Goal: Task Accomplishment & Management: Complete application form

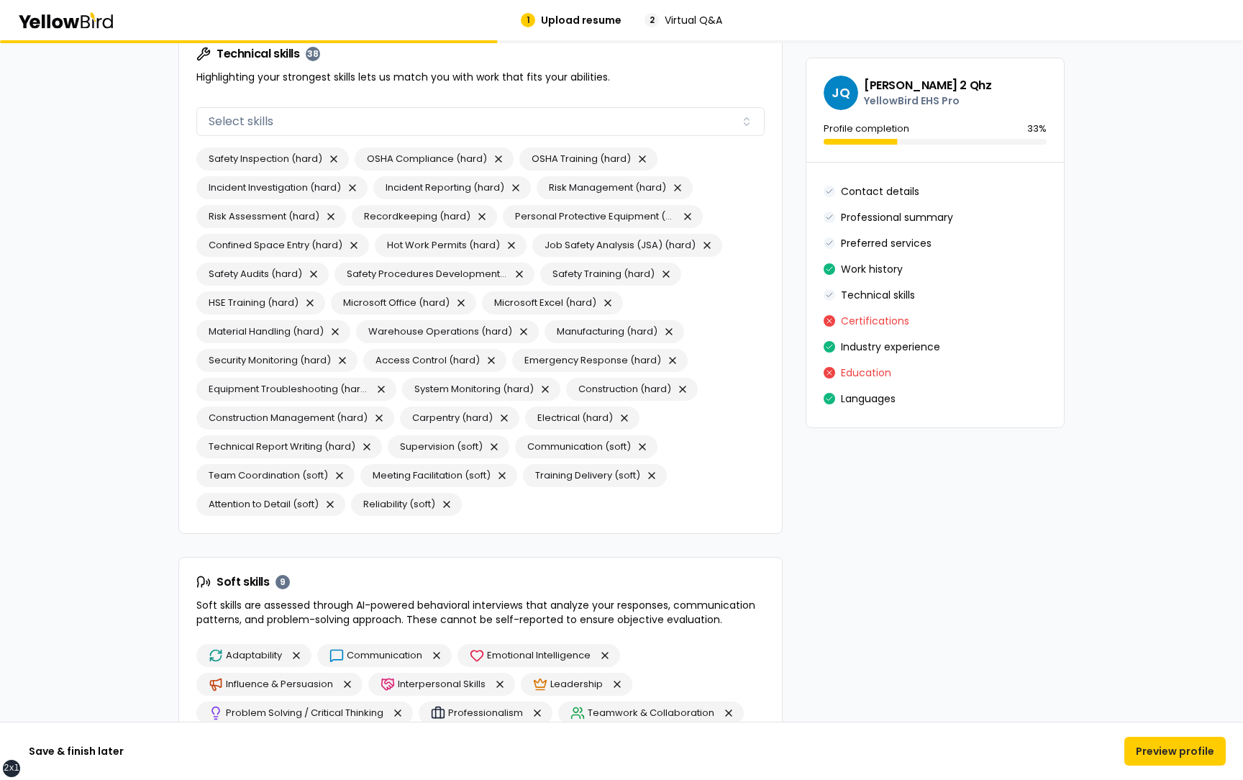
scroll to position [2324, 0]
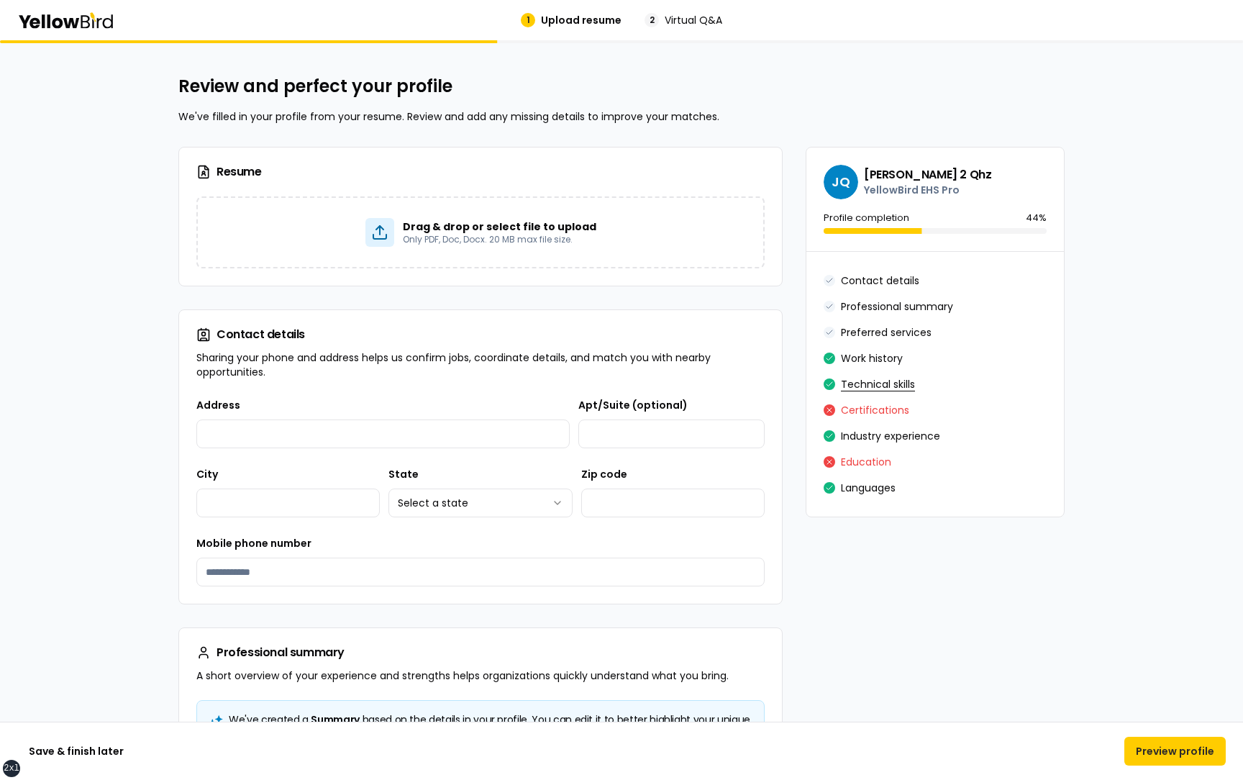
click at [863, 383] on button "Technical skills" at bounding box center [878, 384] width 74 height 23
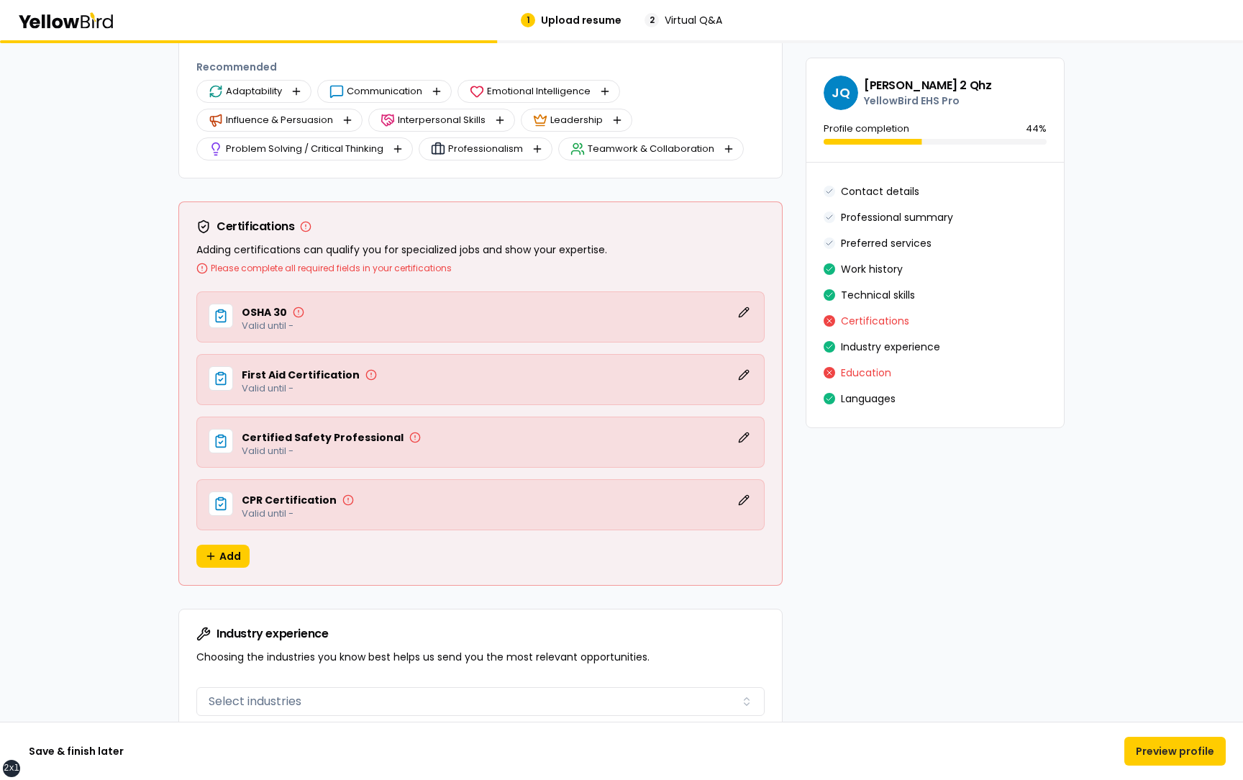
scroll to position [2915, 0]
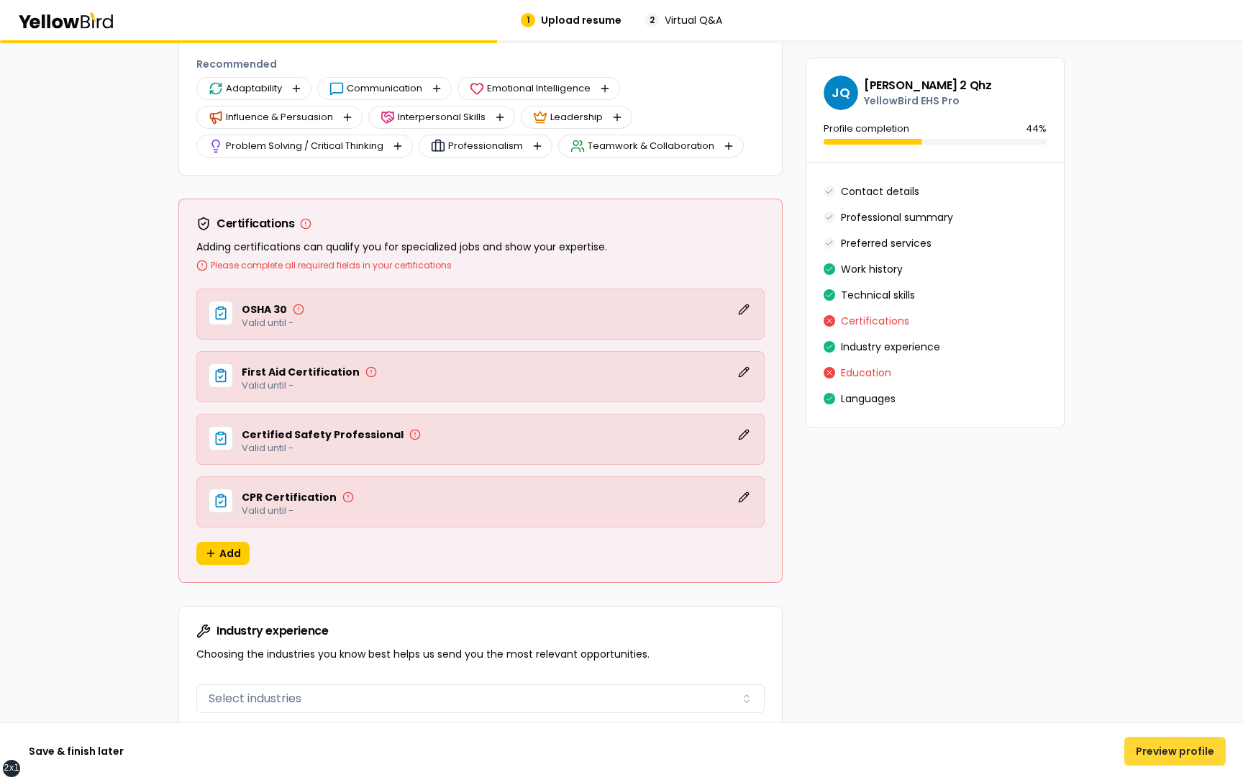
click at [1165, 754] on button "Preview profile" at bounding box center [1174, 751] width 101 height 29
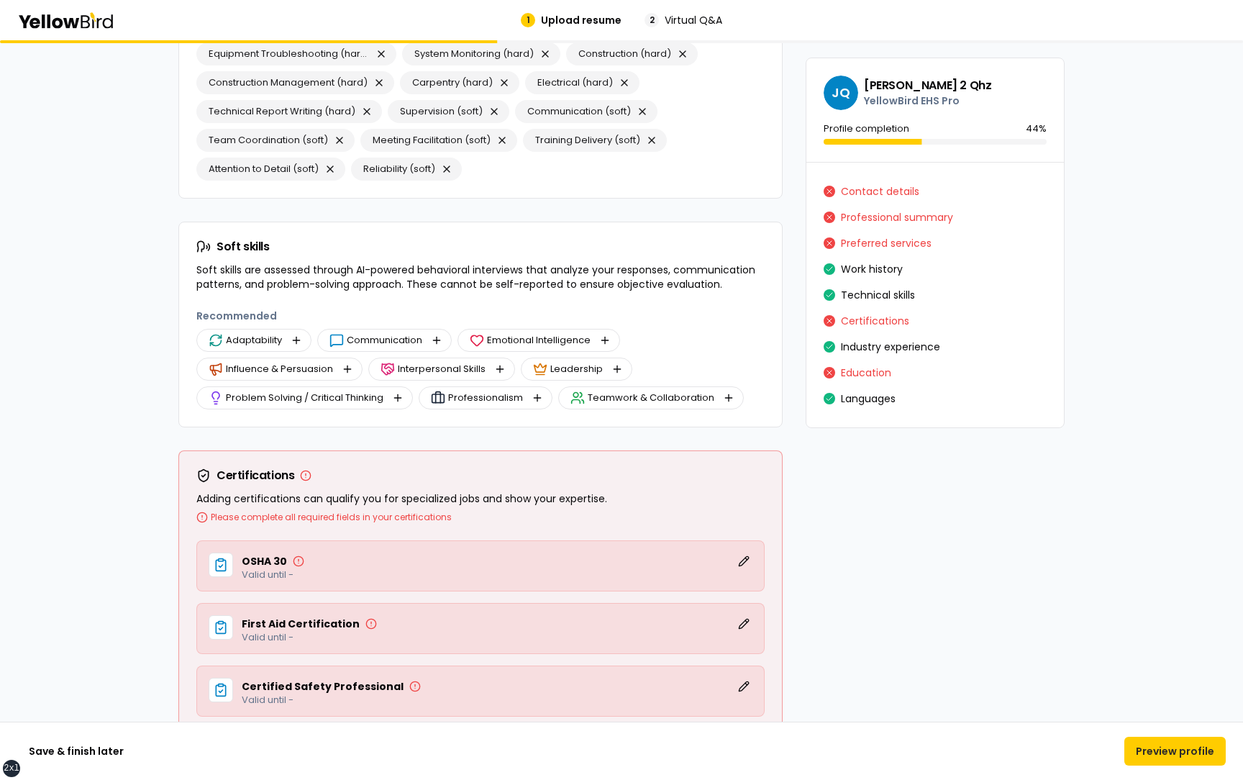
scroll to position [2822, 0]
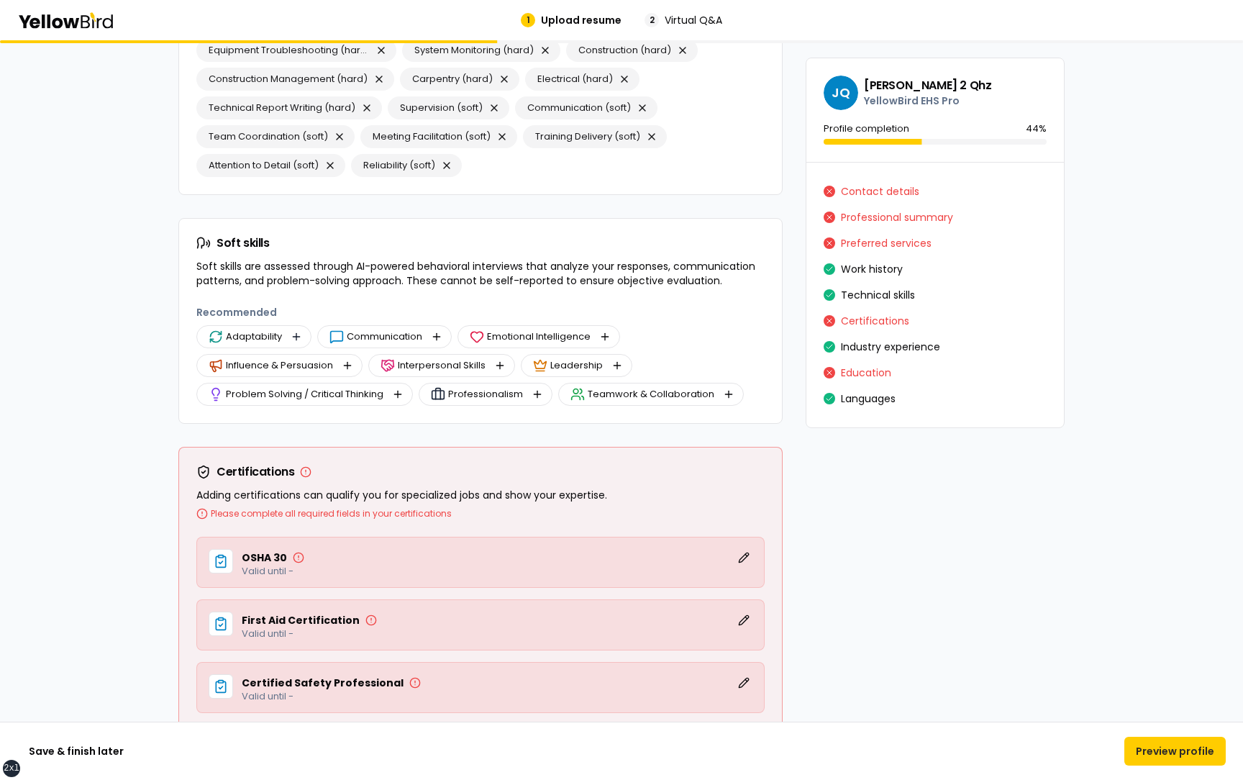
click at [297, 336] on button "button" at bounding box center [296, 336] width 17 height 17
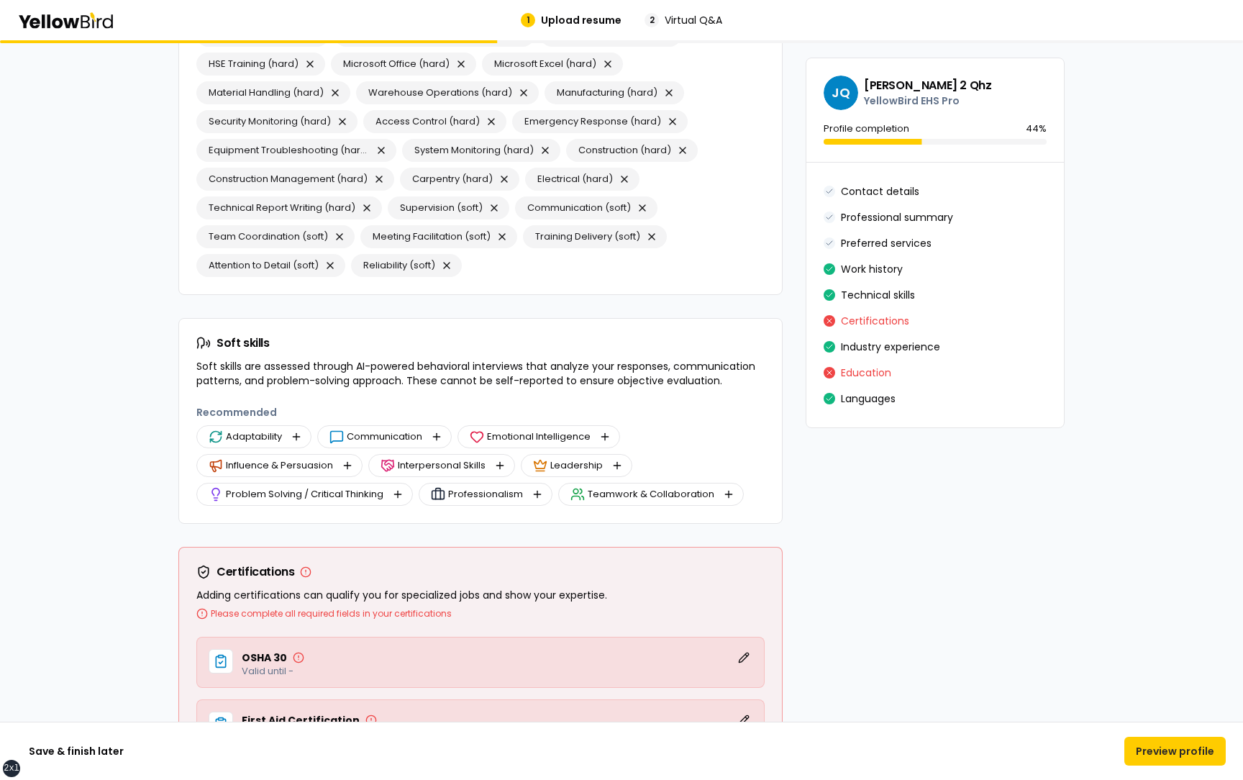
scroll to position [2574, 0]
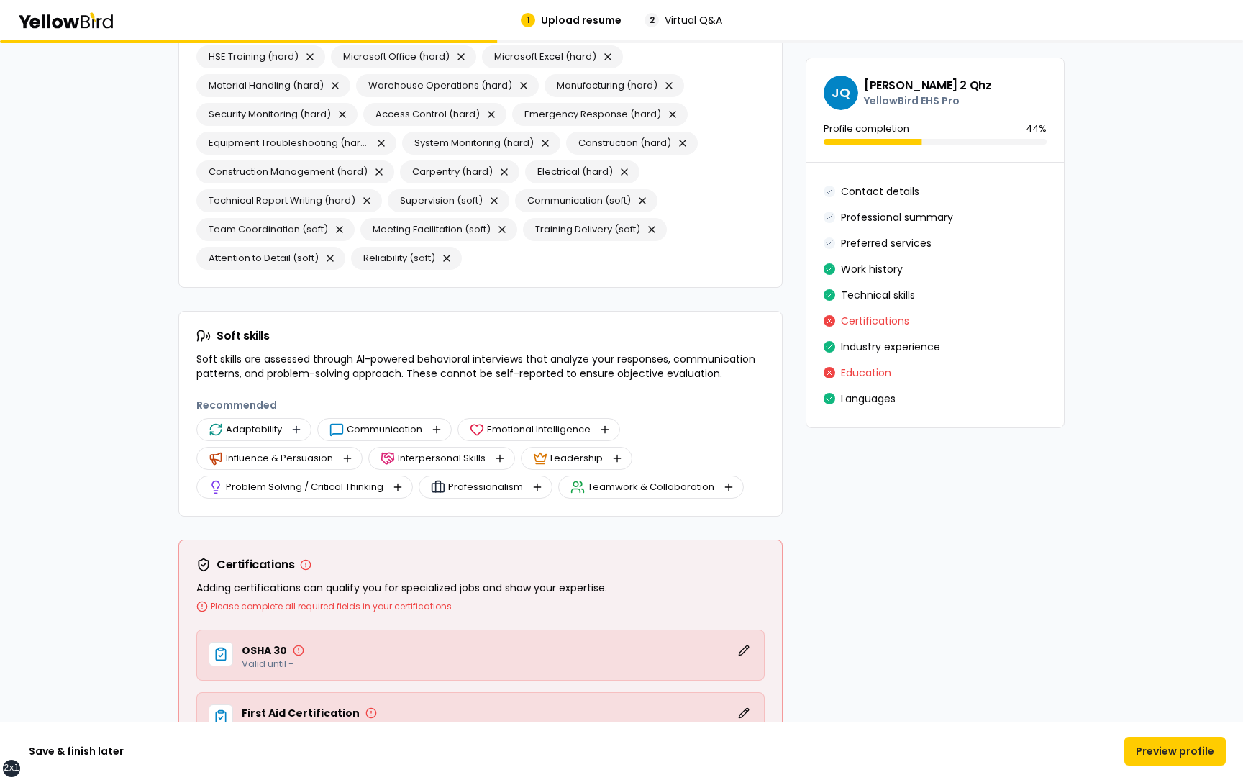
click at [297, 429] on button "button" at bounding box center [296, 429] width 17 height 17
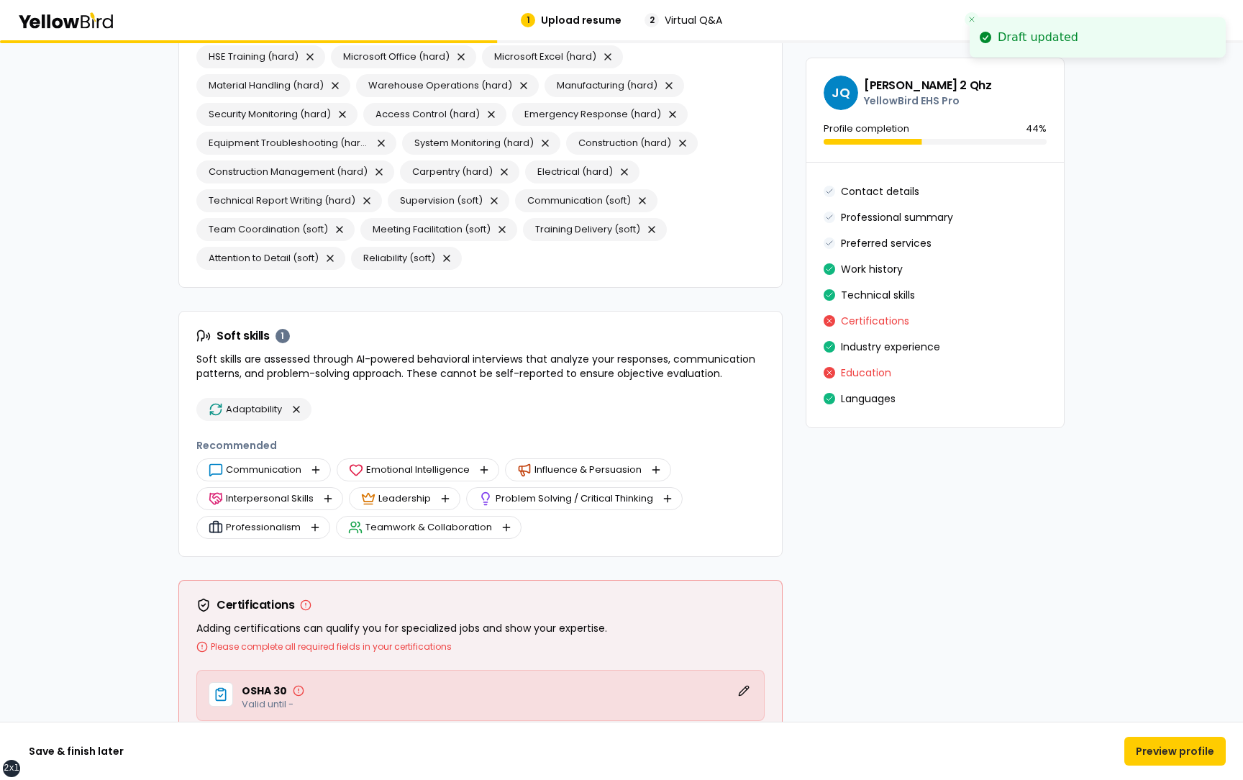
click at [411, 427] on div "Adaptability Recommended Communication Emotional Intelligence Influence & Persu…" at bounding box center [480, 477] width 603 height 158
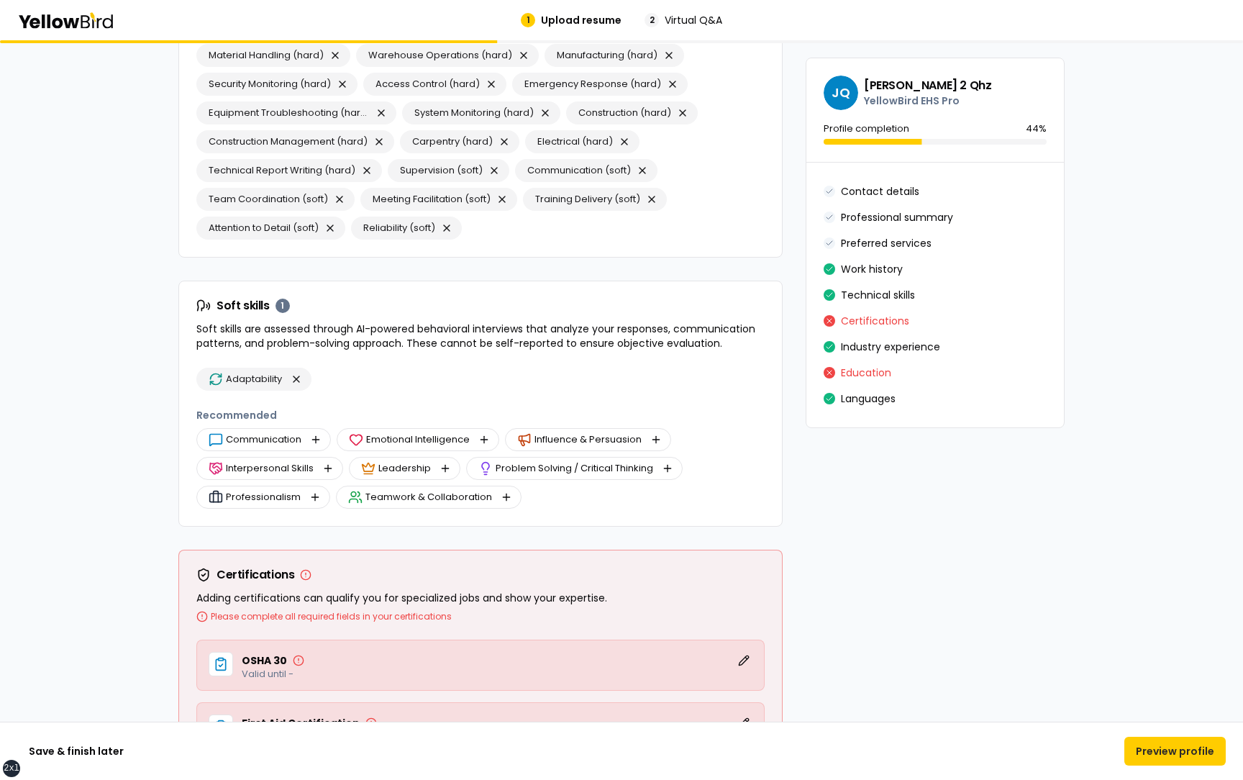
scroll to position [2606, 0]
click at [317, 434] on button "button" at bounding box center [315, 437] width 17 height 17
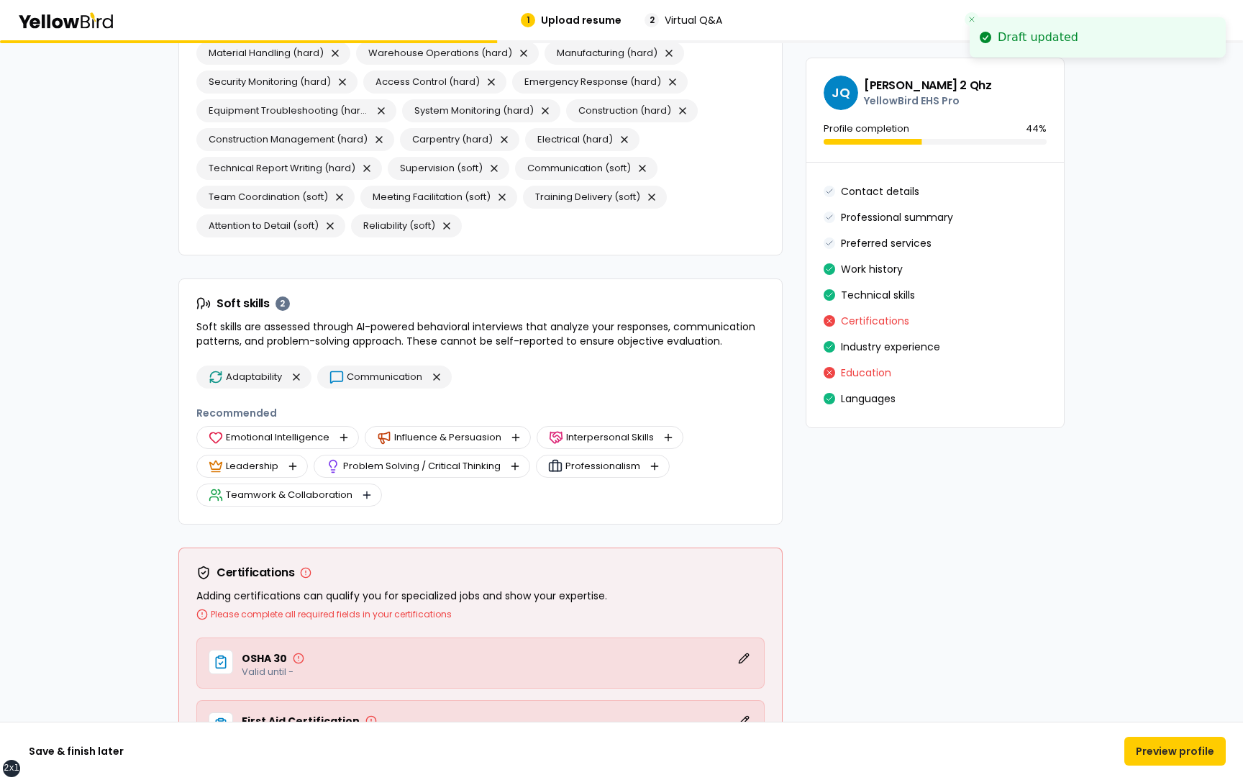
click at [365, 493] on button "button" at bounding box center [366, 494] width 17 height 17
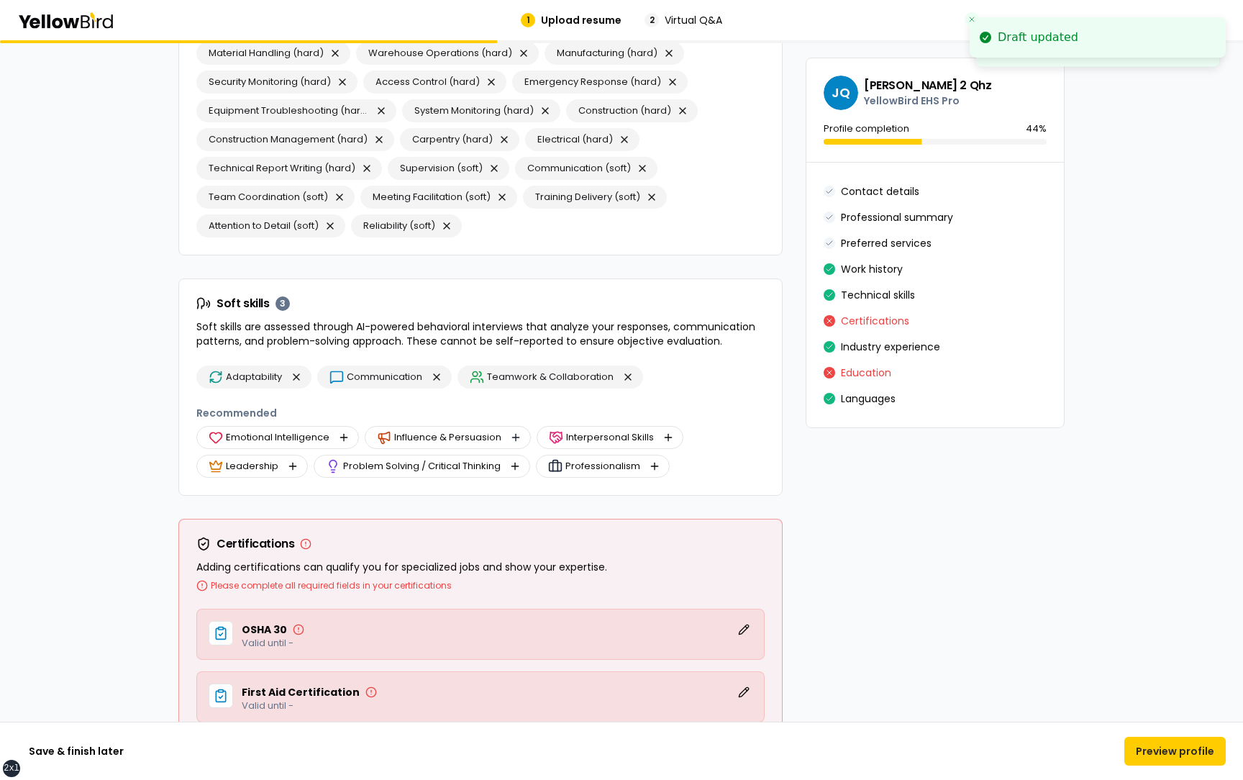
click at [513, 440] on button "button" at bounding box center [515, 437] width 17 height 17
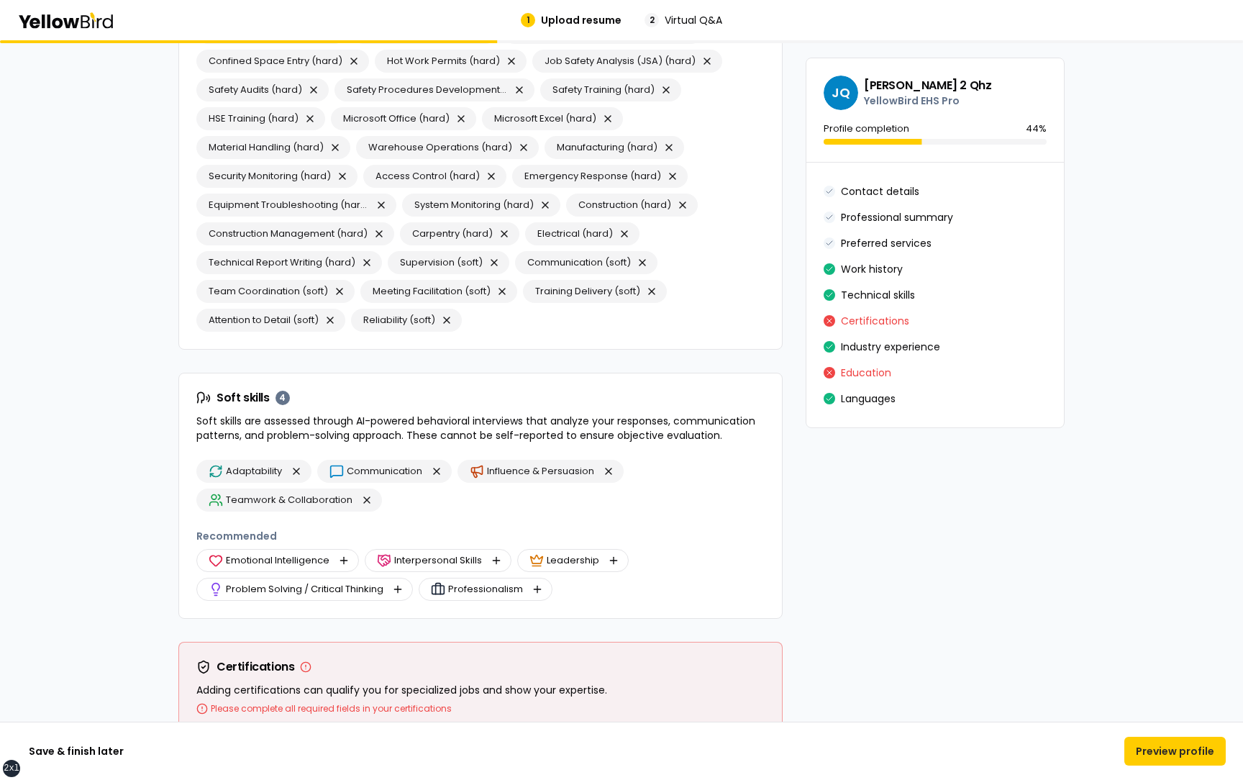
scroll to position [2511, 0]
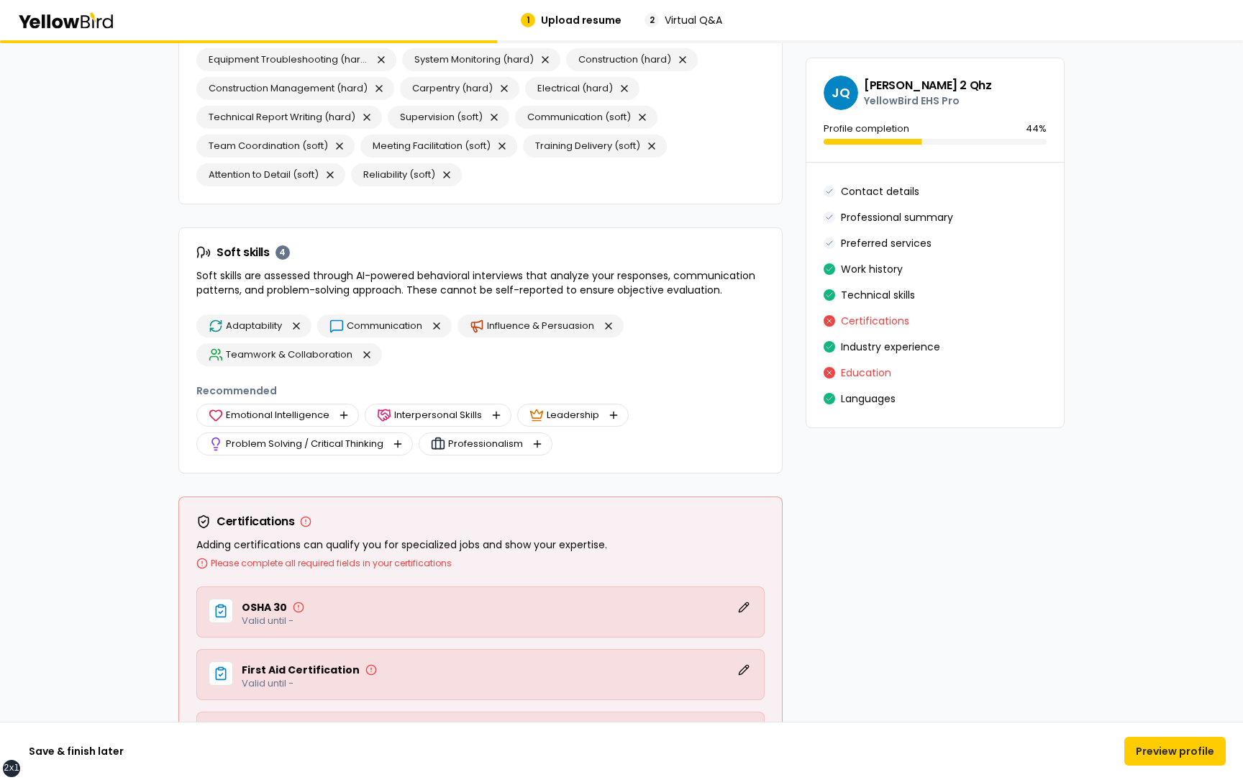
scroll to position [2644, 0]
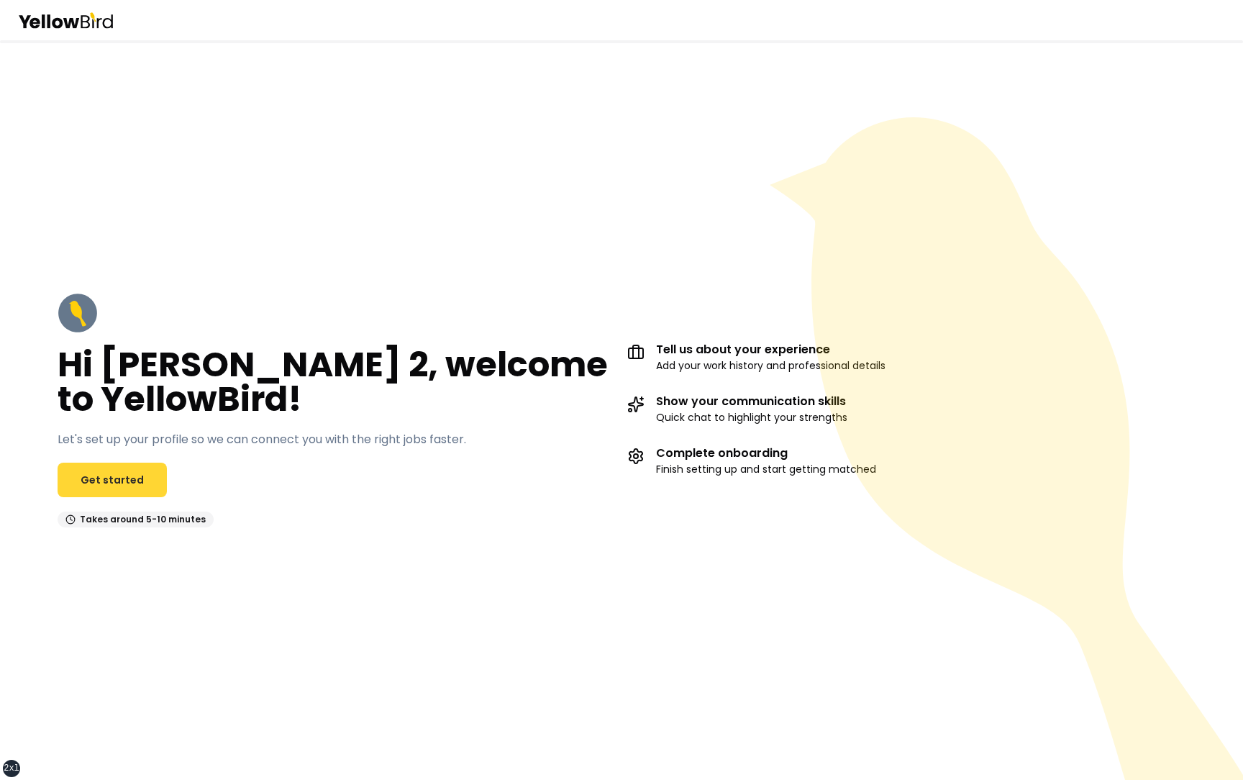
click at [141, 473] on link "Get started" at bounding box center [112, 480] width 109 height 35
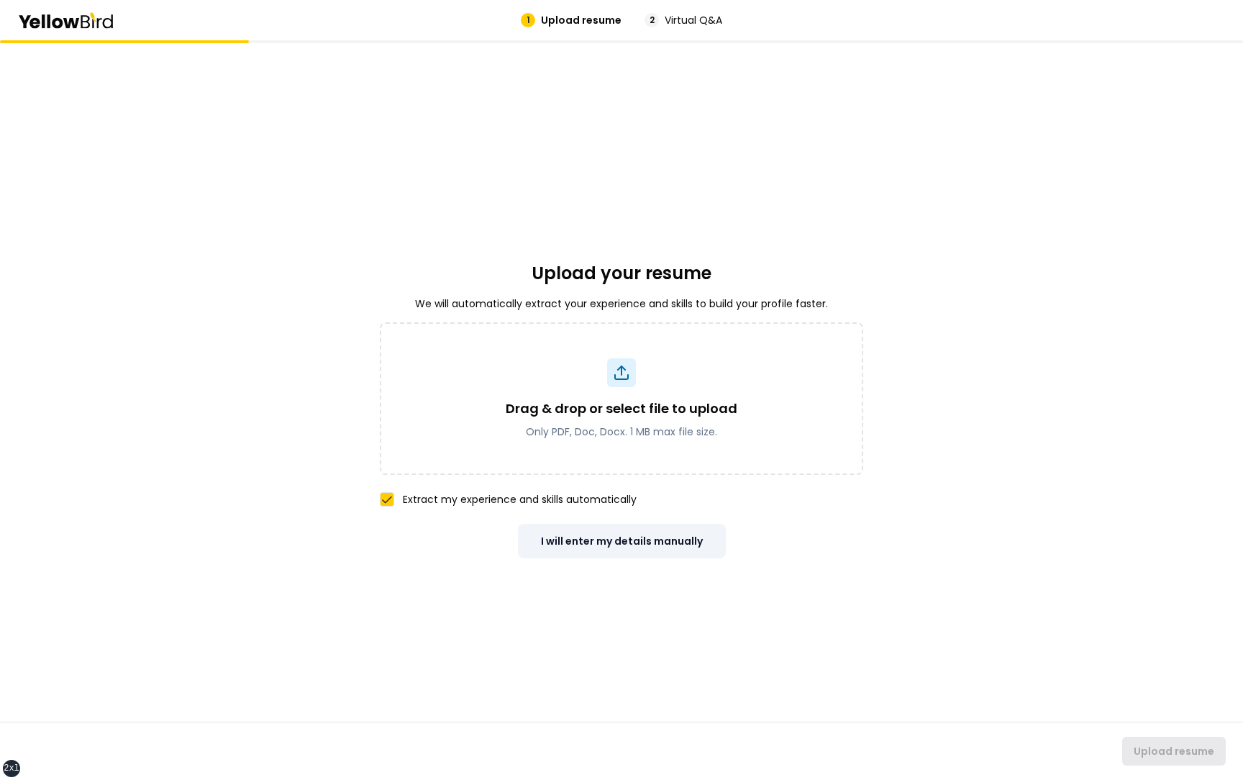
click at [626, 545] on button "I will enter my details manually" at bounding box center [622, 541] width 208 height 35
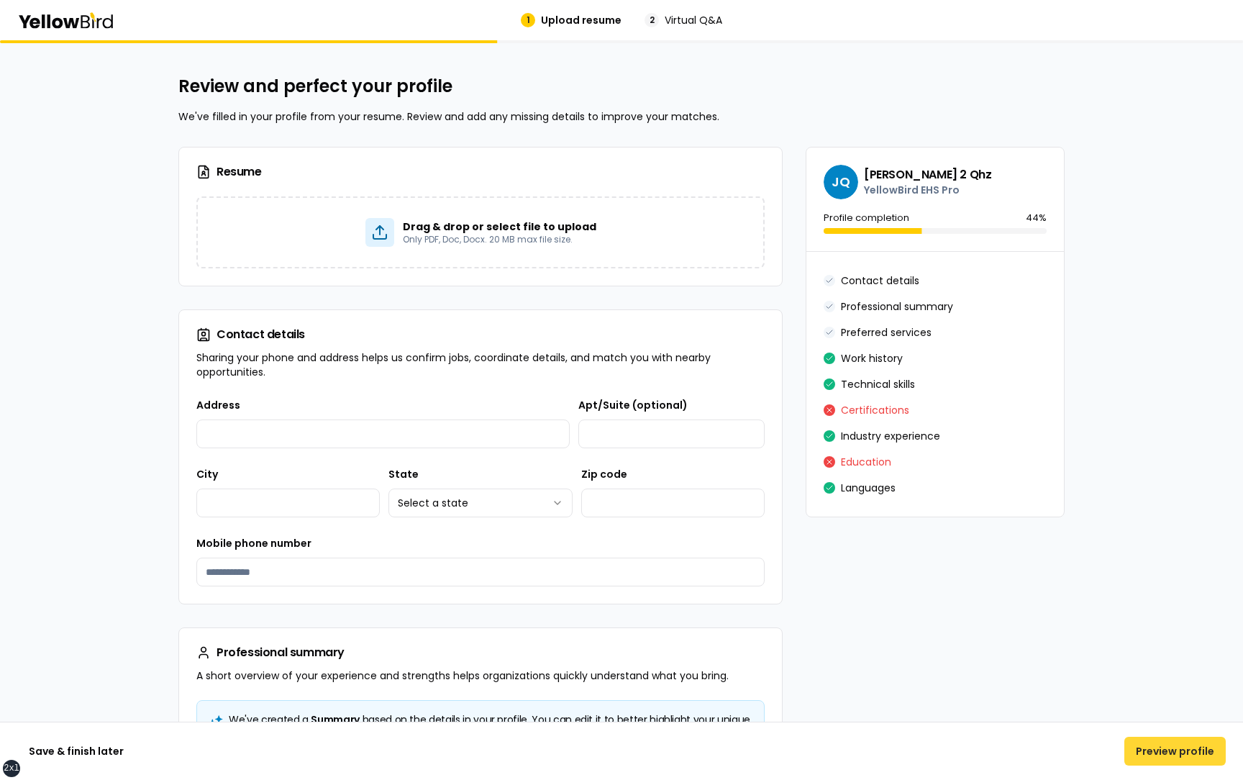
click at [1153, 756] on button "Preview profile" at bounding box center [1174, 751] width 101 height 29
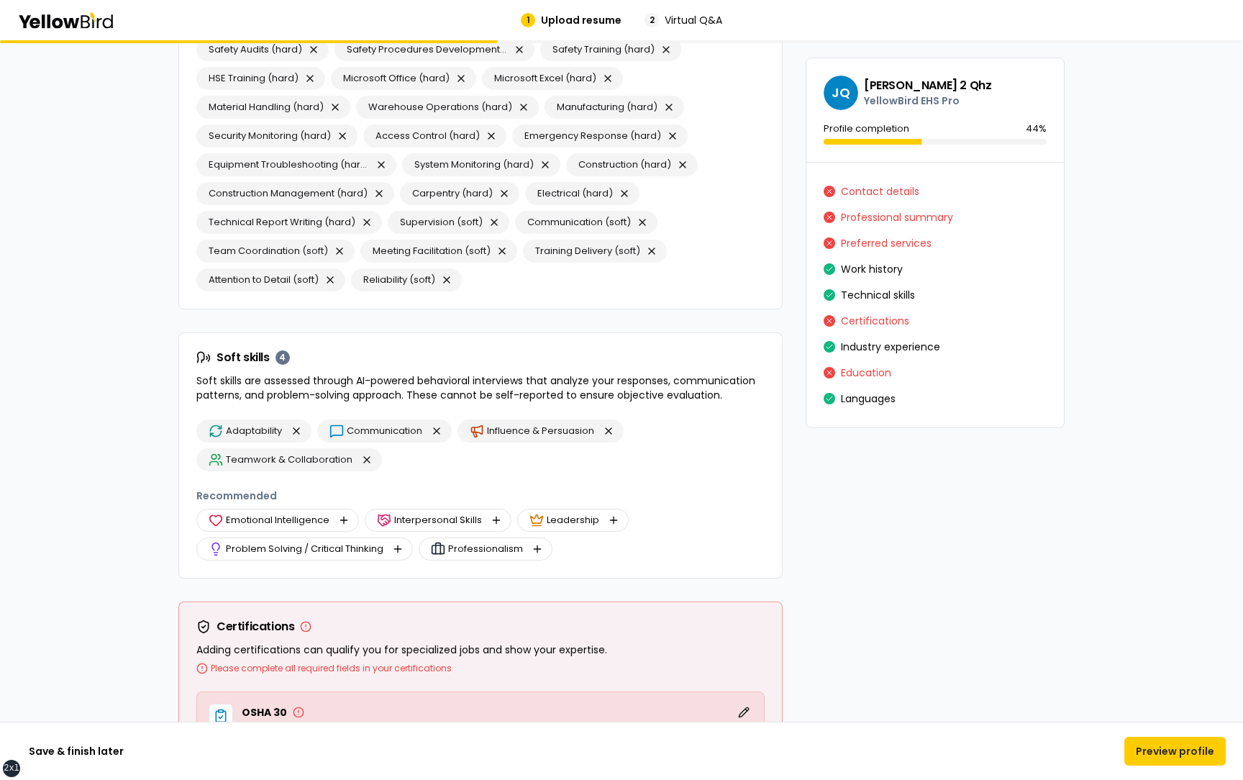
scroll to position [2699, 0]
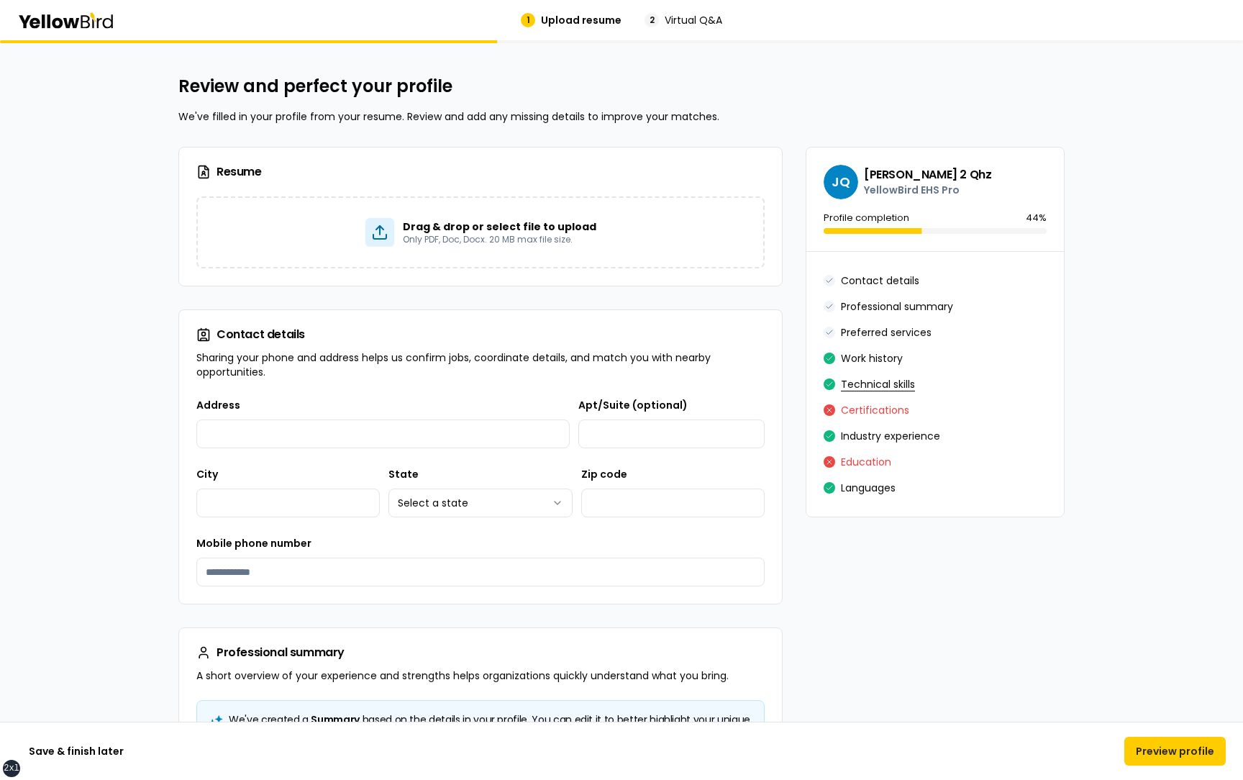
click at [879, 373] on button "Technical skills" at bounding box center [878, 384] width 74 height 23
click at [1160, 742] on button "Preview profile" at bounding box center [1174, 751] width 101 height 29
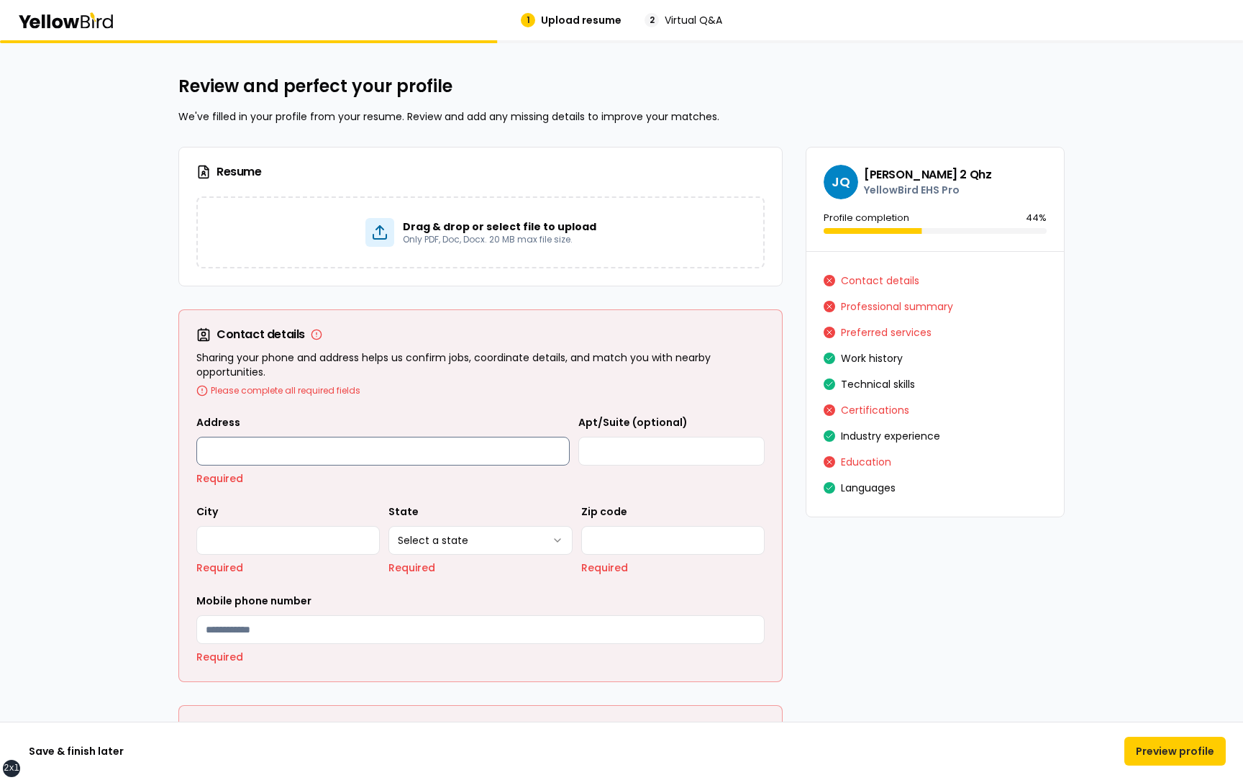
click at [422, 448] on input "Address" at bounding box center [382, 451] width 373 height 29
type input "**********"
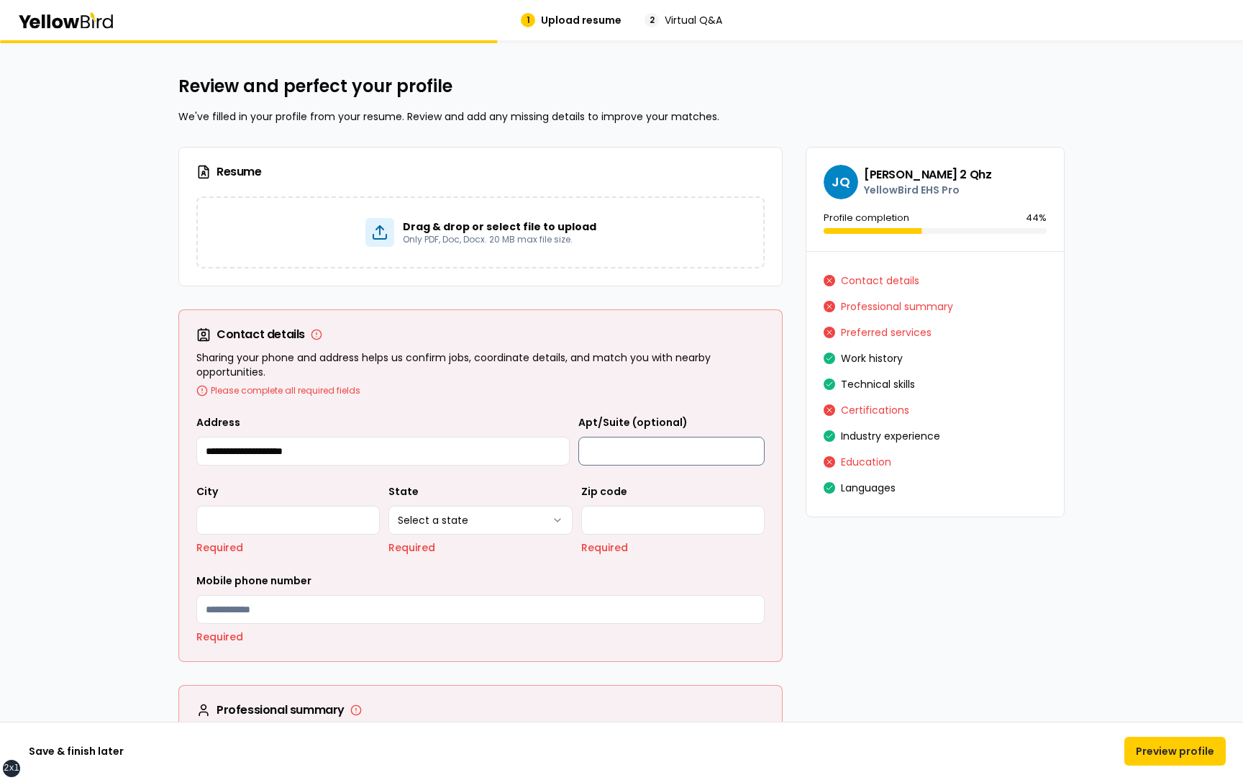
click at [607, 445] on input "Apt/Suite (optional)" at bounding box center [671, 451] width 186 height 29
type input "**********"
click at [253, 509] on input "City" at bounding box center [287, 520] width 183 height 29
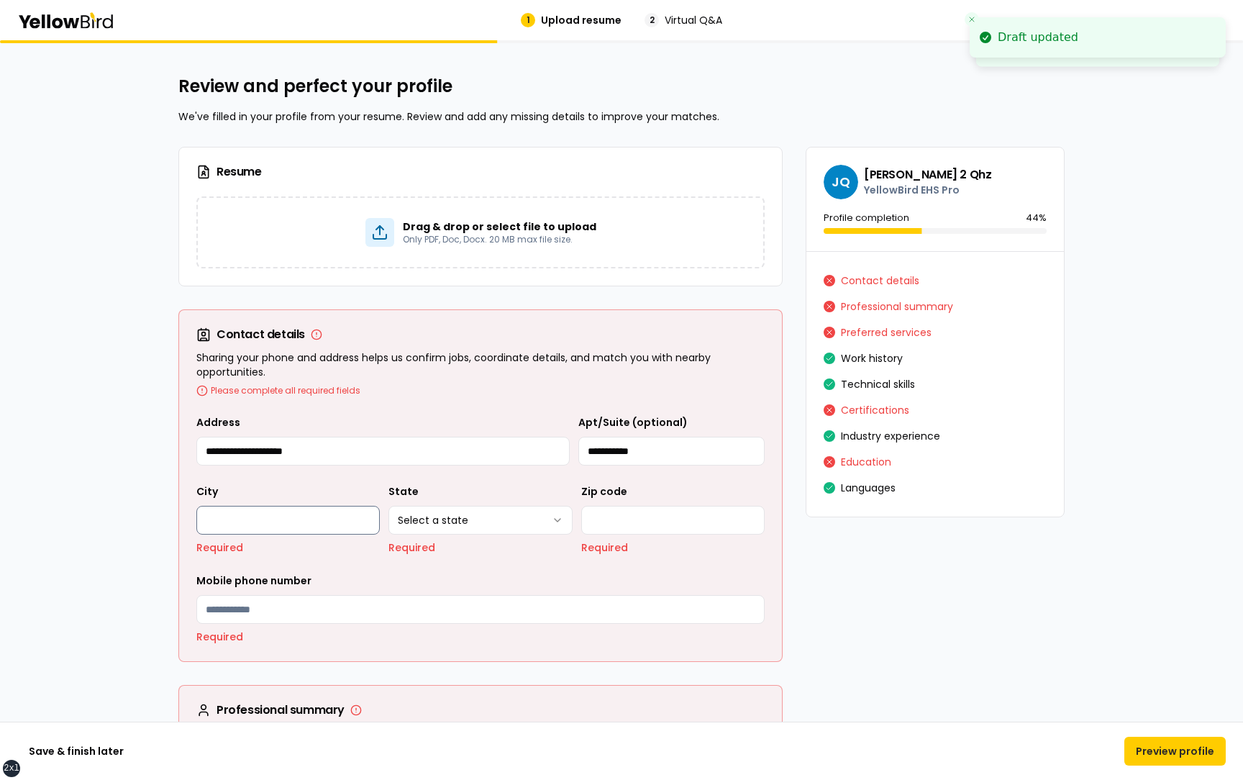
type input "*******"
click at [481, 524] on html "**********" at bounding box center [621, 390] width 1243 height 780
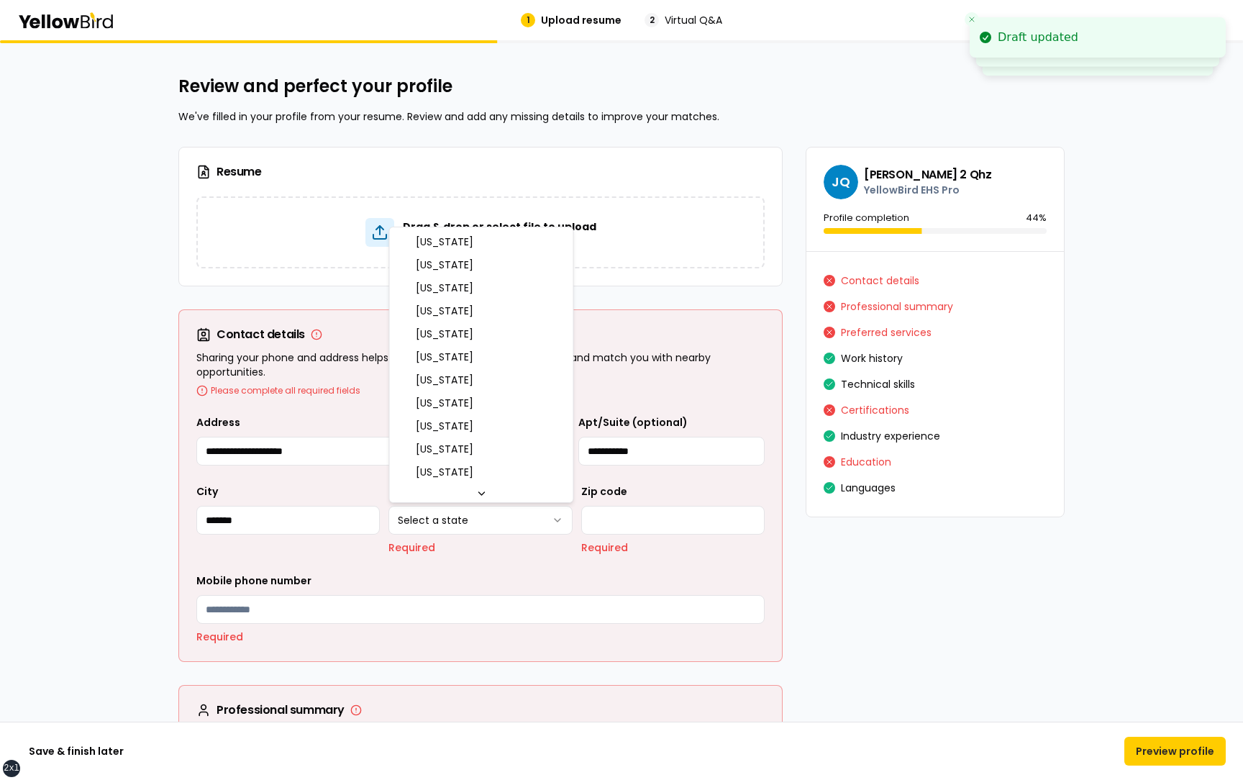
select select "**"
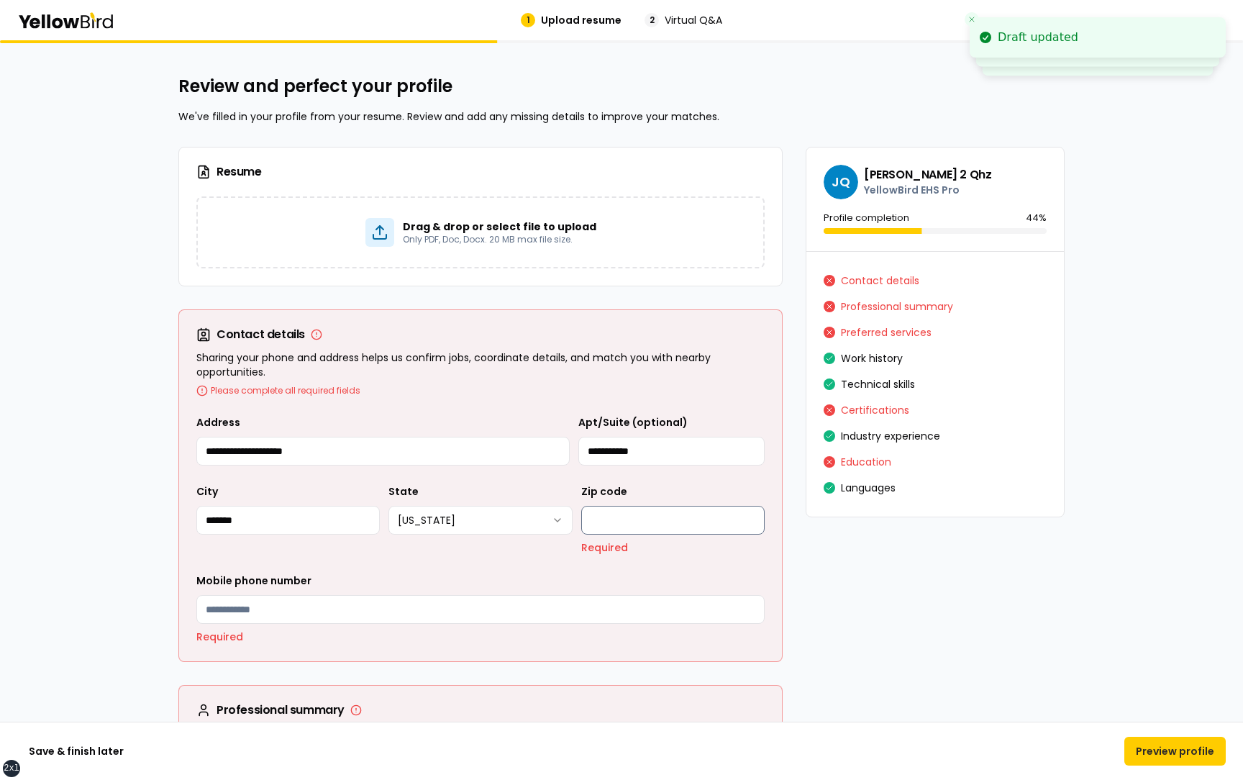
click at [647, 522] on input "Zip code" at bounding box center [672, 520] width 183 height 29
type input "*****"
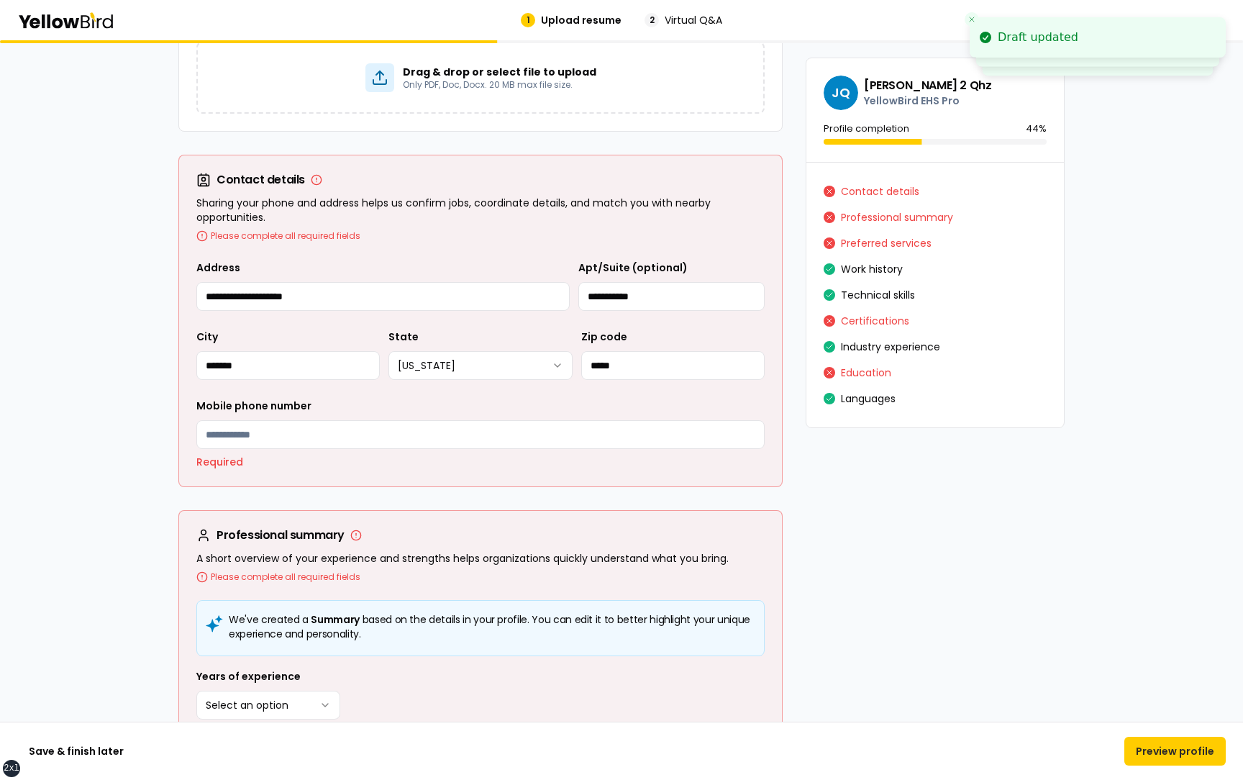
scroll to position [159, 0]
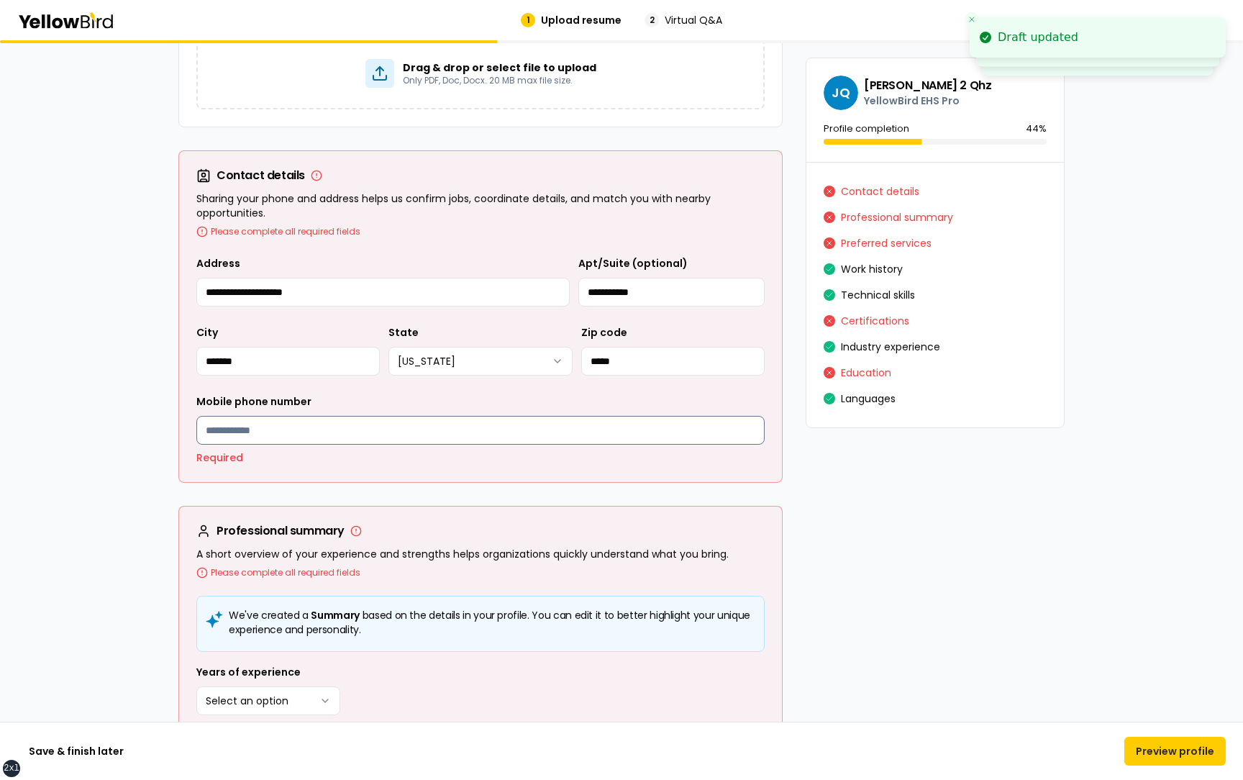
click at [358, 433] on input "Mobile phone number" at bounding box center [480, 430] width 568 height 29
type input "**********"
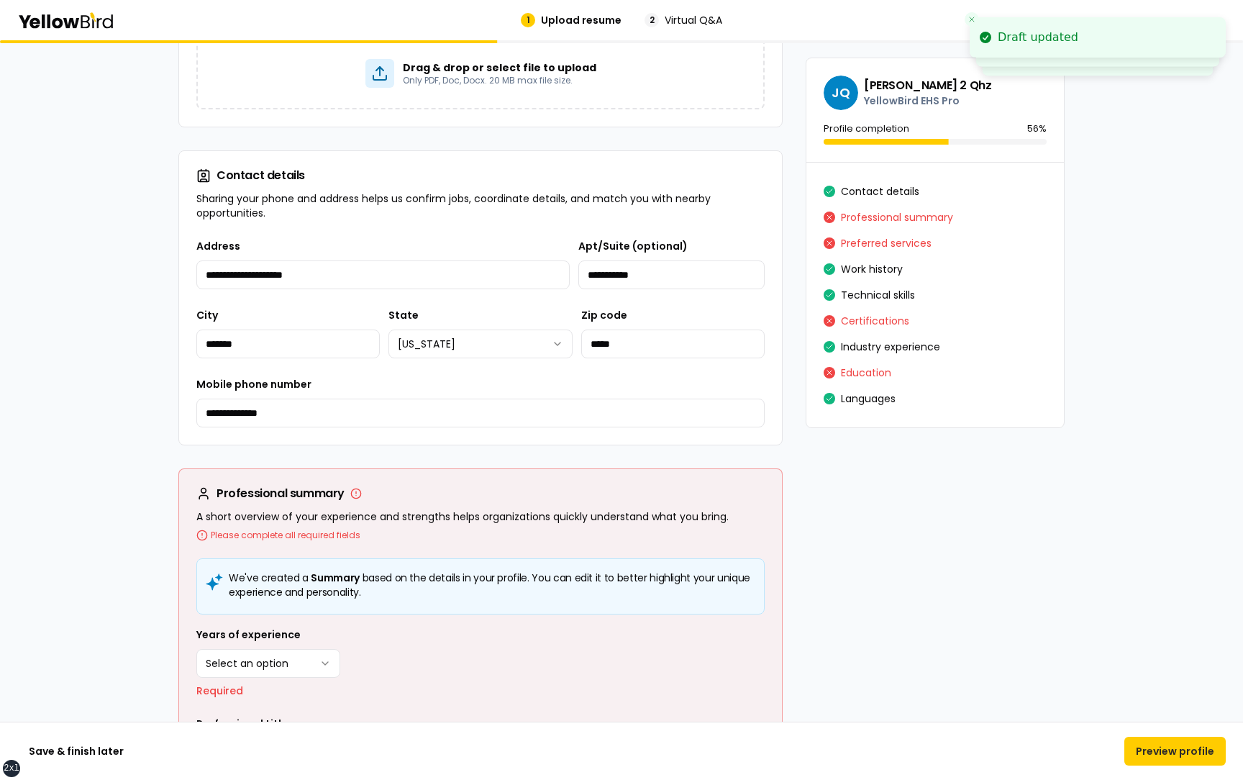
click at [369, 438] on div "**********" at bounding box center [480, 340] width 603 height 207
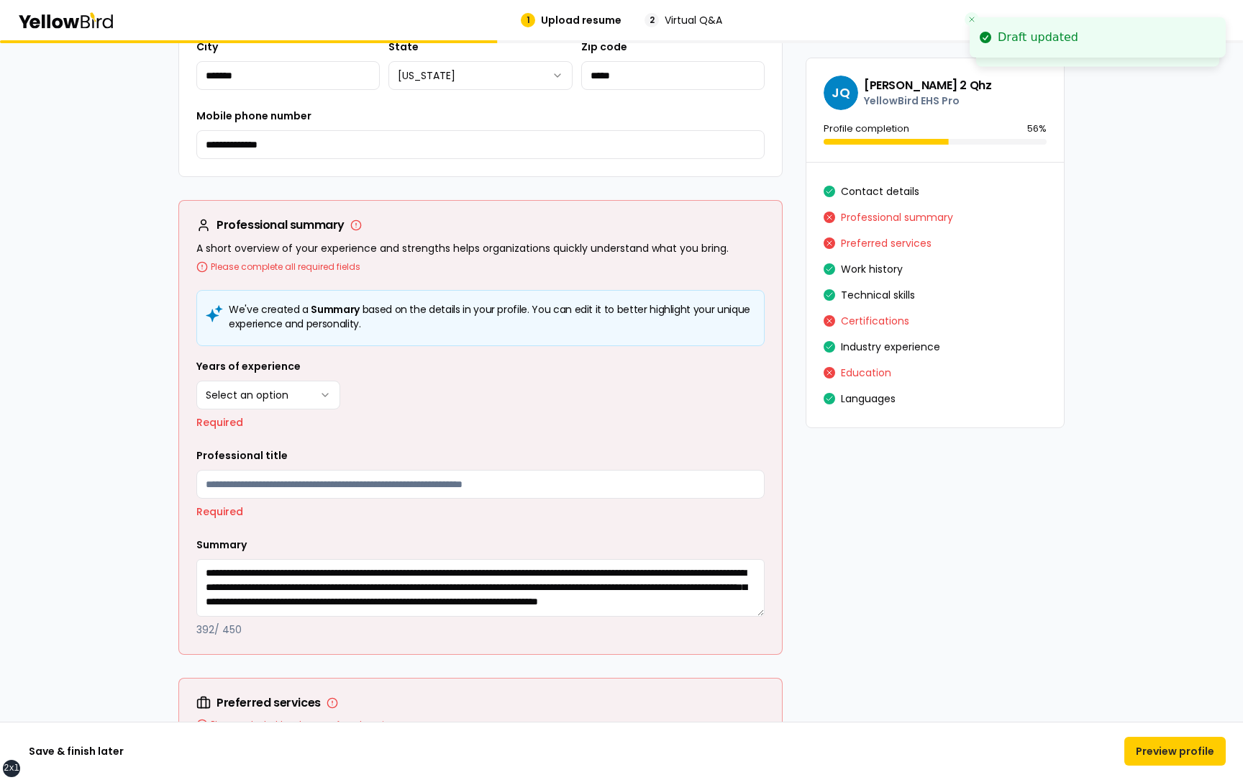
scroll to position [439, 0]
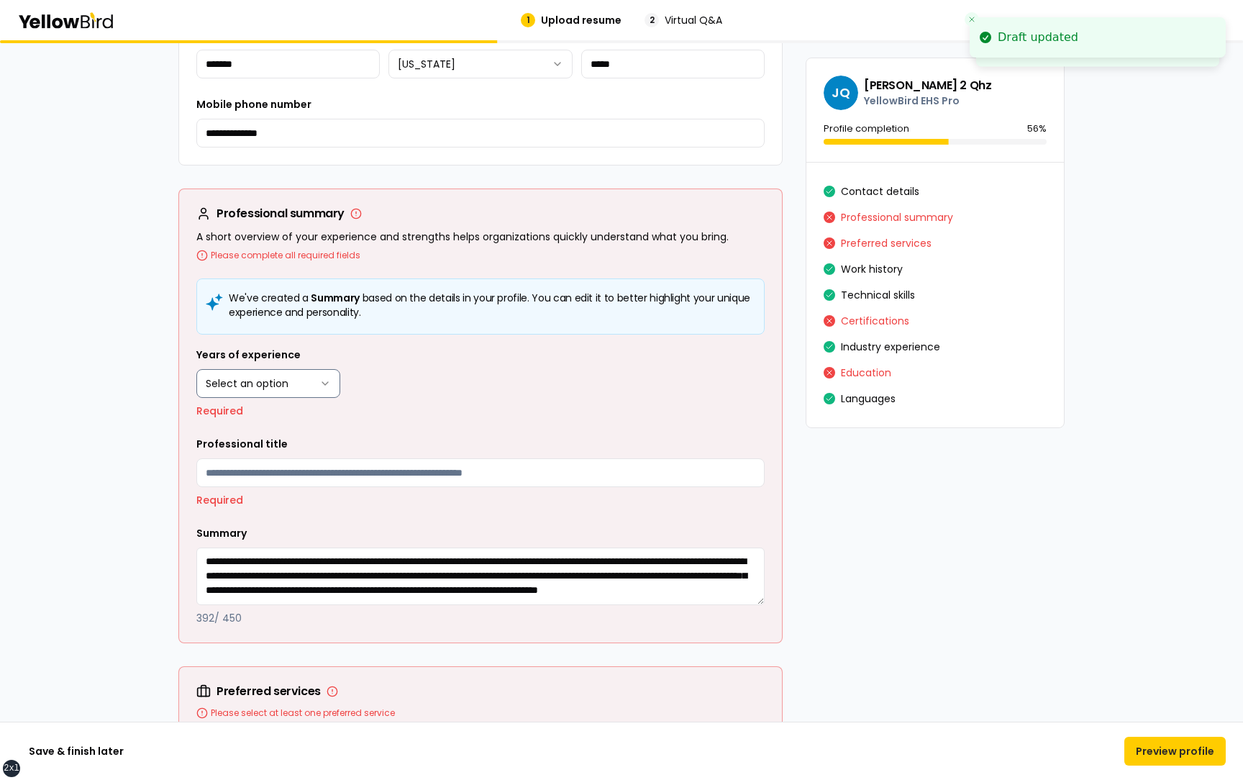
click at [291, 386] on html "**********" at bounding box center [621, 390] width 1243 height 780
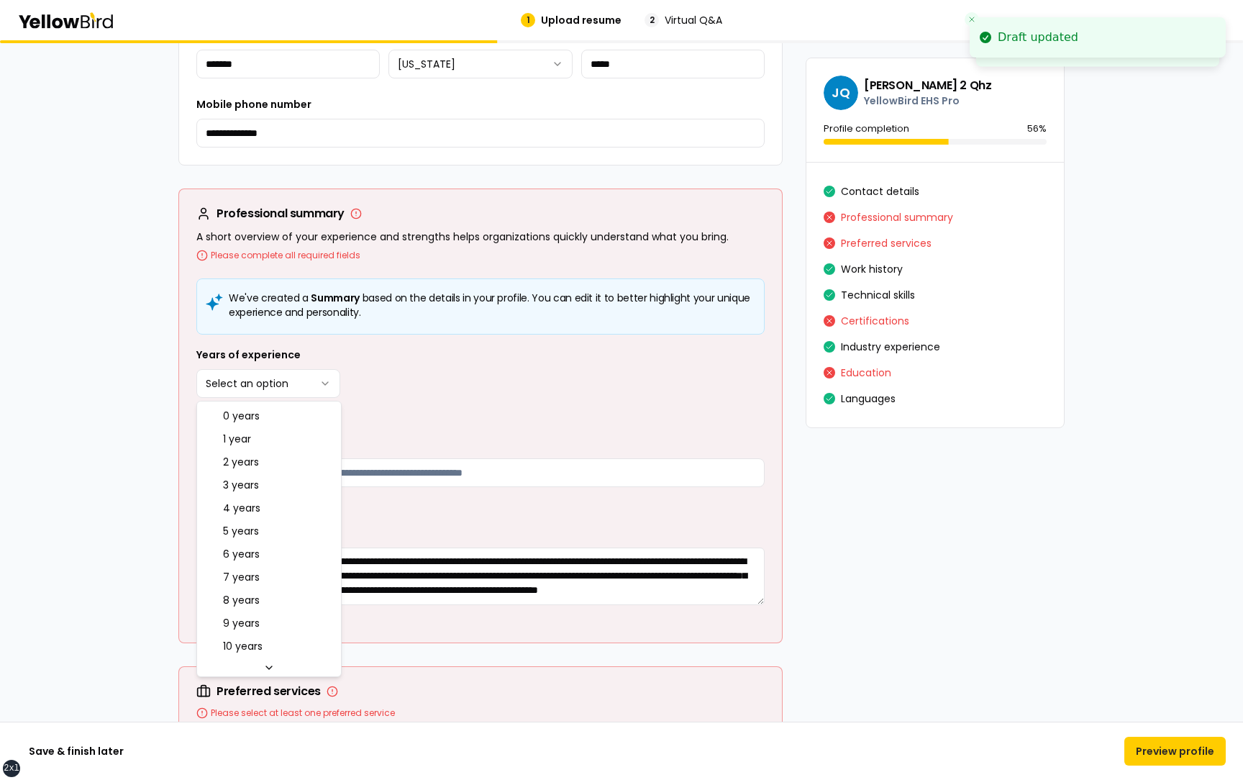
select select "****"
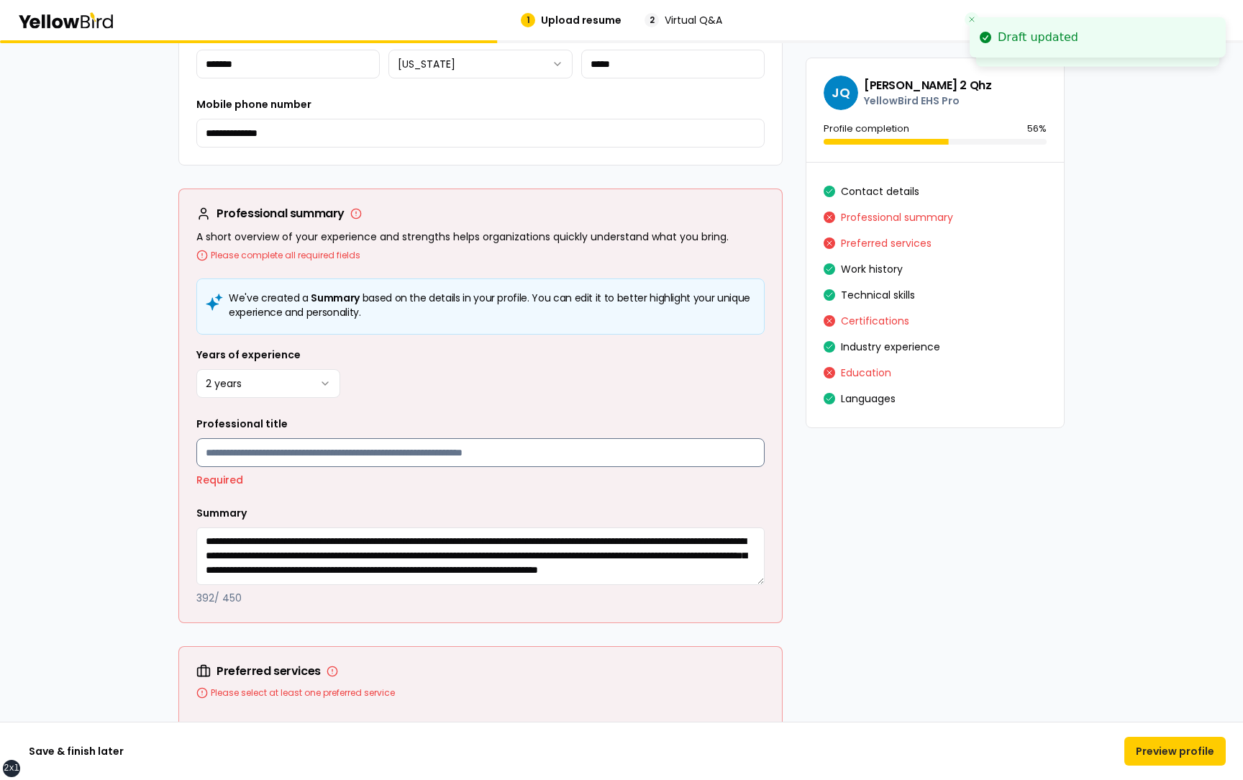
click at [384, 454] on input "Professional title" at bounding box center [480, 452] width 568 height 29
type input "**********"
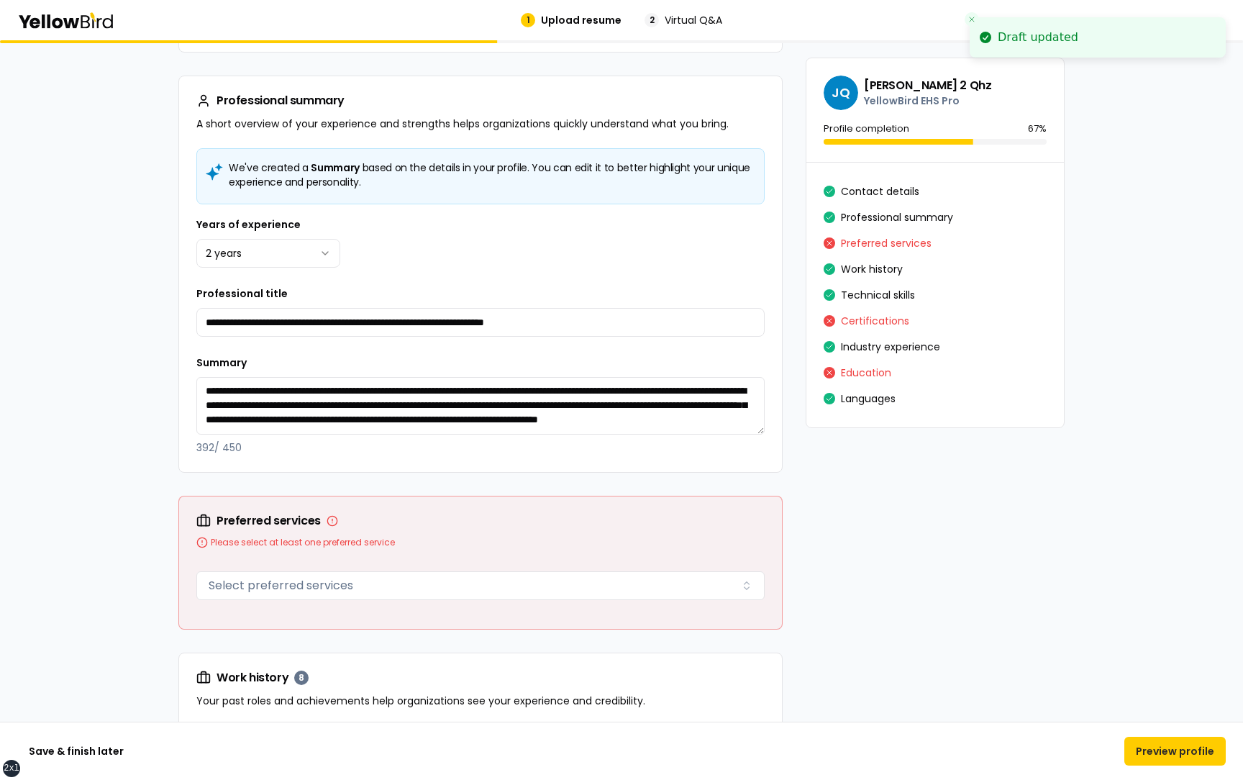
scroll to position [580, 0]
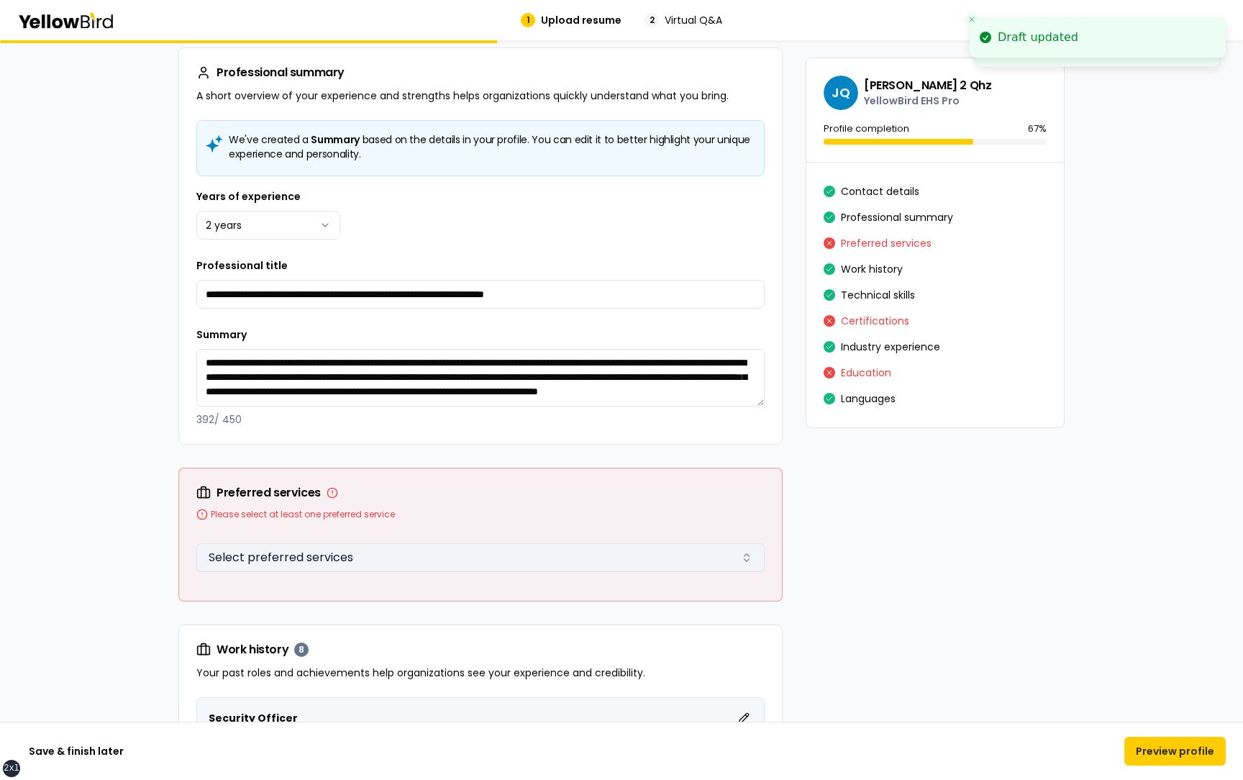
click at [409, 553] on button "Select preferred services" at bounding box center [480, 557] width 568 height 29
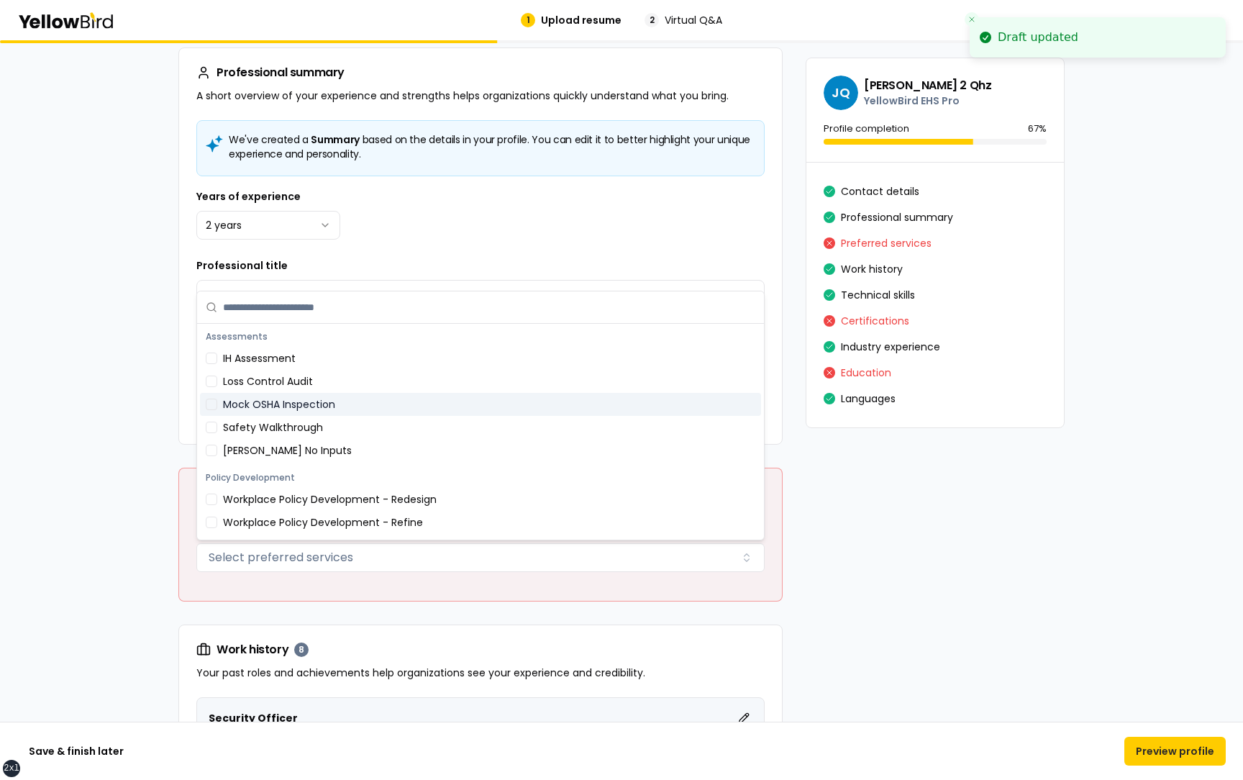
click at [358, 414] on div "Mock OSHA Inspection" at bounding box center [480, 404] width 561 height 23
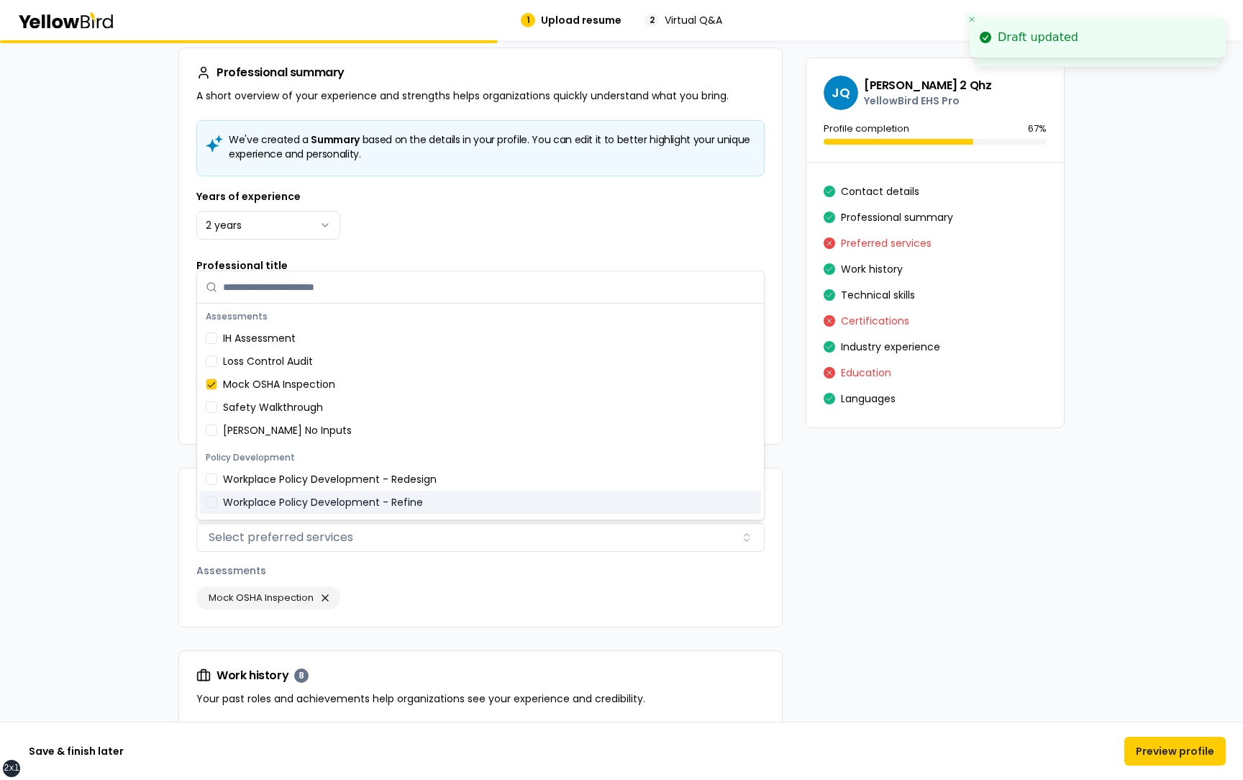
click at [350, 513] on div "Workplace Policy Development - Refine" at bounding box center [480, 502] width 561 height 23
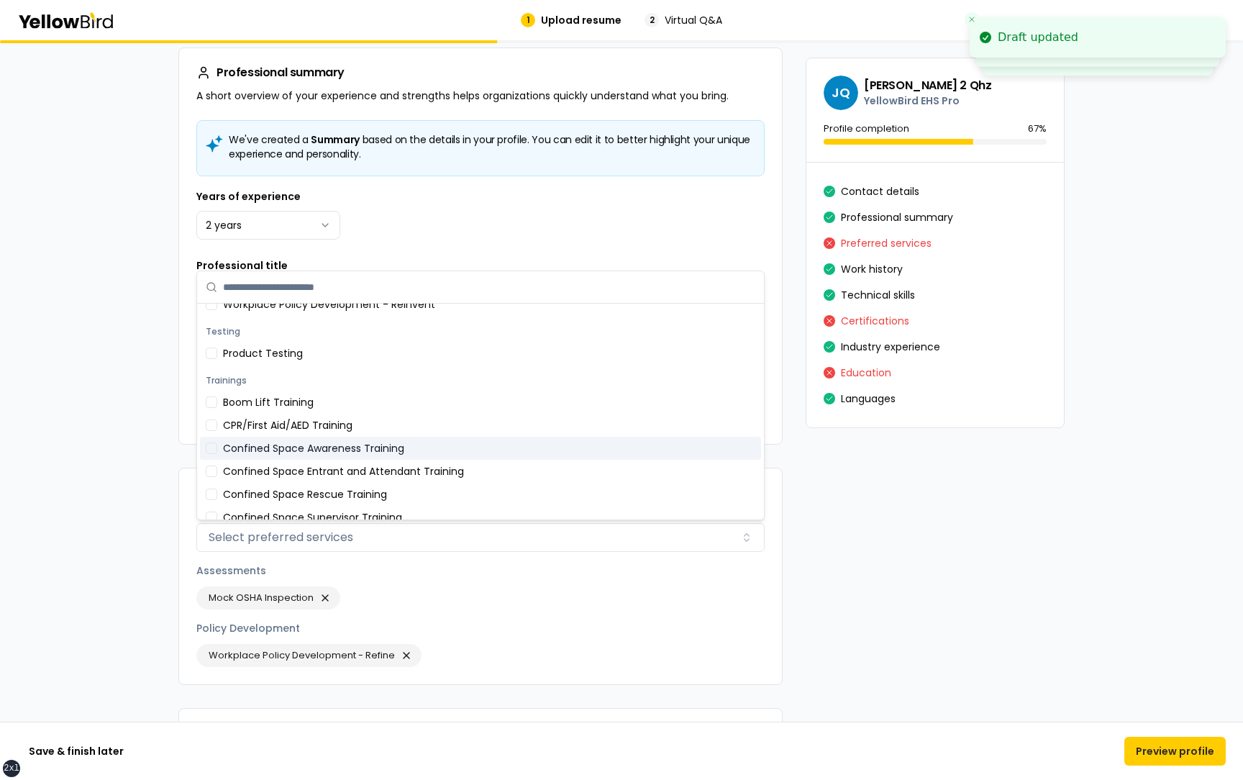
click at [337, 437] on div "Confined Space Awareness Training" at bounding box center [480, 448] width 561 height 23
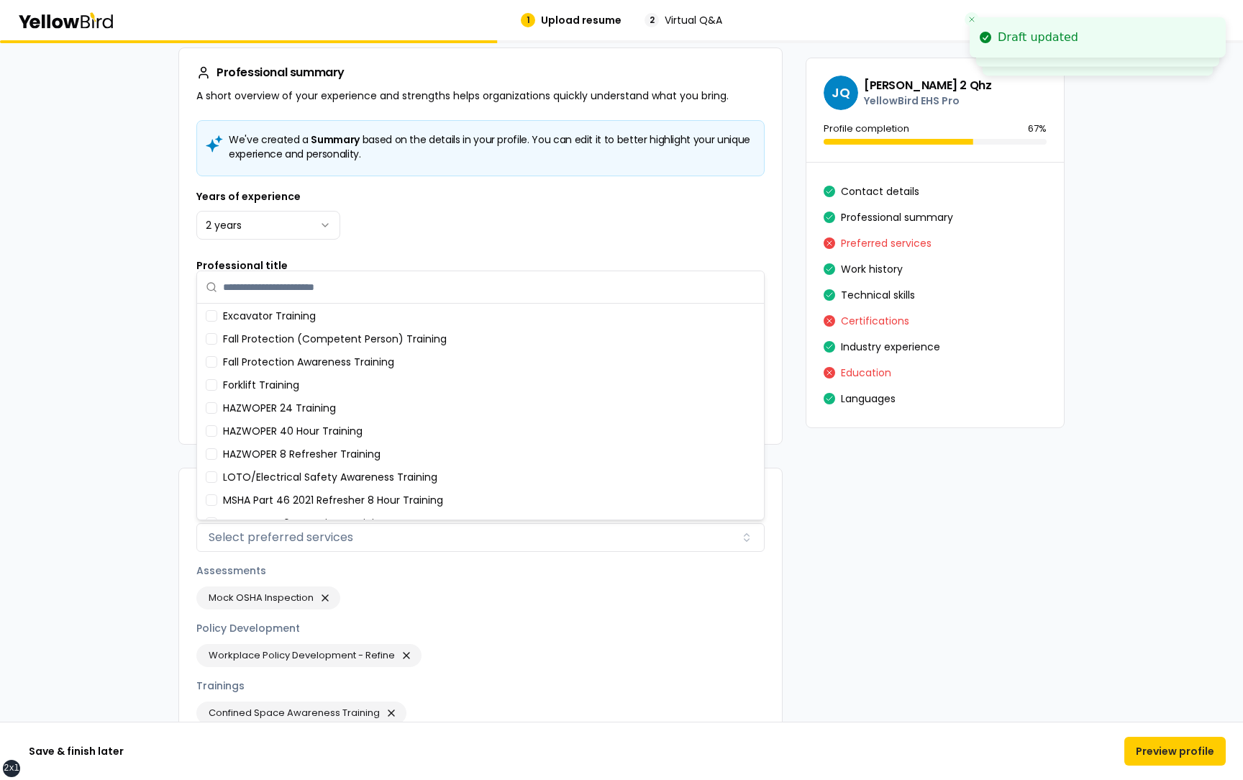
scroll to position [495, 0]
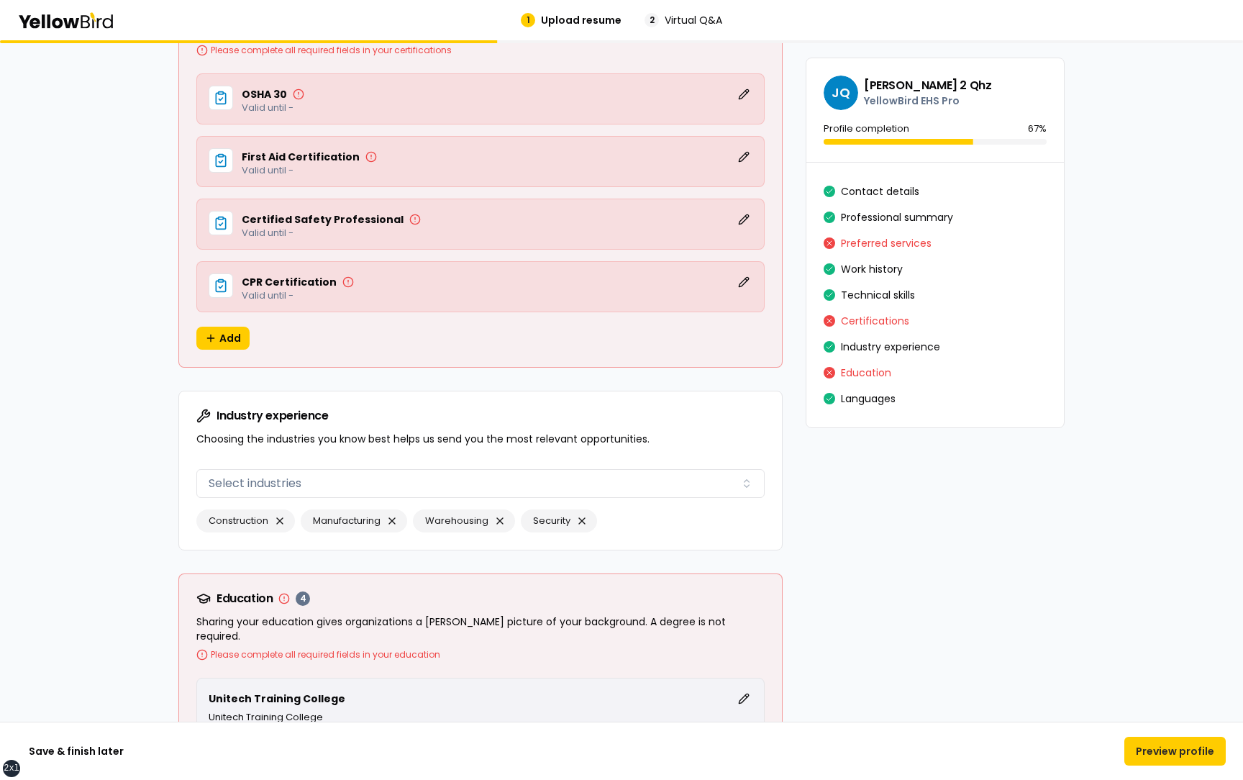
scroll to position [3326, 0]
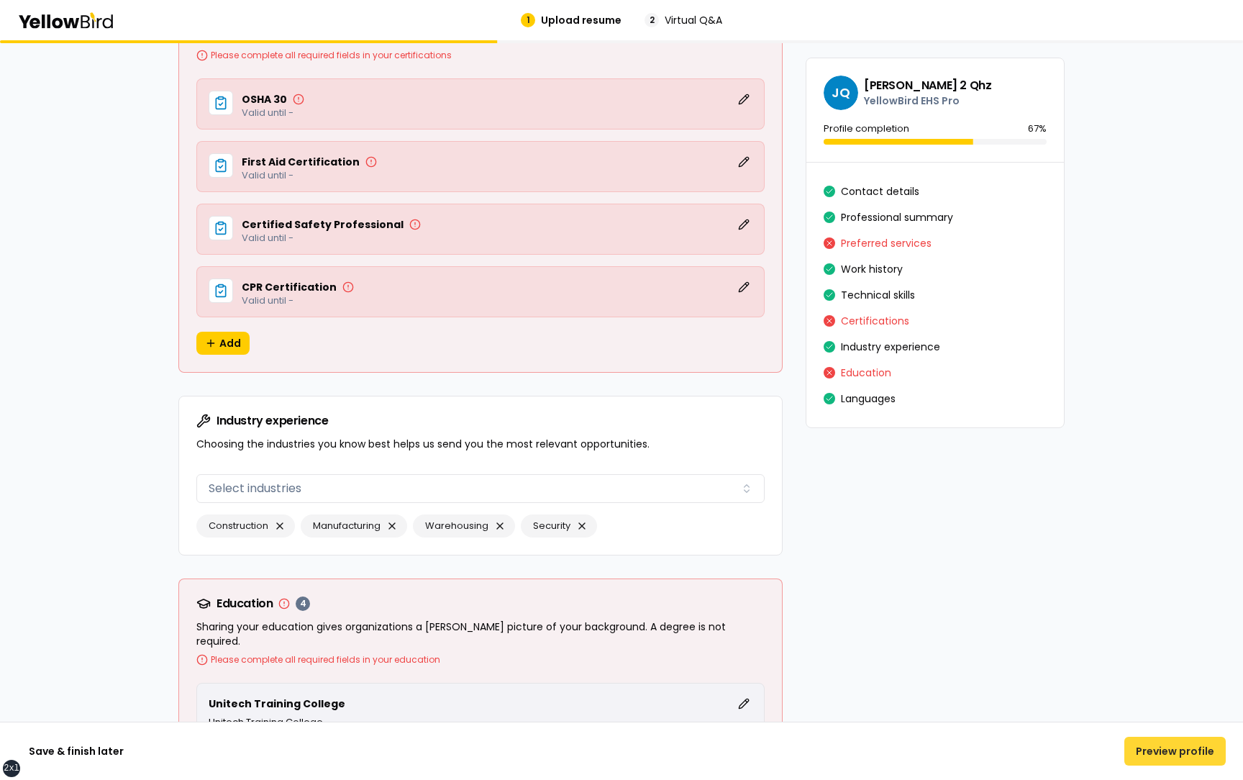
click at [1196, 750] on button "Preview profile" at bounding box center [1174, 751] width 101 height 29
click at [1195, 749] on button "Preview profile" at bounding box center [1174, 751] width 101 height 29
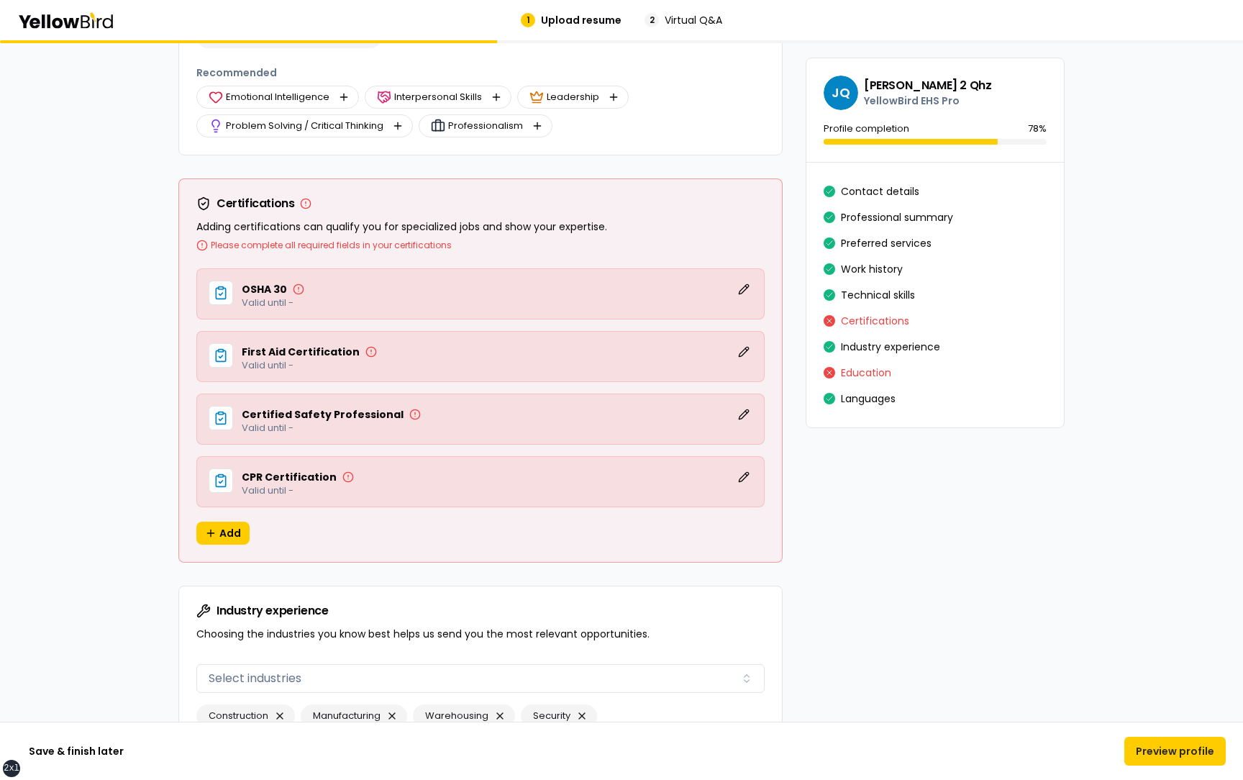
scroll to position [3129, 0]
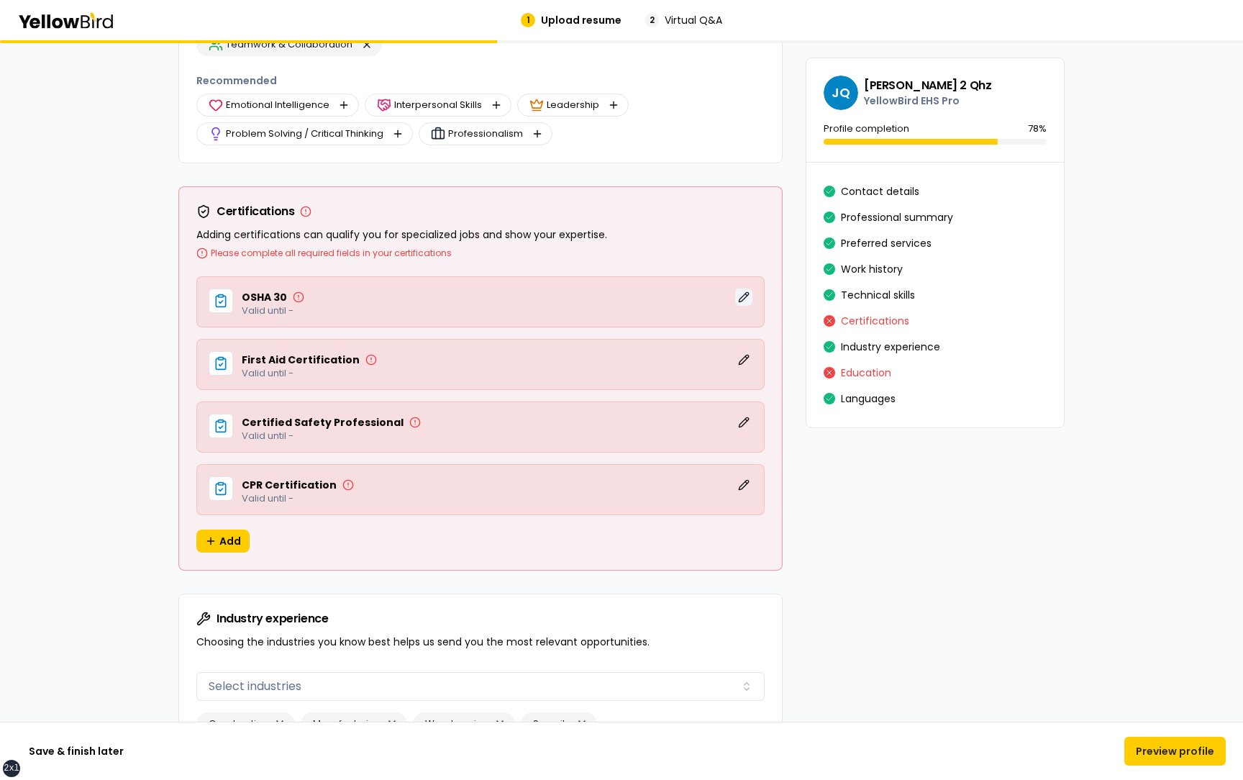
click at [746, 297] on button "Edit" at bounding box center [743, 296] width 17 height 17
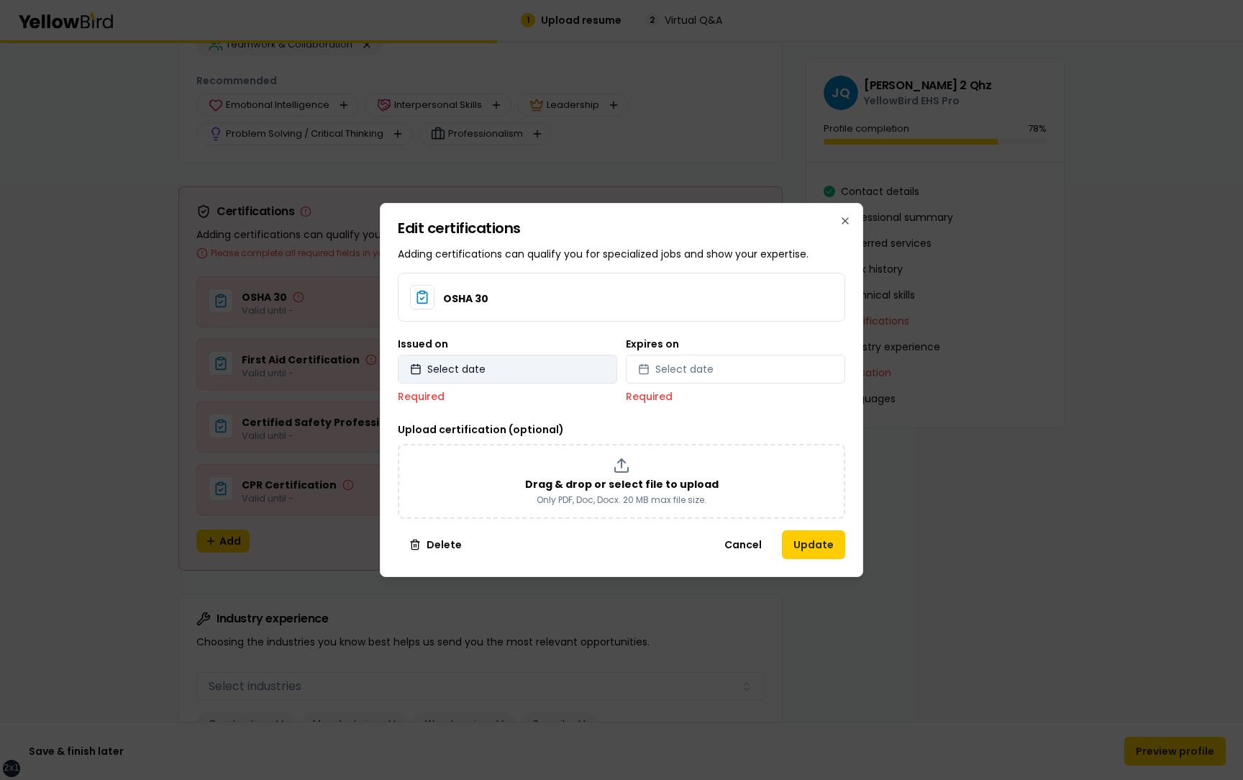
click at [582, 361] on button "Select date" at bounding box center [507, 369] width 219 height 29
select select "*"
select select "****"
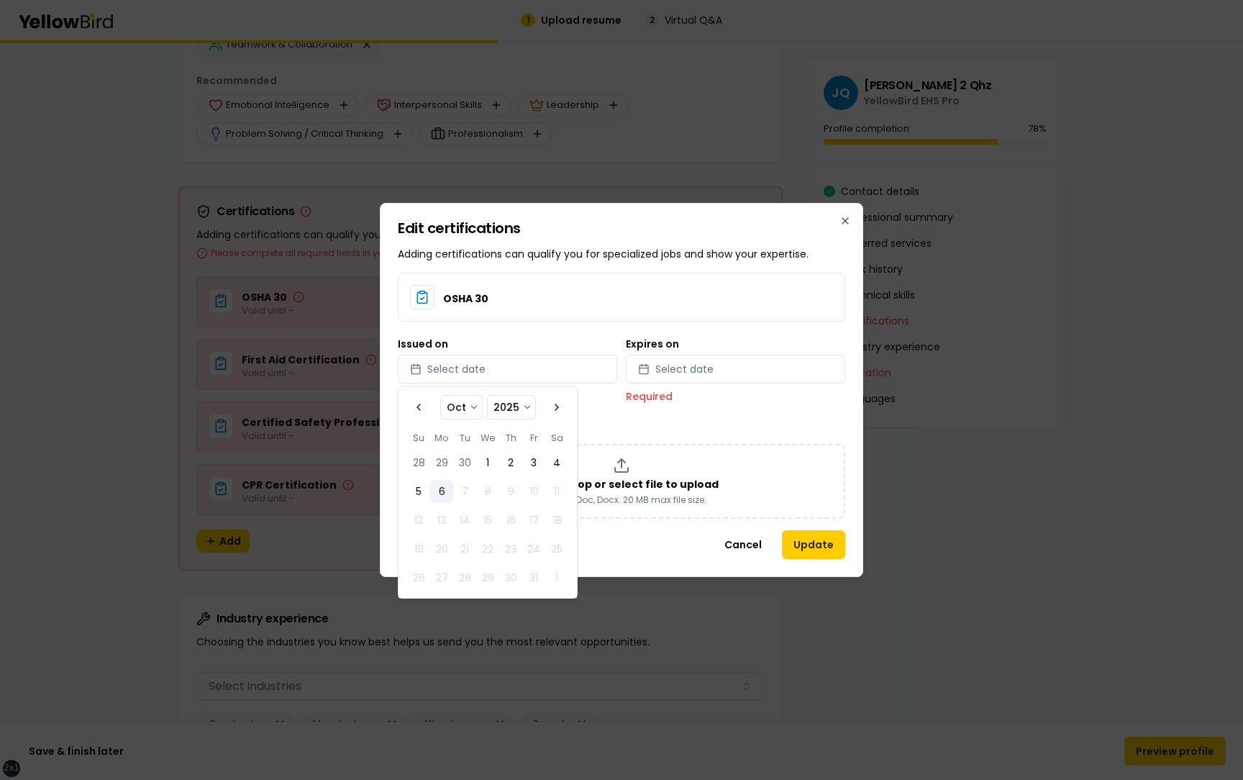
click at [437, 486] on button "6" at bounding box center [441, 491] width 23 height 23
select select "*"
select select "****"
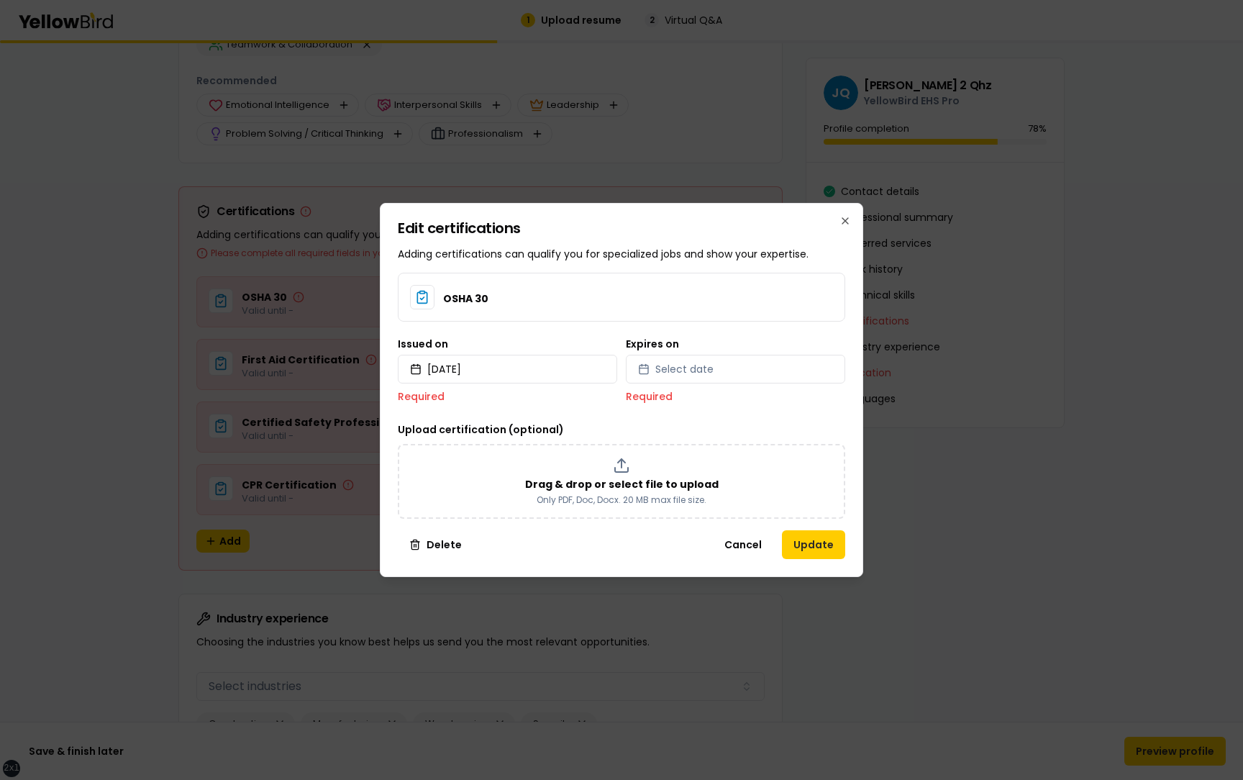
click at [668, 388] on div "Expires on Select date Required" at bounding box center [735, 371] width 219 height 65
click at [675, 376] on span "Select date" at bounding box center [684, 369] width 58 height 14
select select "*"
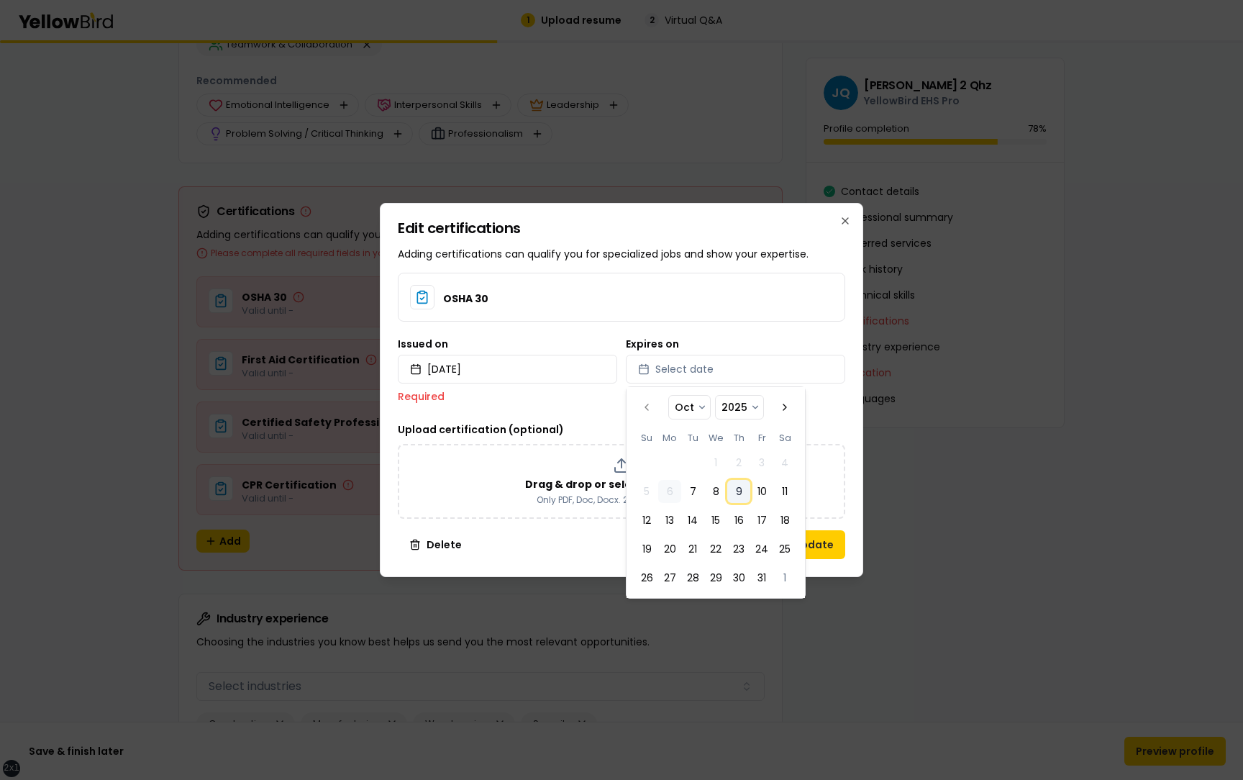
click at [745, 486] on button "9" at bounding box center [738, 491] width 23 height 23
select select "*"
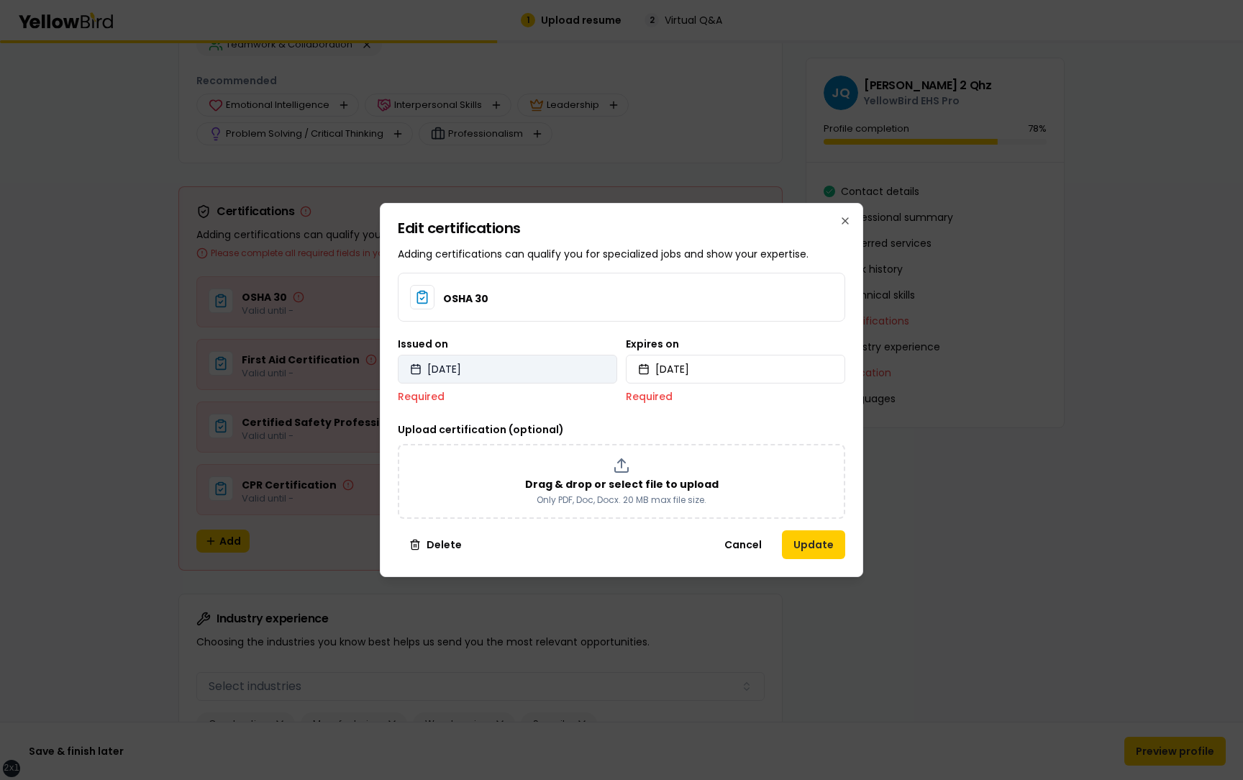
click at [563, 381] on button "2025/10/06" at bounding box center [507, 369] width 219 height 29
select select "*"
select select "****"
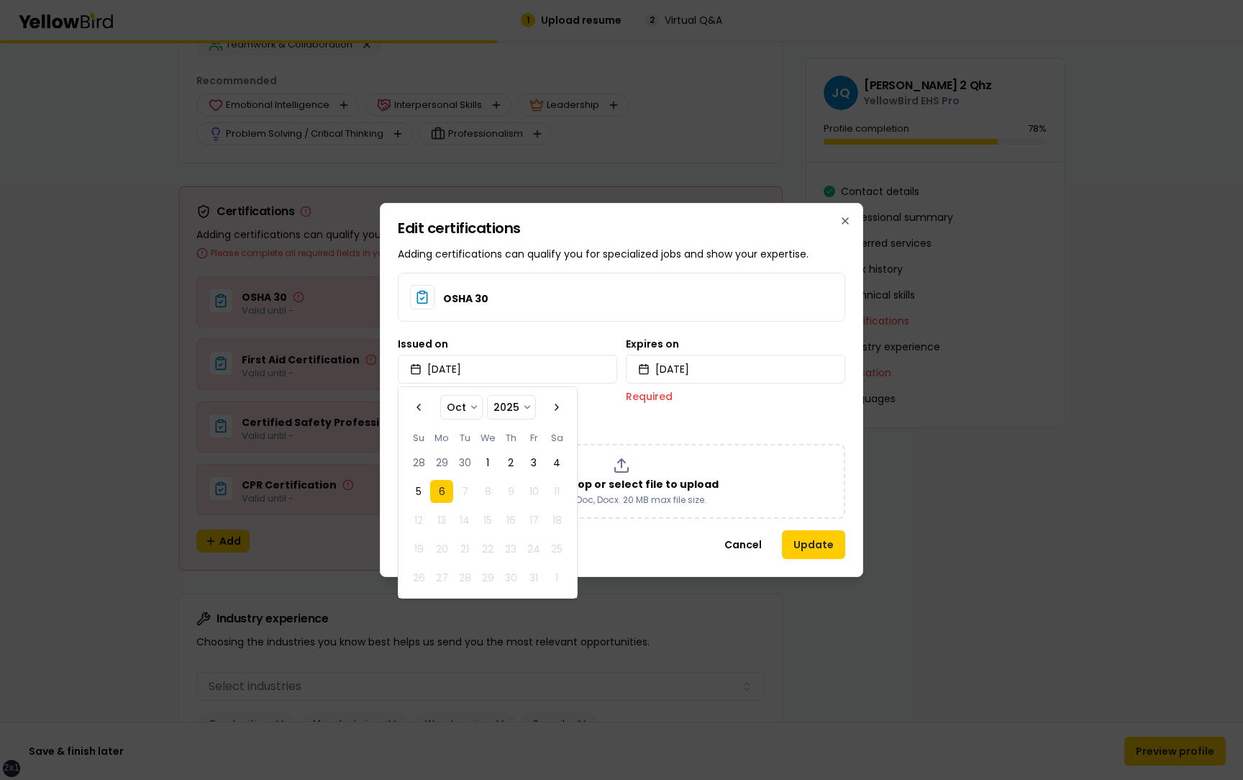
click at [619, 366] on div "Issued on 2025/10/06 Required Expires on 2025/10/09 Required" at bounding box center [621, 371] width 447 height 65
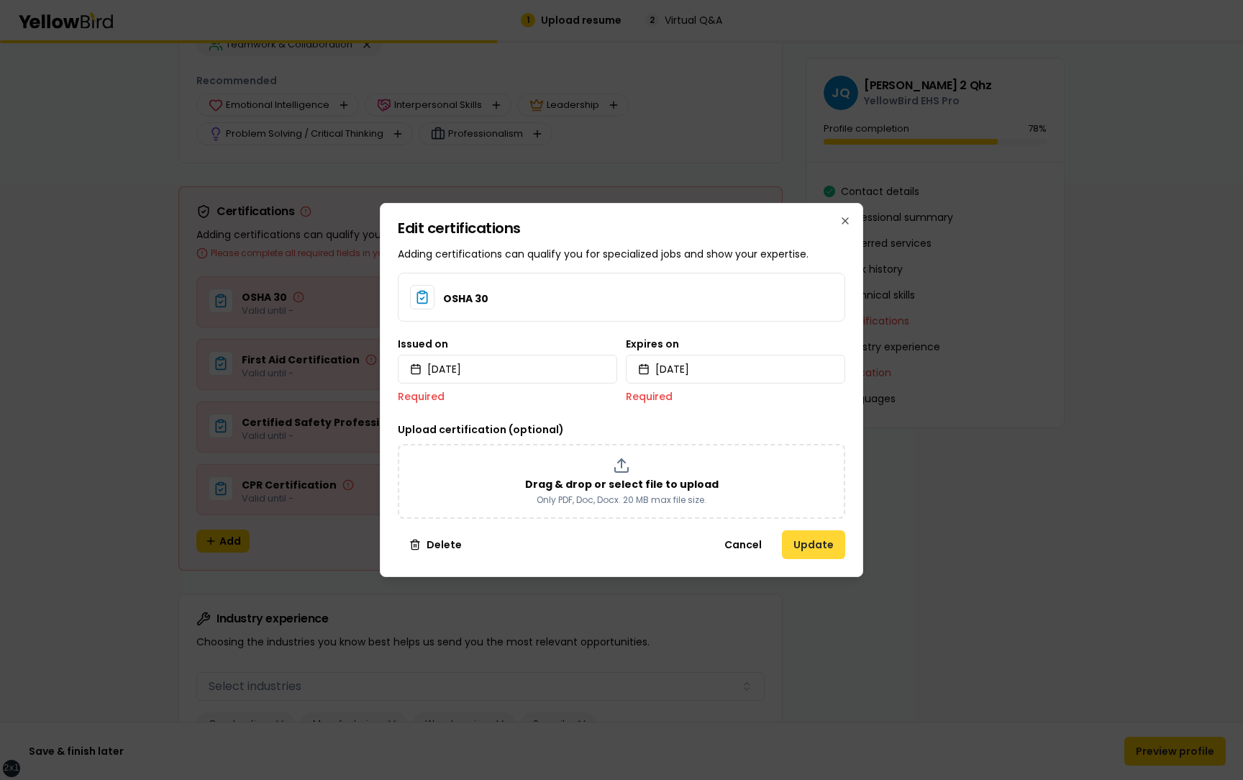
click at [814, 544] on button "Update" at bounding box center [813, 544] width 63 height 29
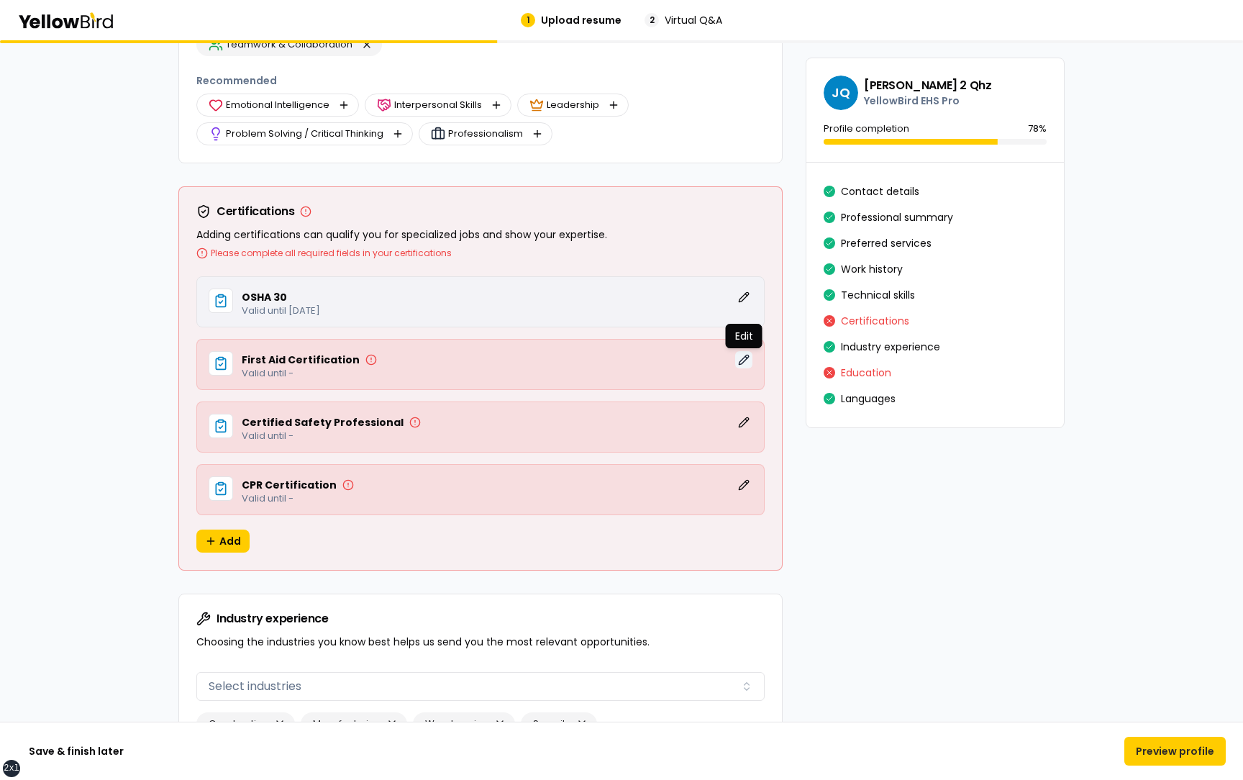
click at [746, 360] on button "Edit" at bounding box center [743, 359] width 17 height 17
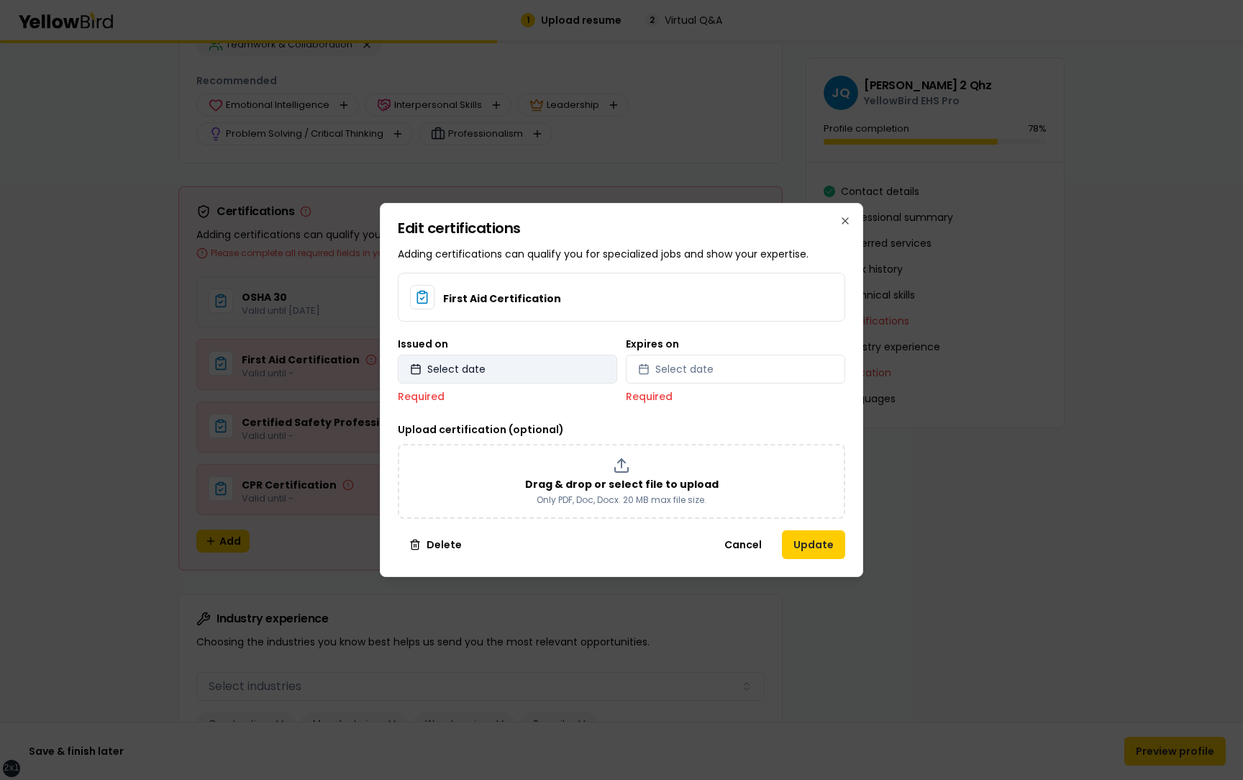
click at [530, 370] on button "Select date" at bounding box center [507, 369] width 219 height 29
select select "*"
select select "****"
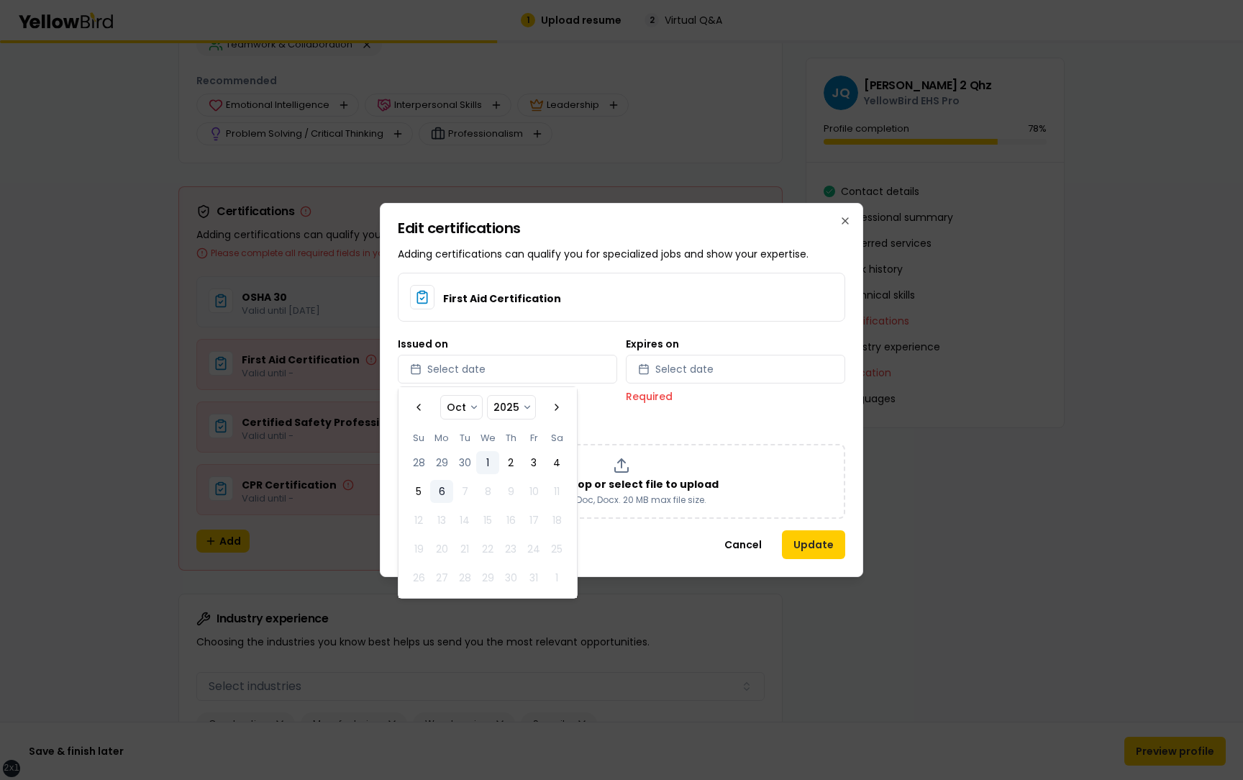
click at [488, 463] on button "1" at bounding box center [487, 462] width 23 height 23
select select "*"
select select "****"
click at [614, 417] on div "First Aid Certification Issued on 2025/10/01 Expires on Select date Required Up…" at bounding box center [621, 396] width 447 height 246
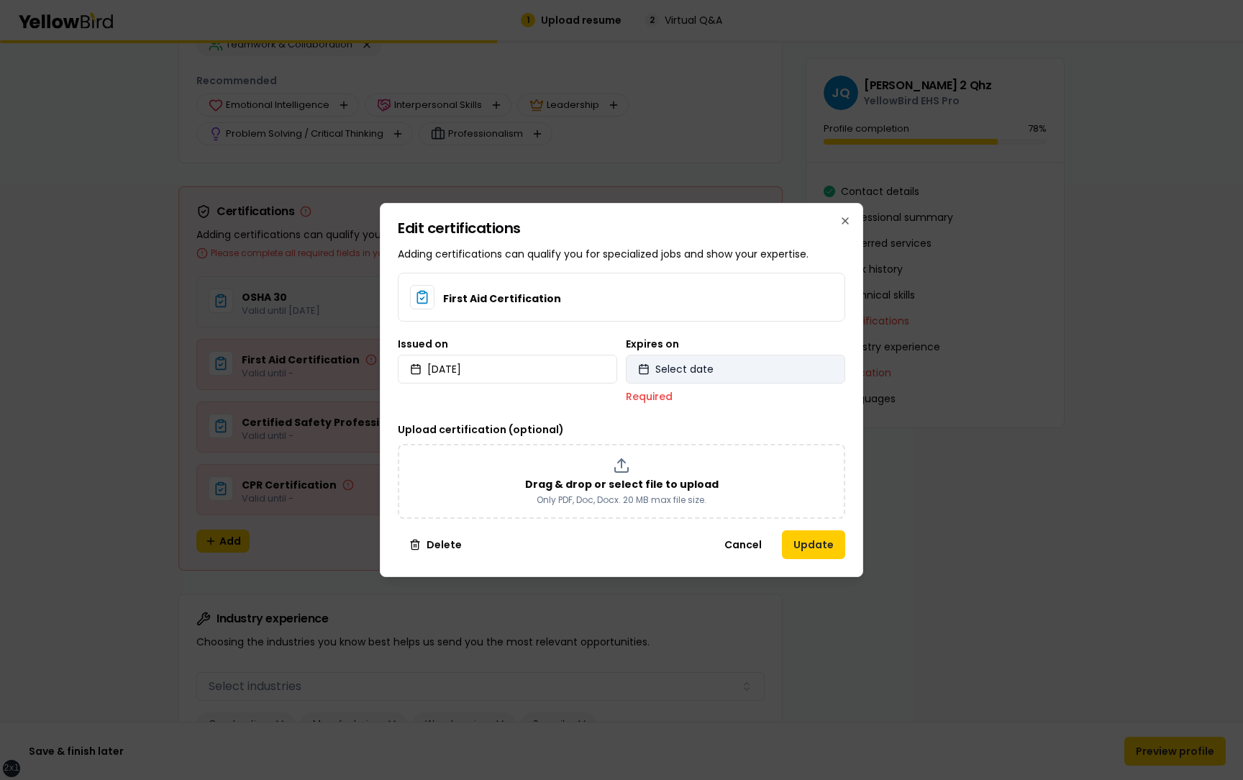
click at [678, 367] on span "Select date" at bounding box center [684, 369] width 58 height 14
select select "*"
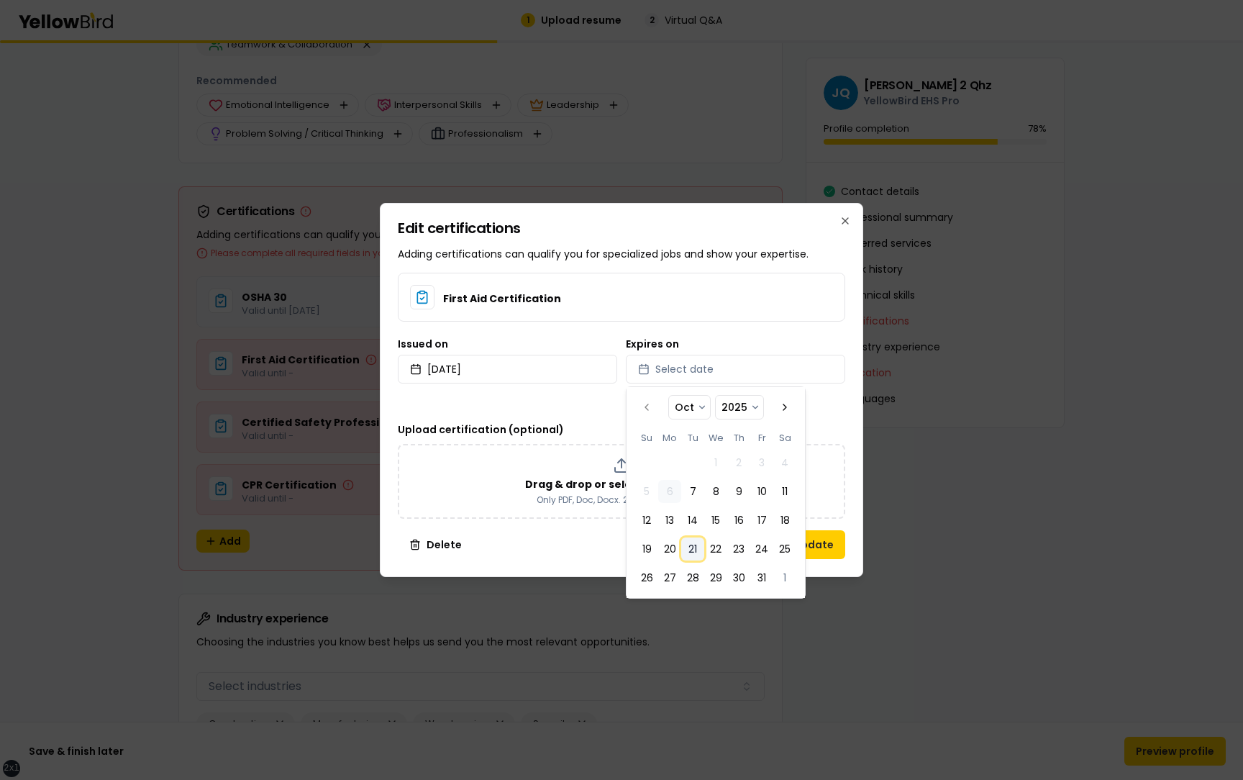
click at [691, 554] on button "21" at bounding box center [692, 548] width 23 height 23
select select "*"
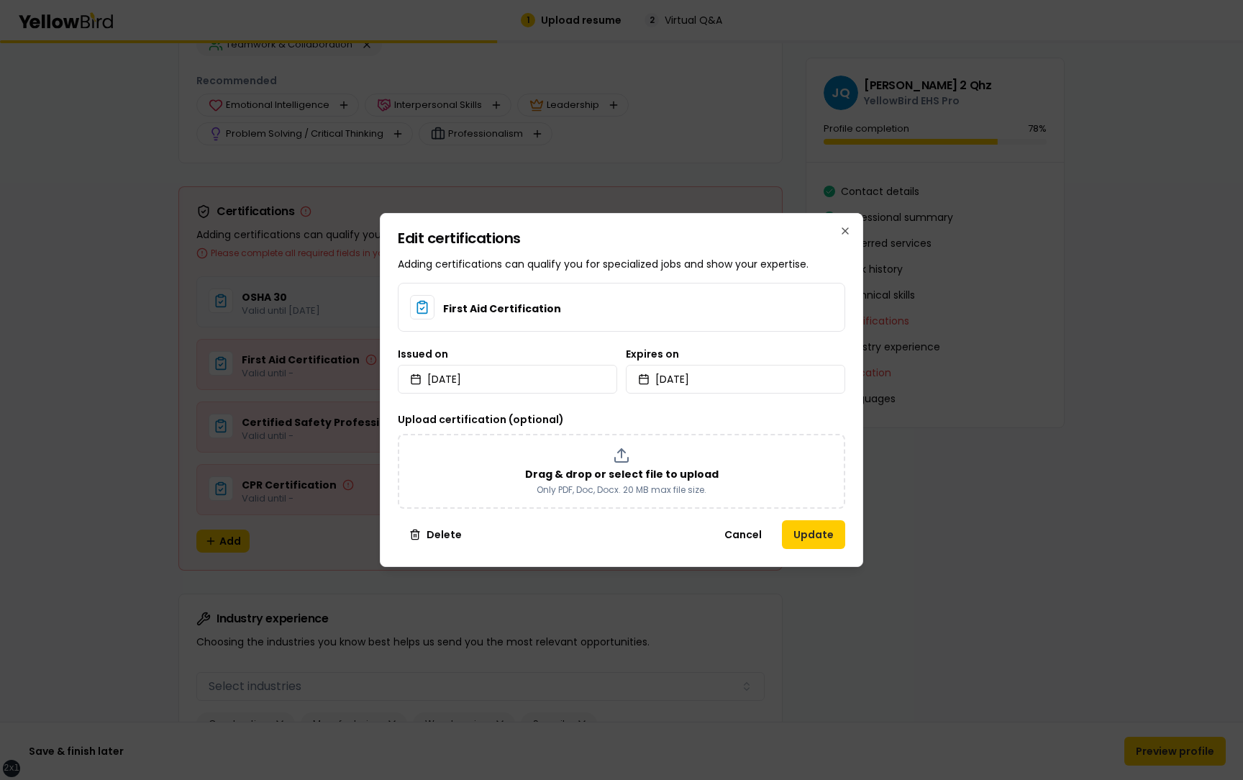
click at [594, 413] on div "Upload certification (optional) Drag & drop or select file to upload Only PDF, …" at bounding box center [621, 460] width 447 height 98
click at [824, 535] on button "Update" at bounding box center [813, 534] width 63 height 29
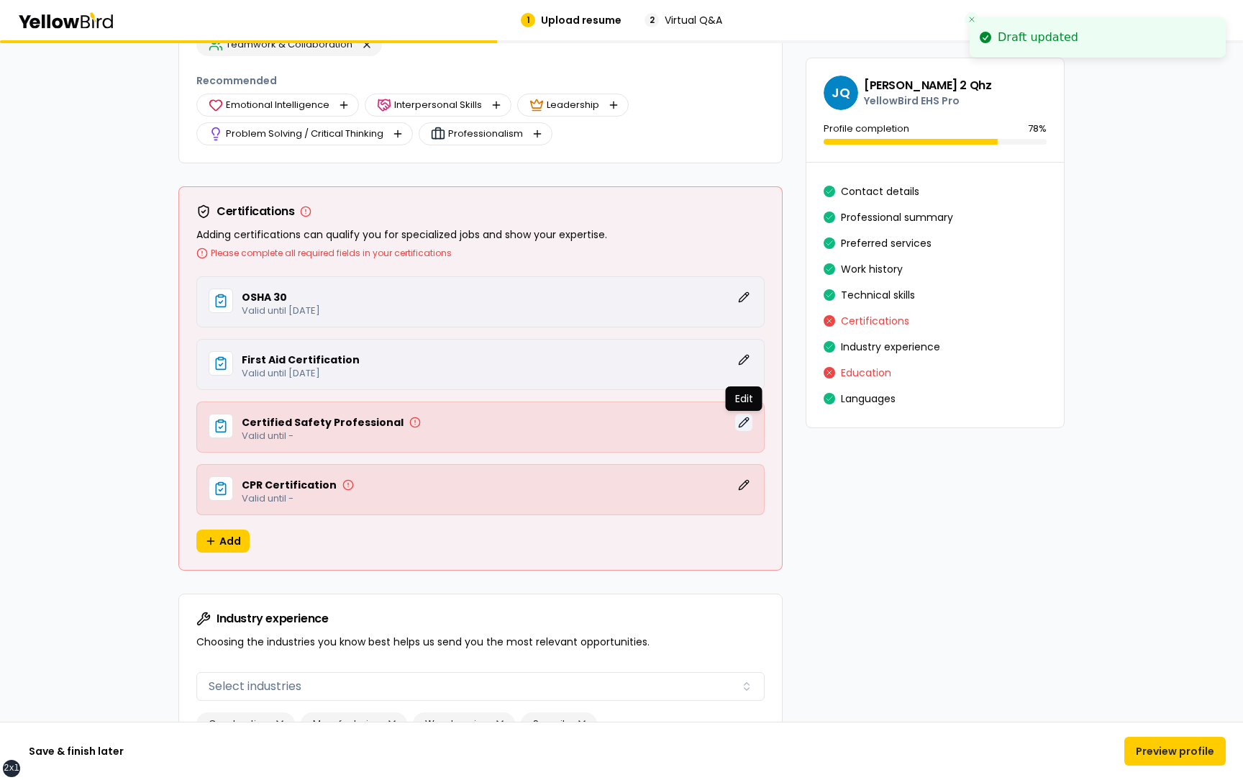
click at [742, 418] on button "Edit" at bounding box center [743, 422] width 17 height 17
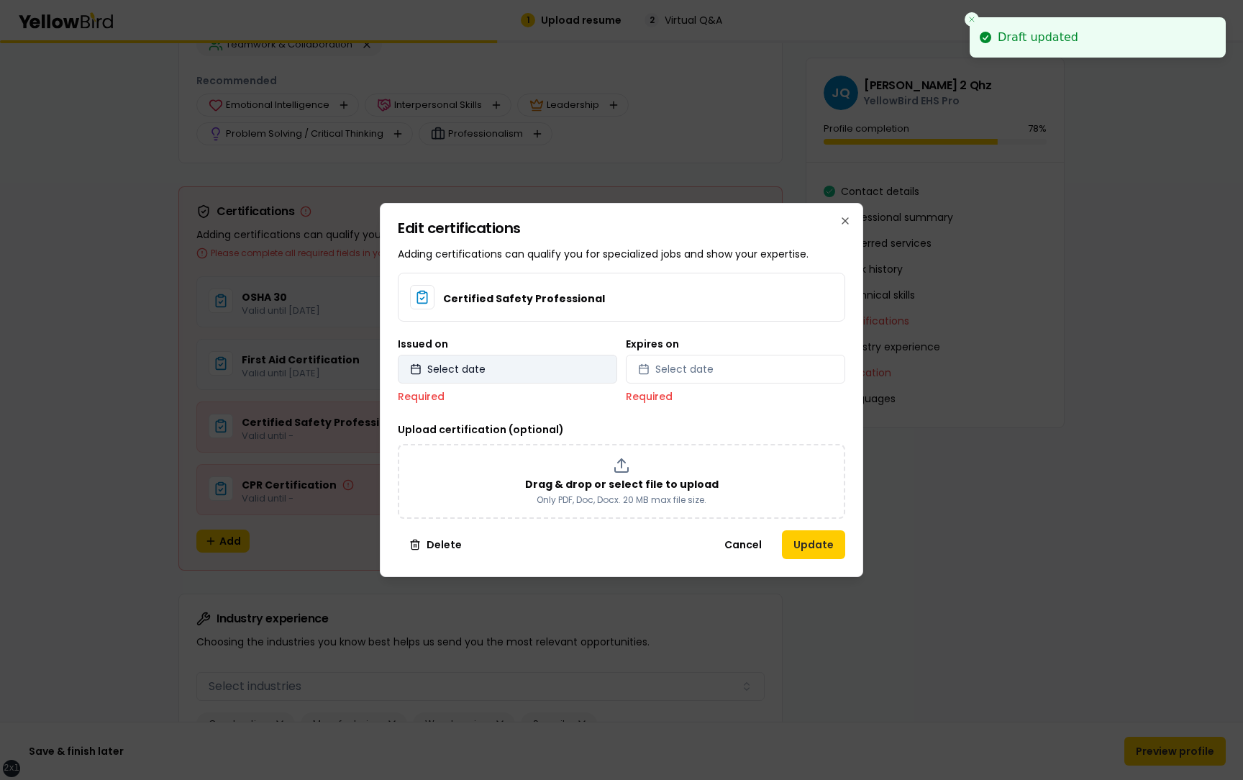
click at [541, 364] on button "Select date" at bounding box center [507, 369] width 219 height 29
select select "*"
select select "****"
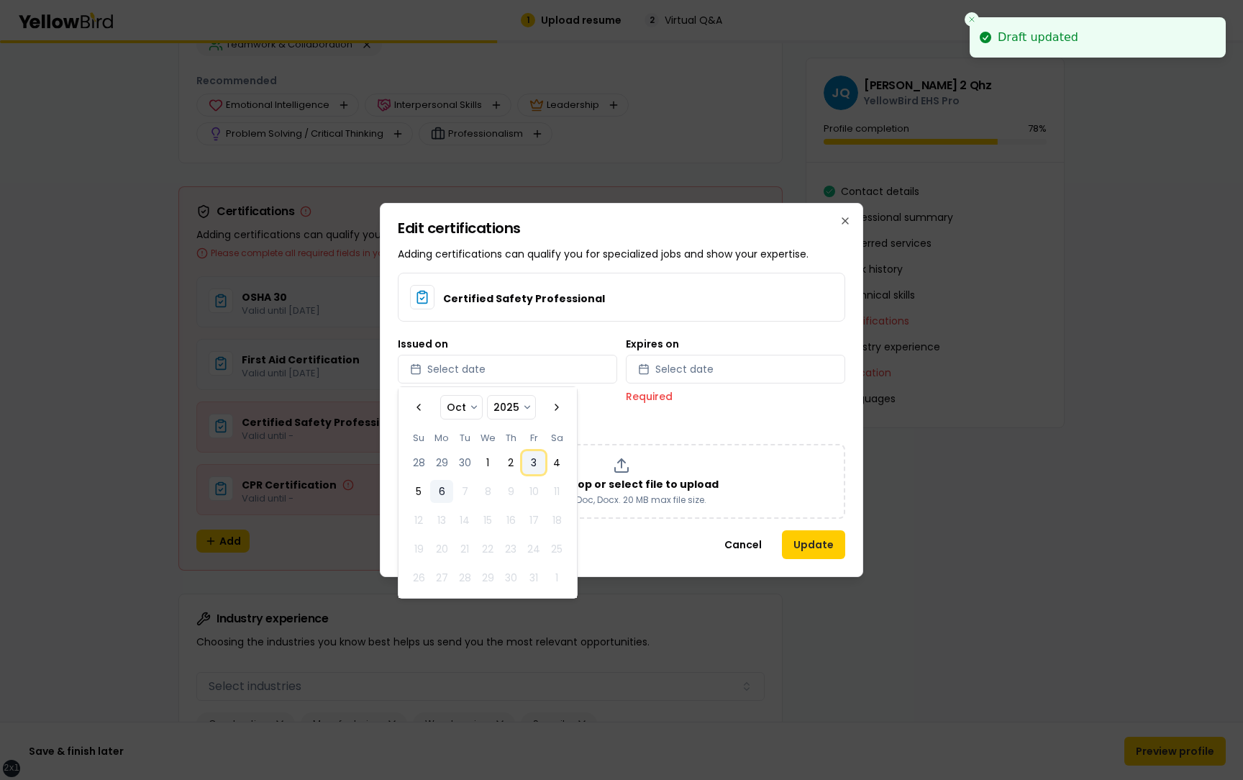
click at [534, 459] on button "3" at bounding box center [533, 462] width 23 height 23
select select "*"
select select "****"
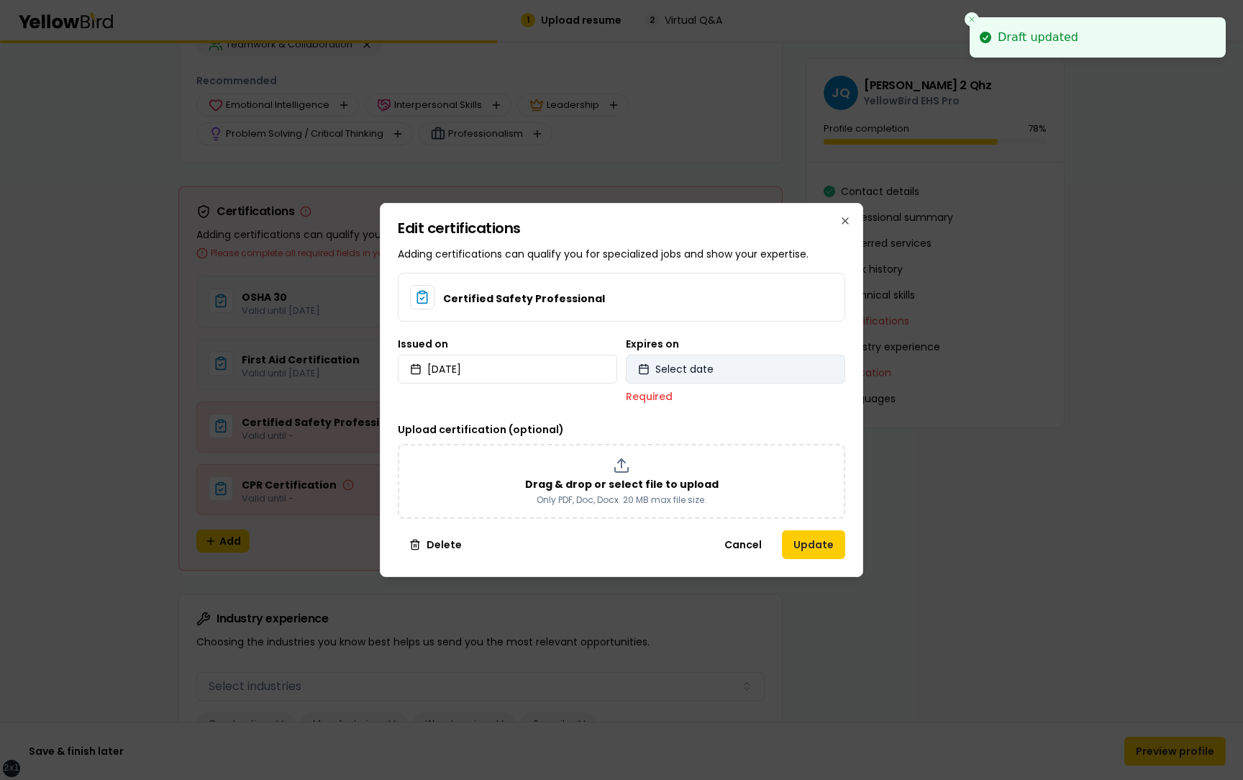
click at [701, 362] on span "Select date" at bounding box center [684, 369] width 58 height 14
select select "*"
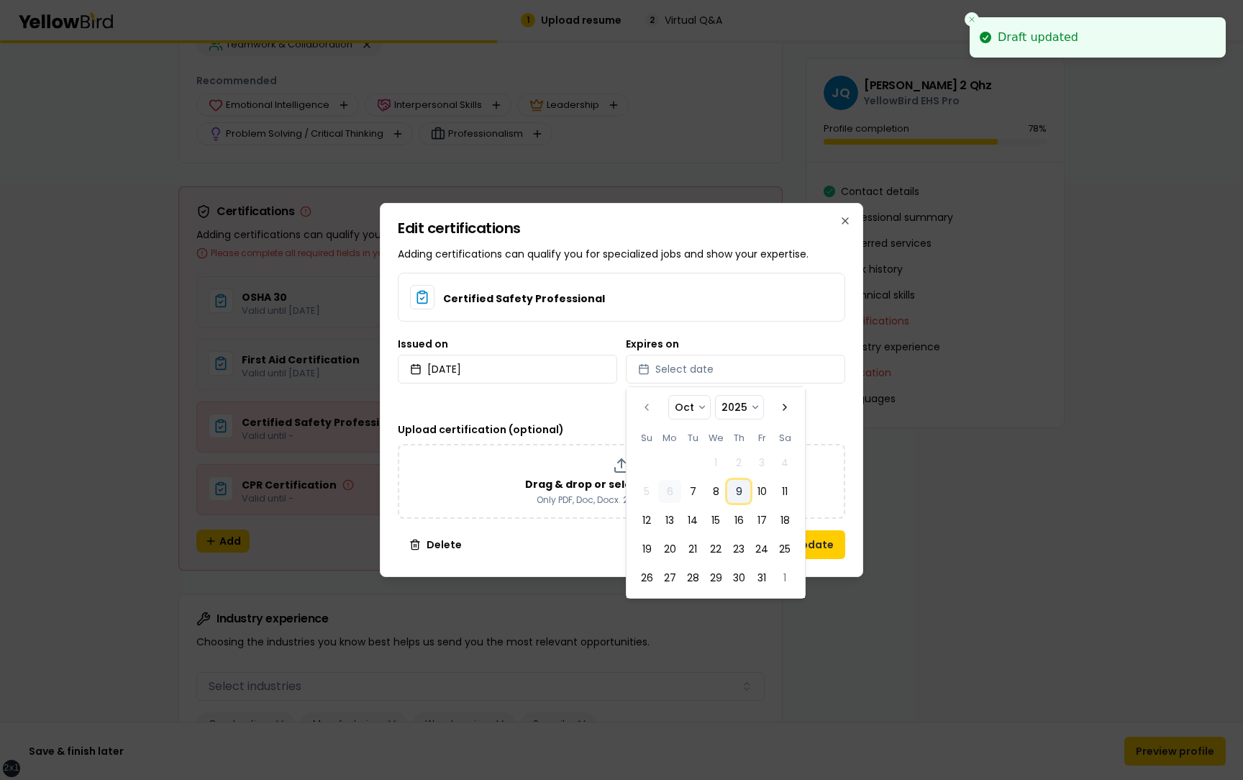
click at [740, 490] on button "9" at bounding box center [738, 491] width 23 height 23
select select "*"
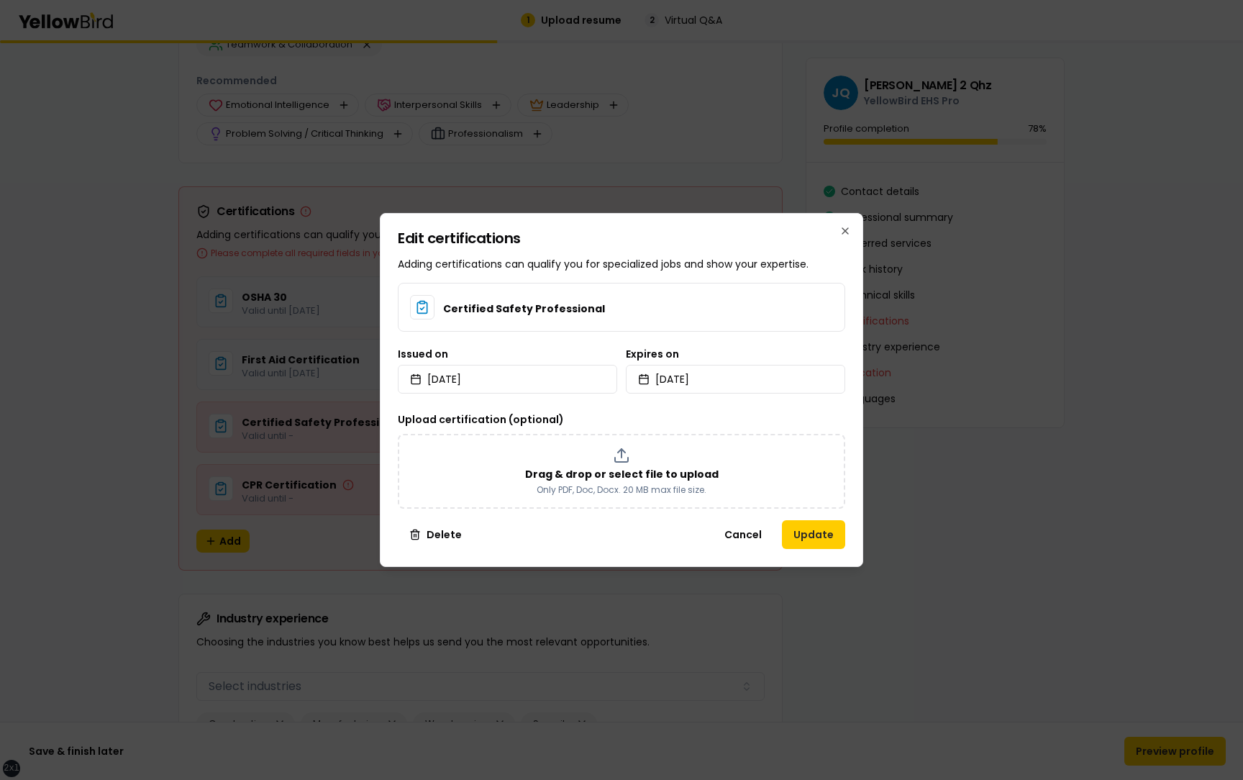
click at [858, 404] on div "Edit certifications Adding certifications can qualify you for specialized jobs …" at bounding box center [621, 390] width 483 height 354
click at [809, 535] on button "Update" at bounding box center [813, 534] width 63 height 29
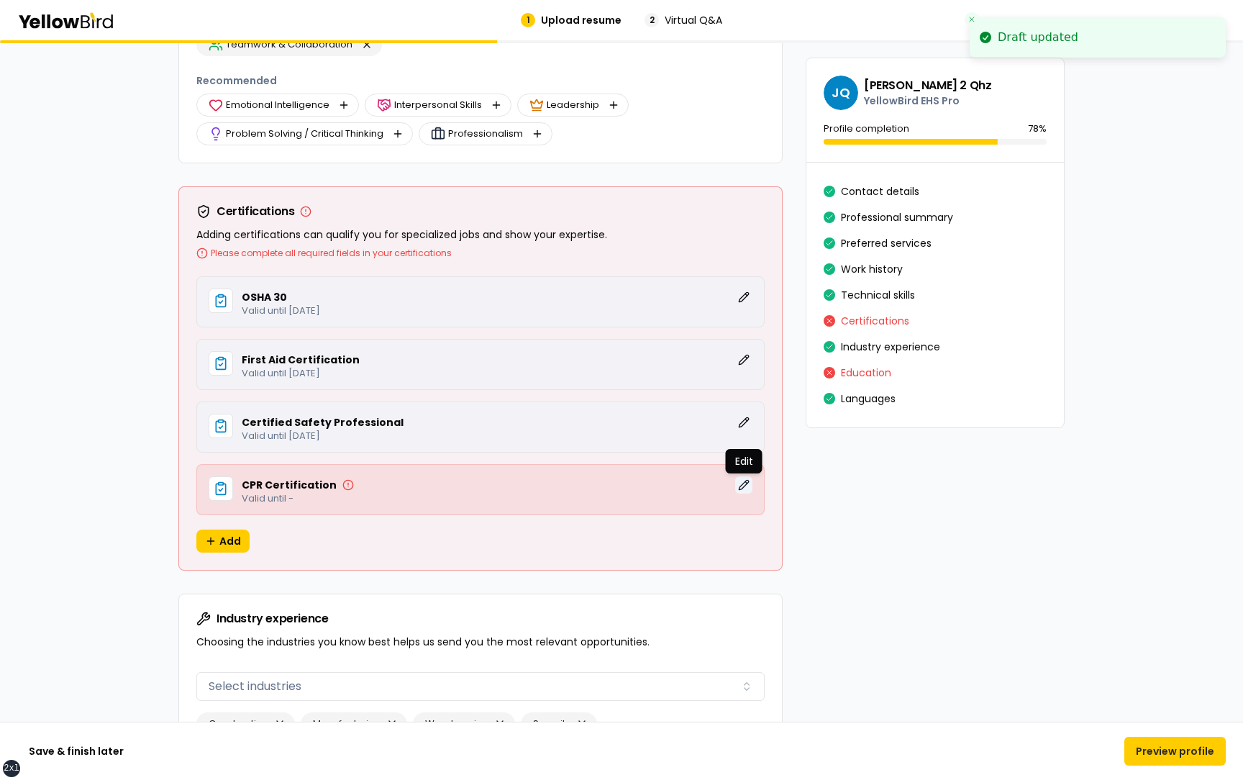
click at [742, 484] on button "Edit" at bounding box center [743, 484] width 17 height 17
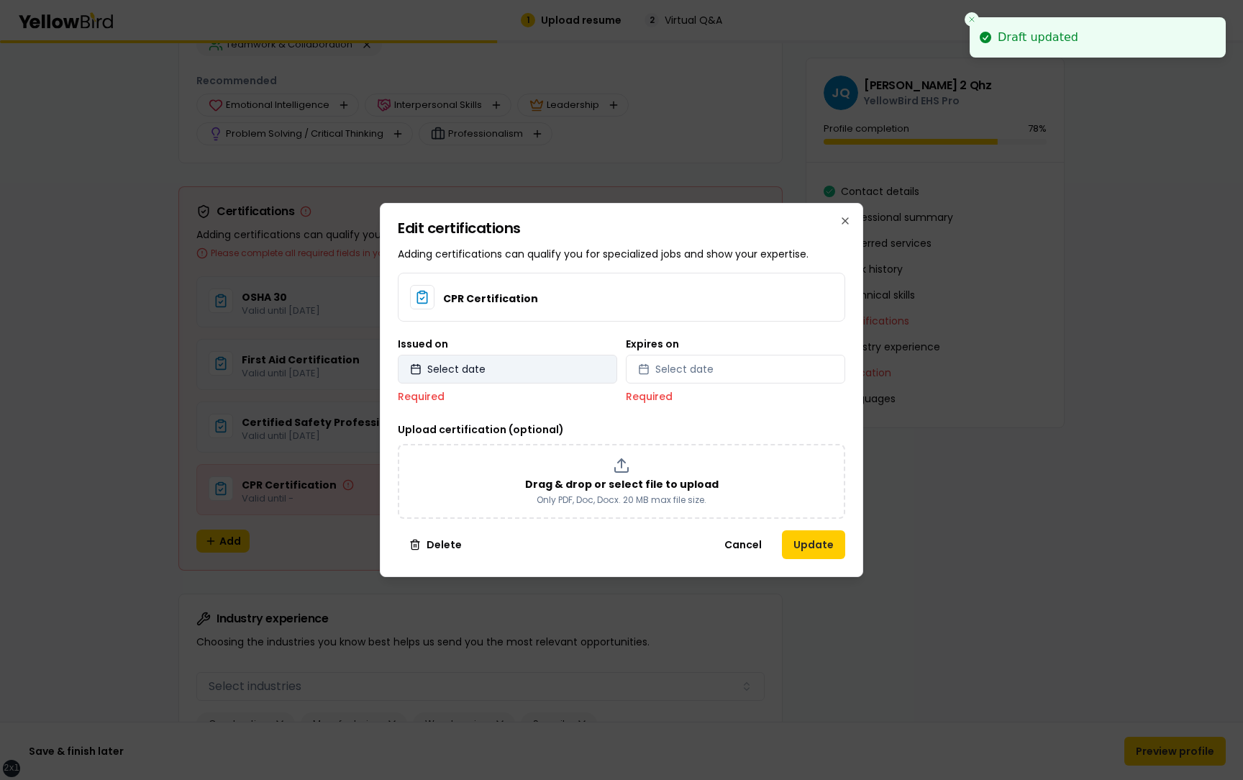
click at [494, 360] on button "Select date" at bounding box center [507, 369] width 219 height 29
select select "*"
select select "****"
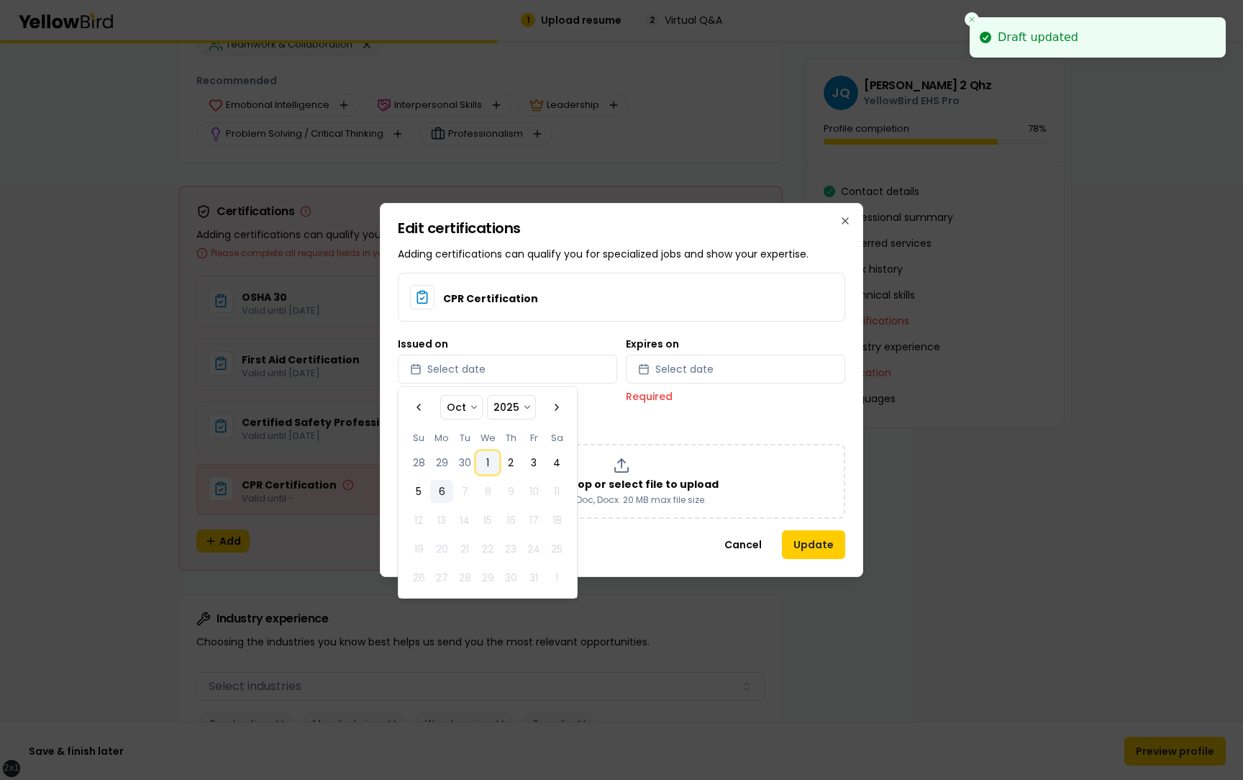
click at [490, 453] on button "1" at bounding box center [487, 462] width 23 height 23
select select "*"
select select "****"
click at [679, 401] on p "Required" at bounding box center [735, 396] width 219 height 14
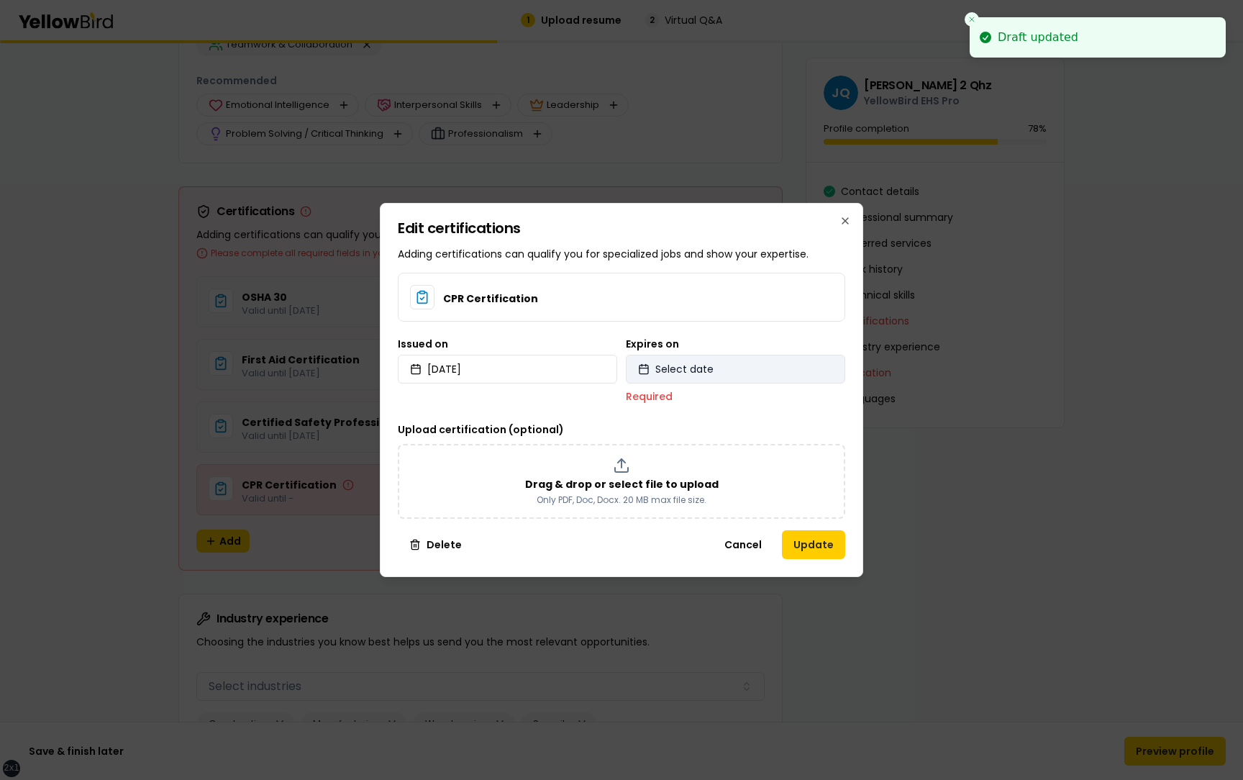
click at [701, 377] on button "Select date" at bounding box center [735, 369] width 219 height 29
select select "*"
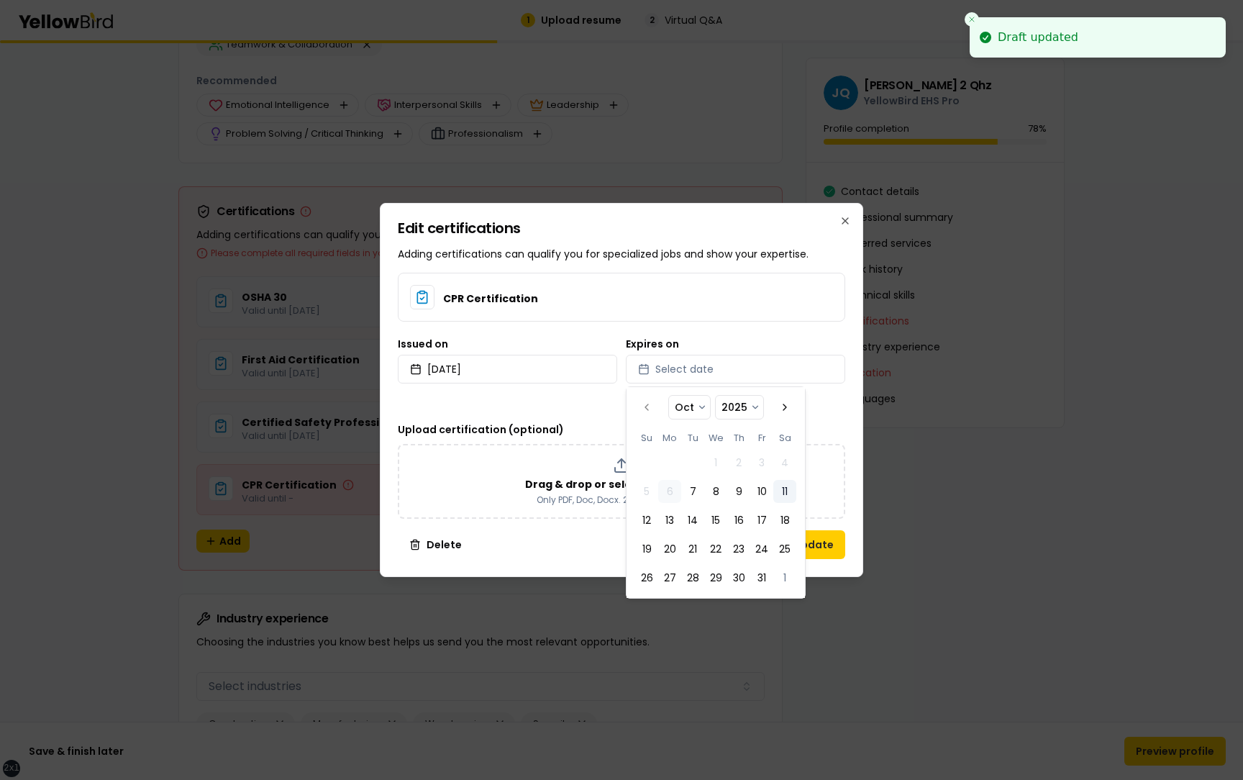
click at [783, 493] on button "11" at bounding box center [784, 491] width 23 height 23
select select "*"
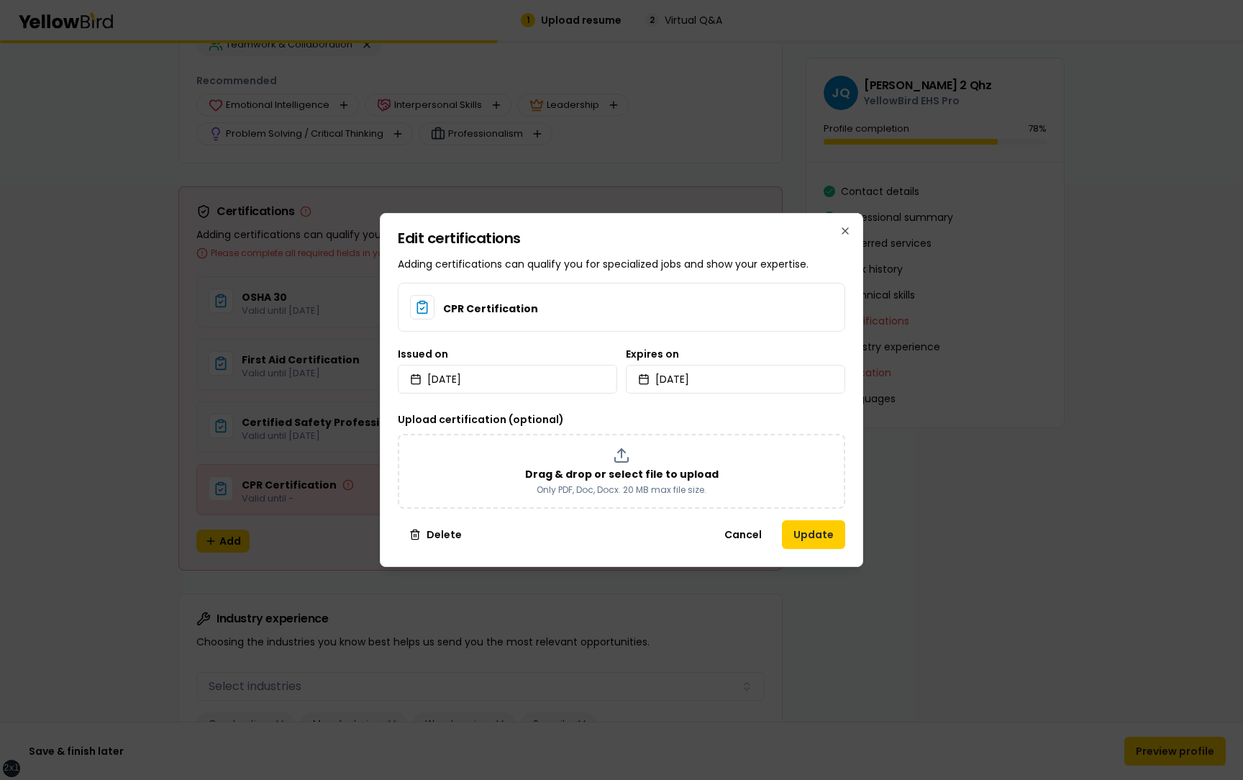
click at [861, 401] on div "Edit certifications Adding certifications can qualify you for specialized jobs …" at bounding box center [621, 390] width 483 height 354
click at [818, 534] on button "Update" at bounding box center [813, 534] width 63 height 29
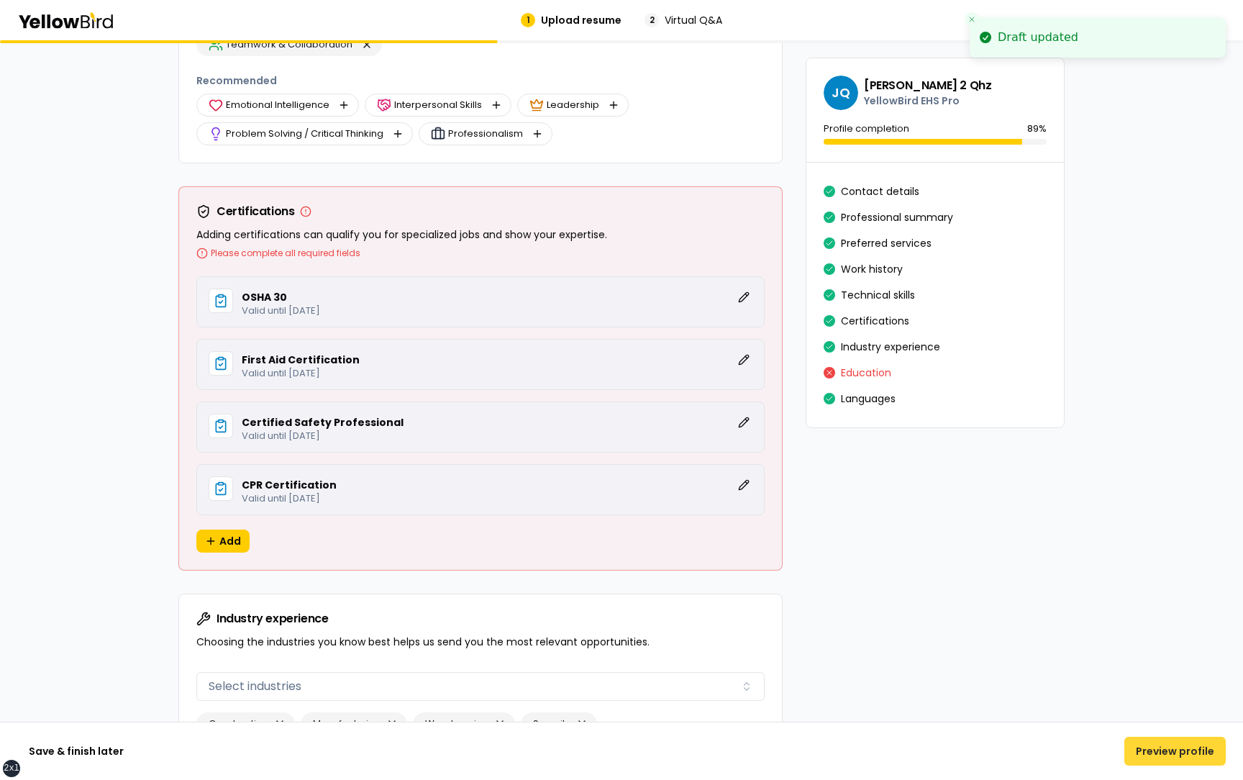
click at [1184, 755] on button "Preview profile" at bounding box center [1174, 751] width 101 height 29
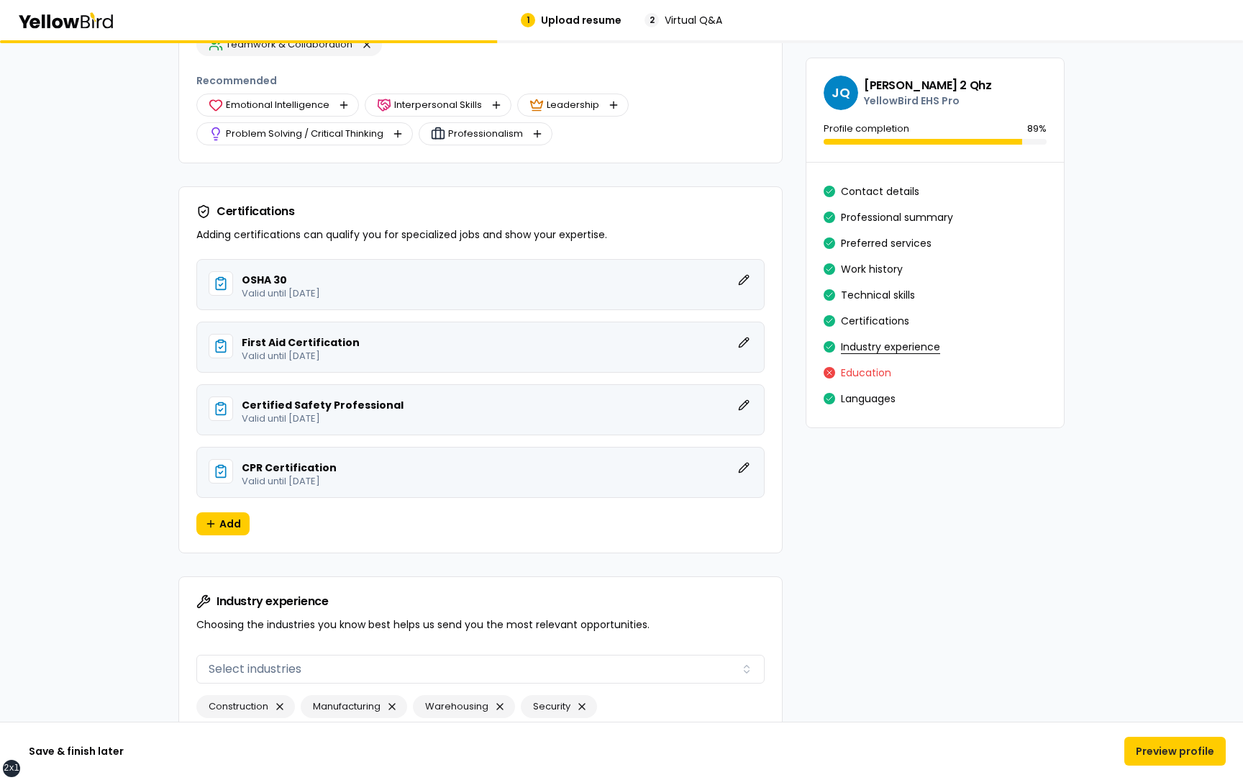
click at [877, 356] on button "Industry experience" at bounding box center [890, 346] width 99 height 23
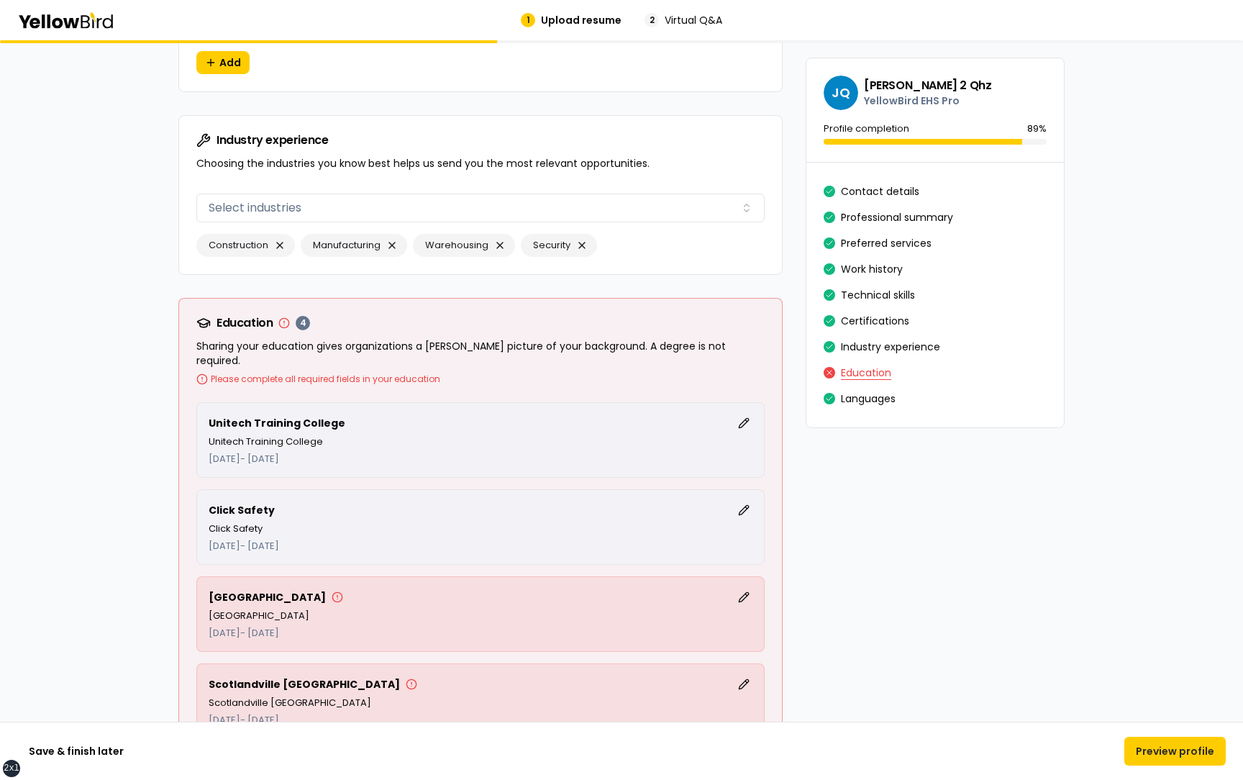
click at [874, 375] on button "Education" at bounding box center [866, 372] width 50 height 23
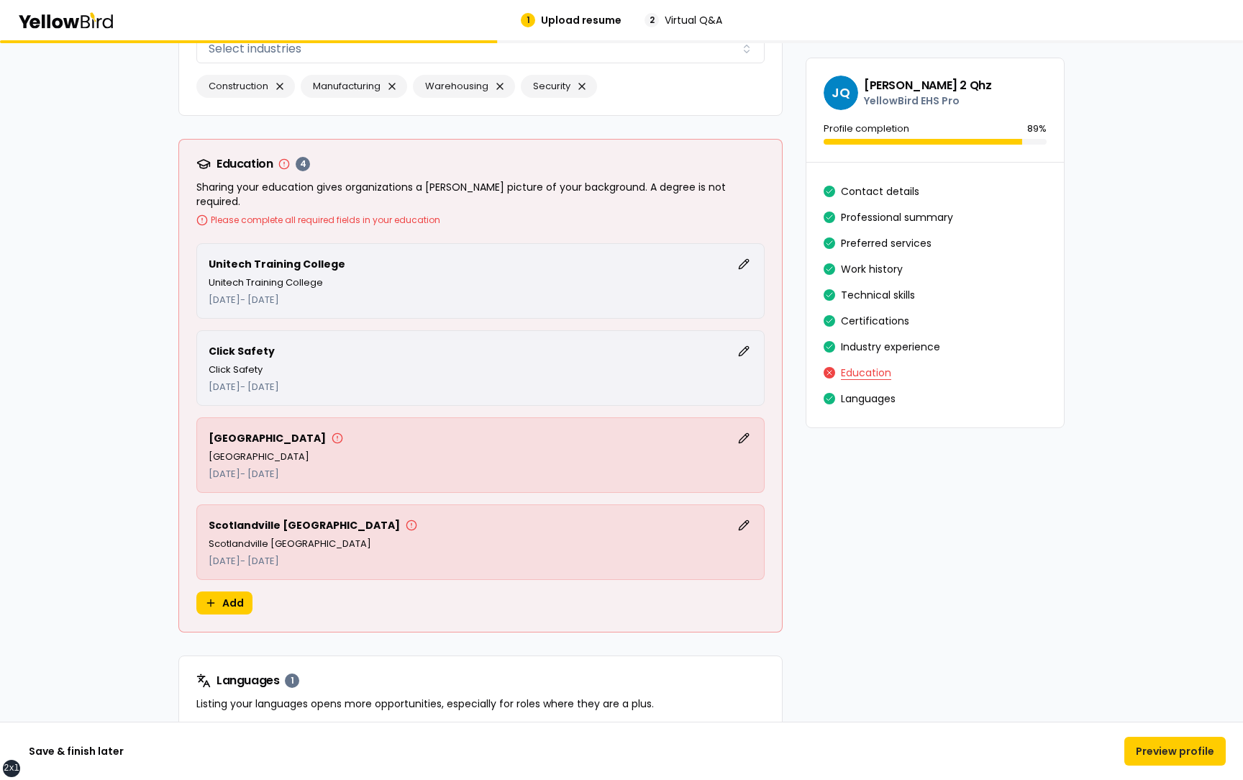
scroll to position [3749, 0]
click at [745, 429] on button "Edit" at bounding box center [743, 437] width 17 height 17
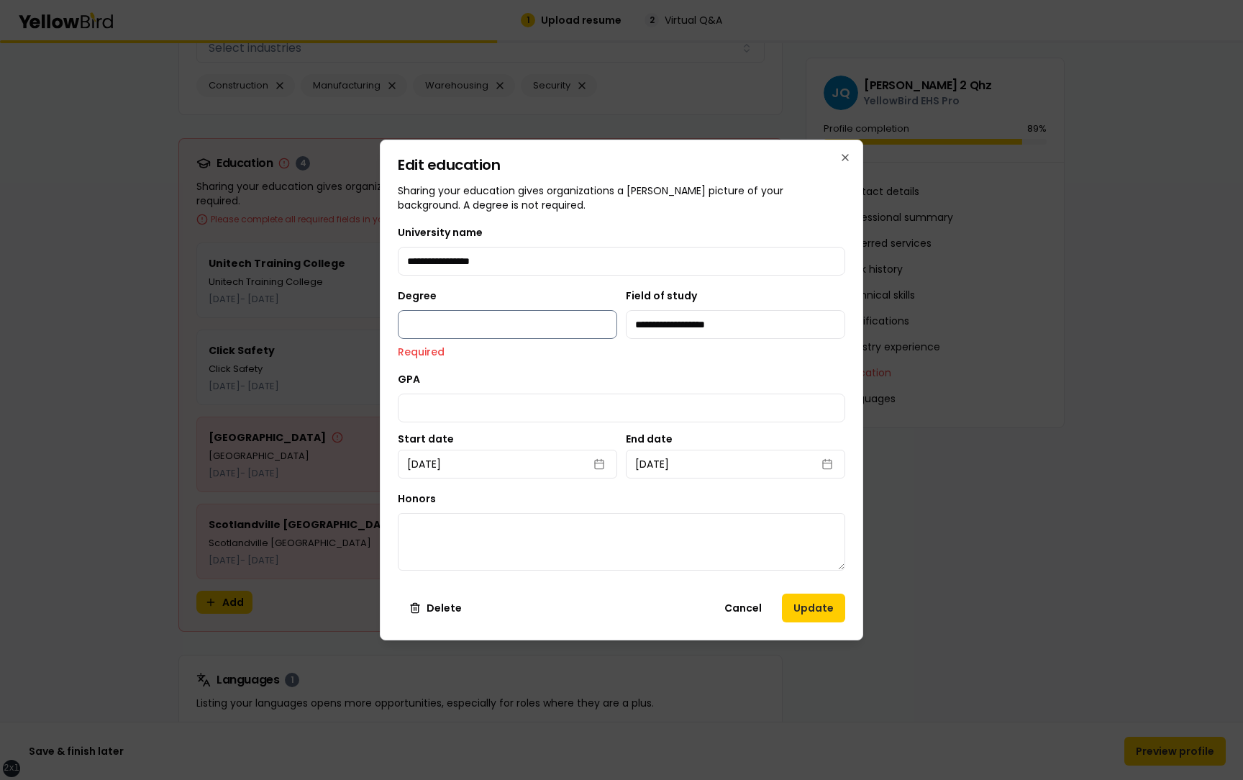
click at [545, 324] on input "Degree" at bounding box center [507, 324] width 219 height 29
type input "******"
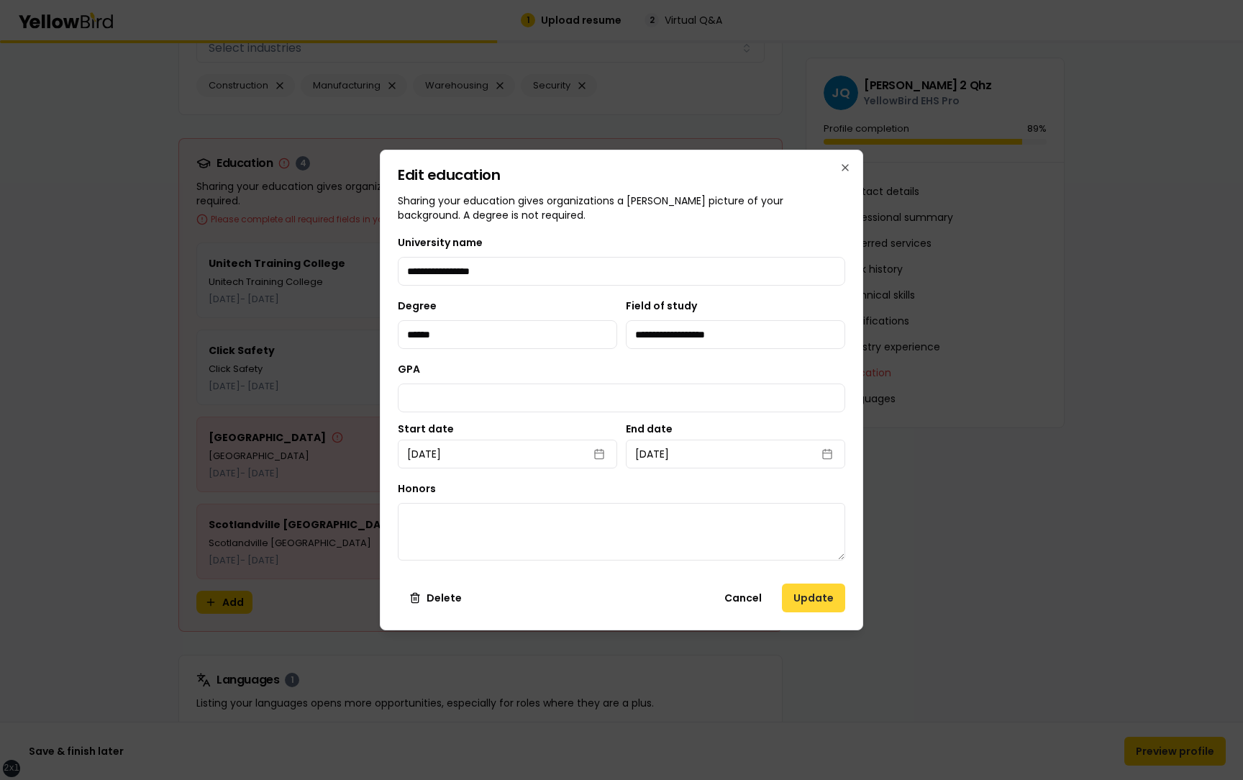
click at [812, 596] on button "Update" at bounding box center [813, 597] width 63 height 29
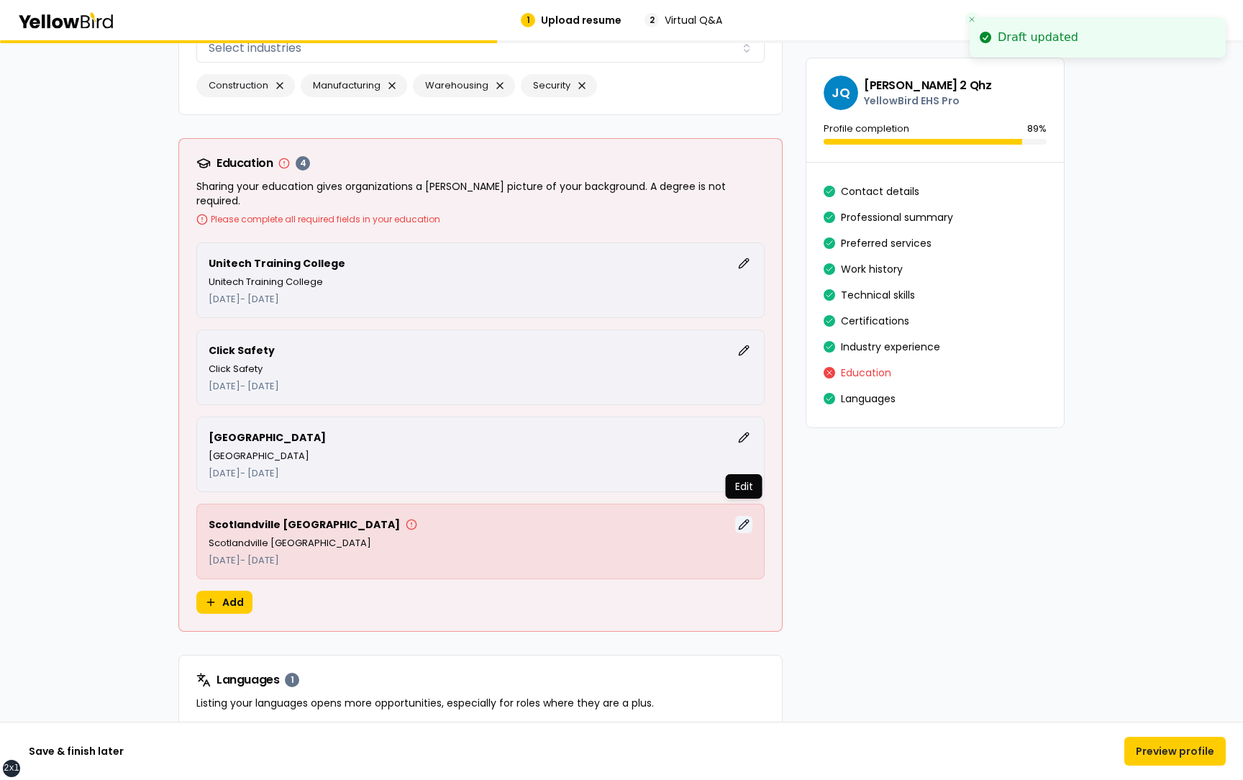
click at [746, 516] on button "Edit" at bounding box center [743, 524] width 17 height 17
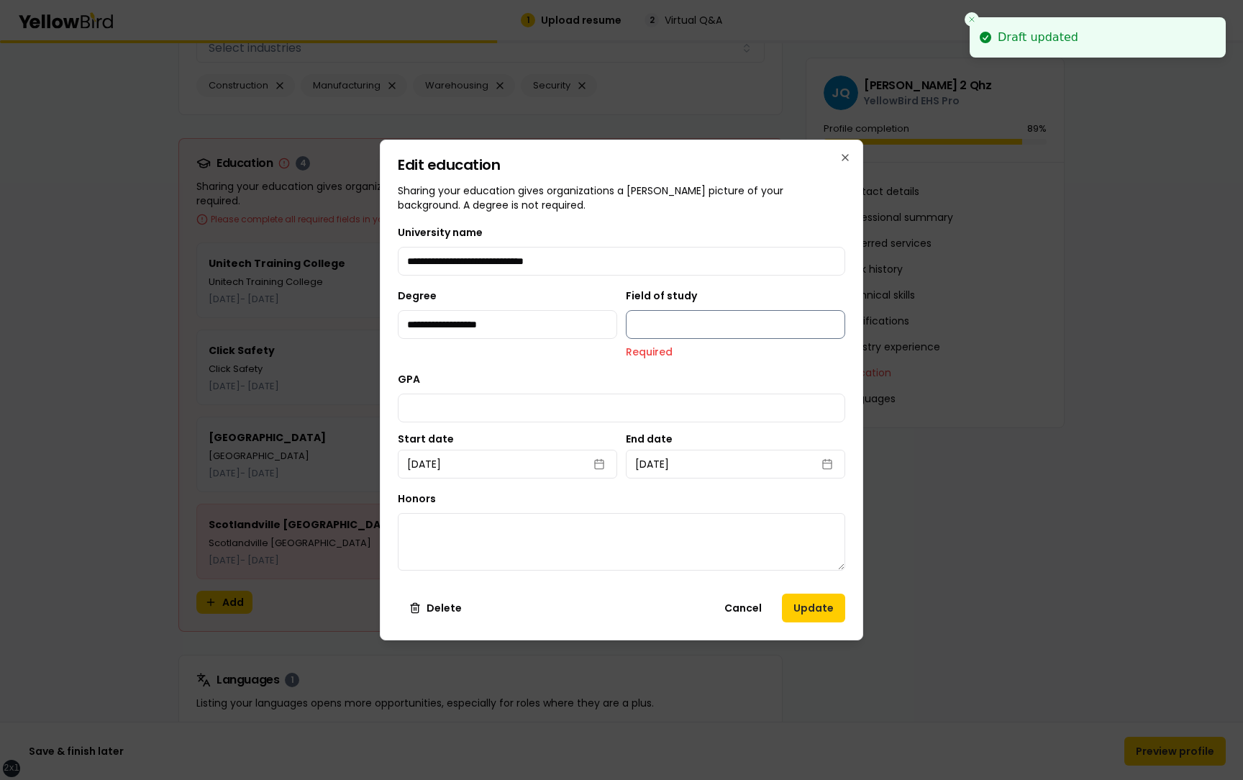
click at [684, 332] on input "Field of study" at bounding box center [735, 324] width 219 height 29
type input "**********"
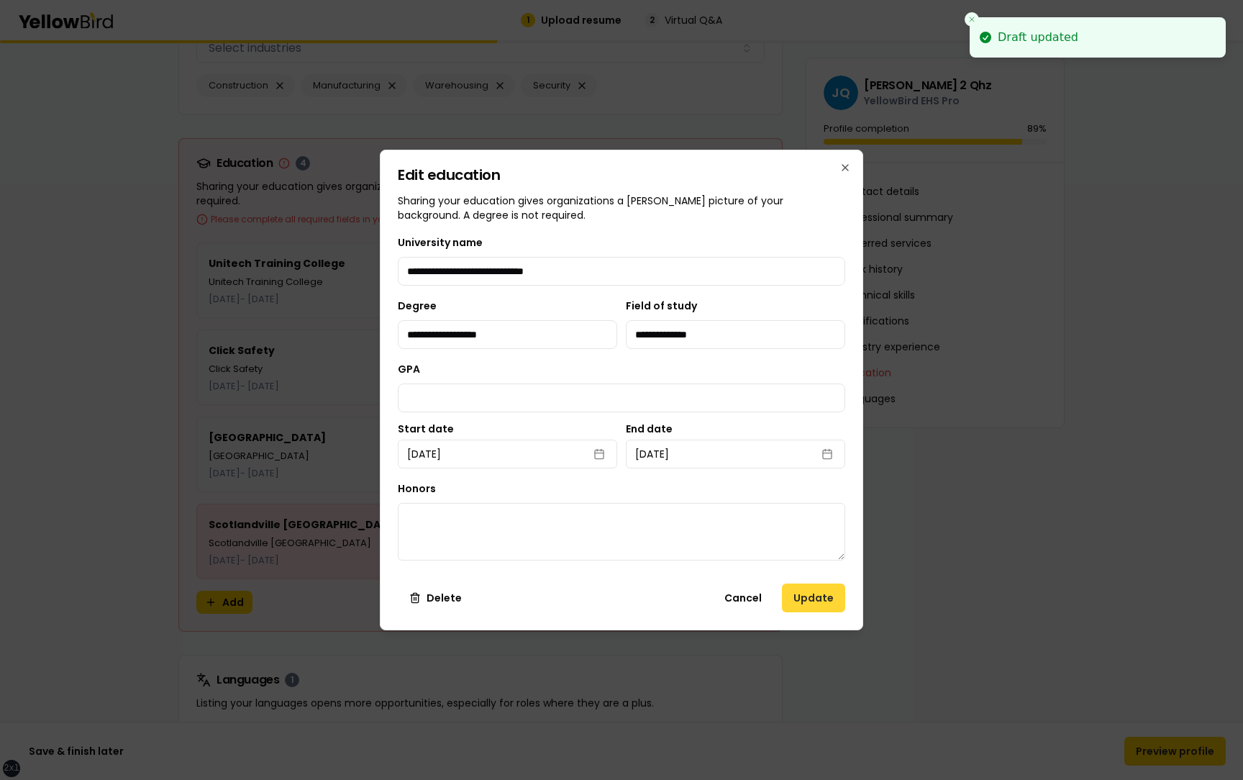
click at [807, 602] on button "Update" at bounding box center [813, 597] width 63 height 29
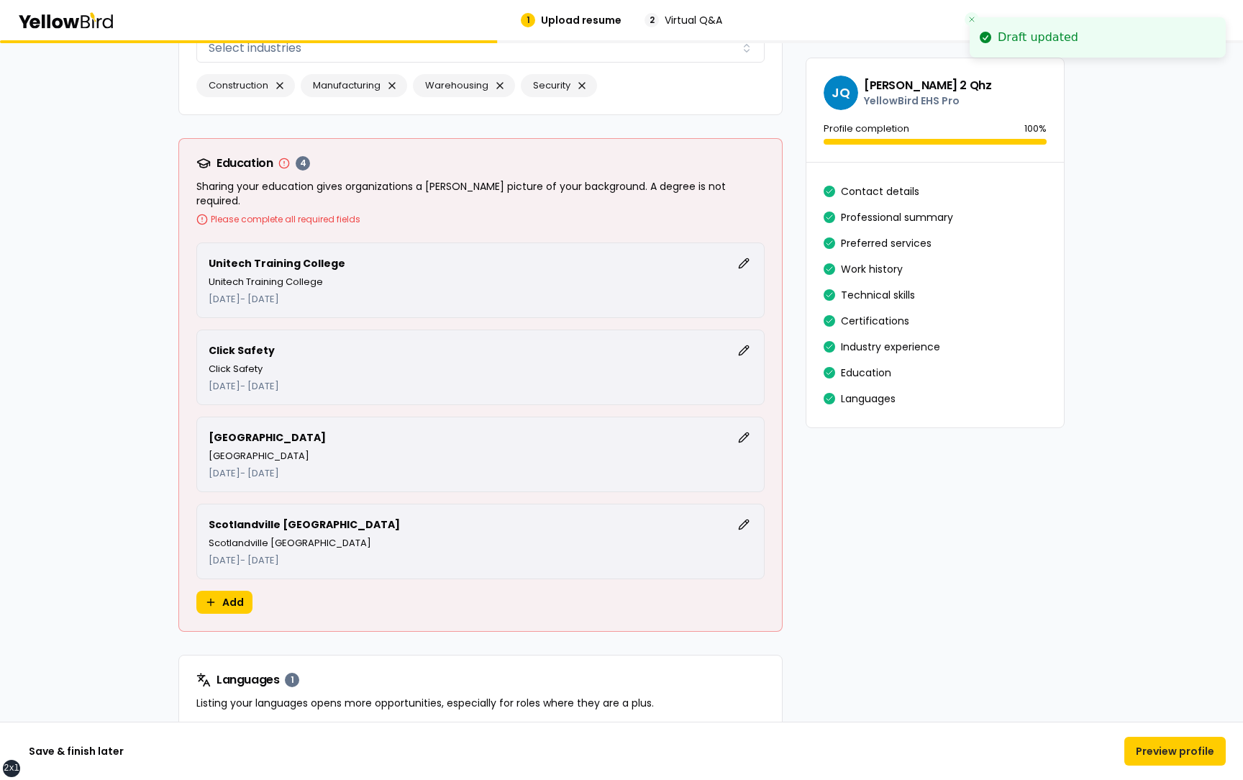
click at [1142, 750] on button "Preview profile" at bounding box center [1174, 751] width 101 height 29
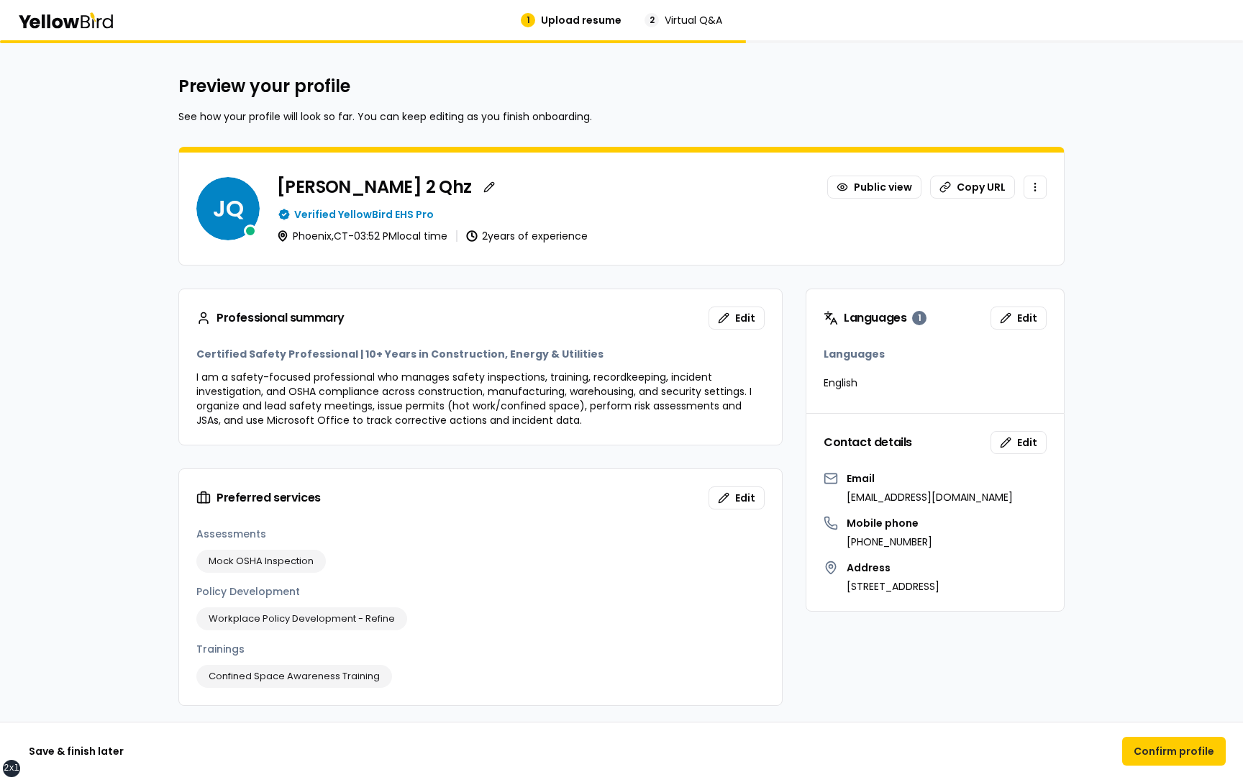
click at [844, 386] on p "English" at bounding box center [841, 383] width 34 height 14
click at [1014, 322] on button "Edit" at bounding box center [1019, 317] width 56 height 23
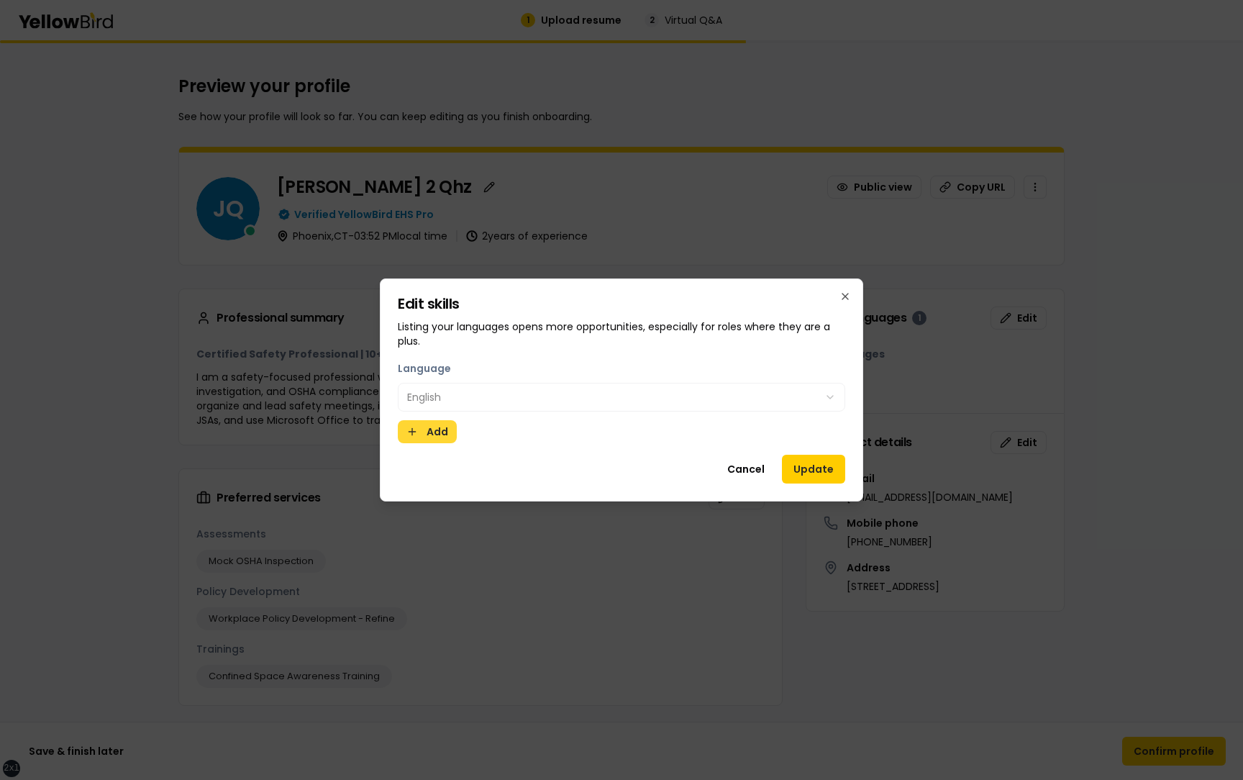
click at [421, 432] on button "Add" at bounding box center [427, 431] width 59 height 23
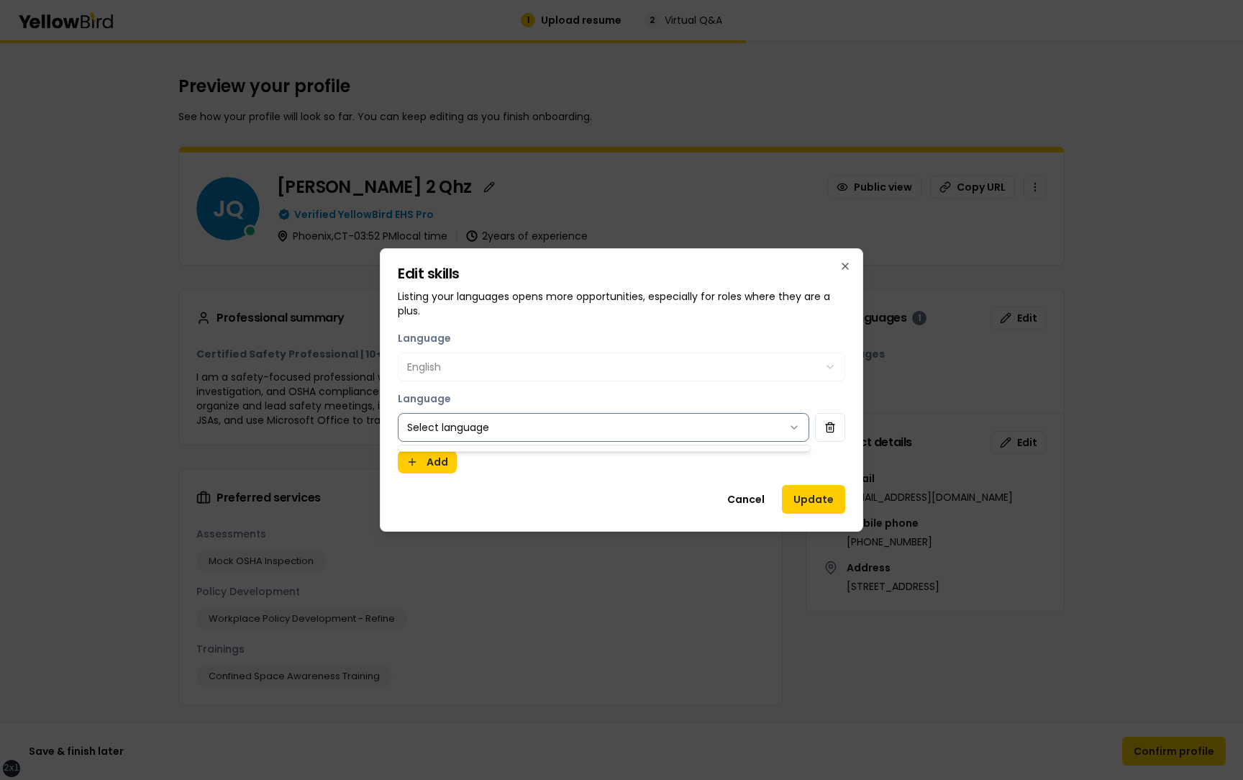
click at [470, 432] on body "xs sm md lg xl 2xl 1 Upload resume 2 Virtual Q&A Preview your profile See how y…" at bounding box center [621, 390] width 1243 height 780
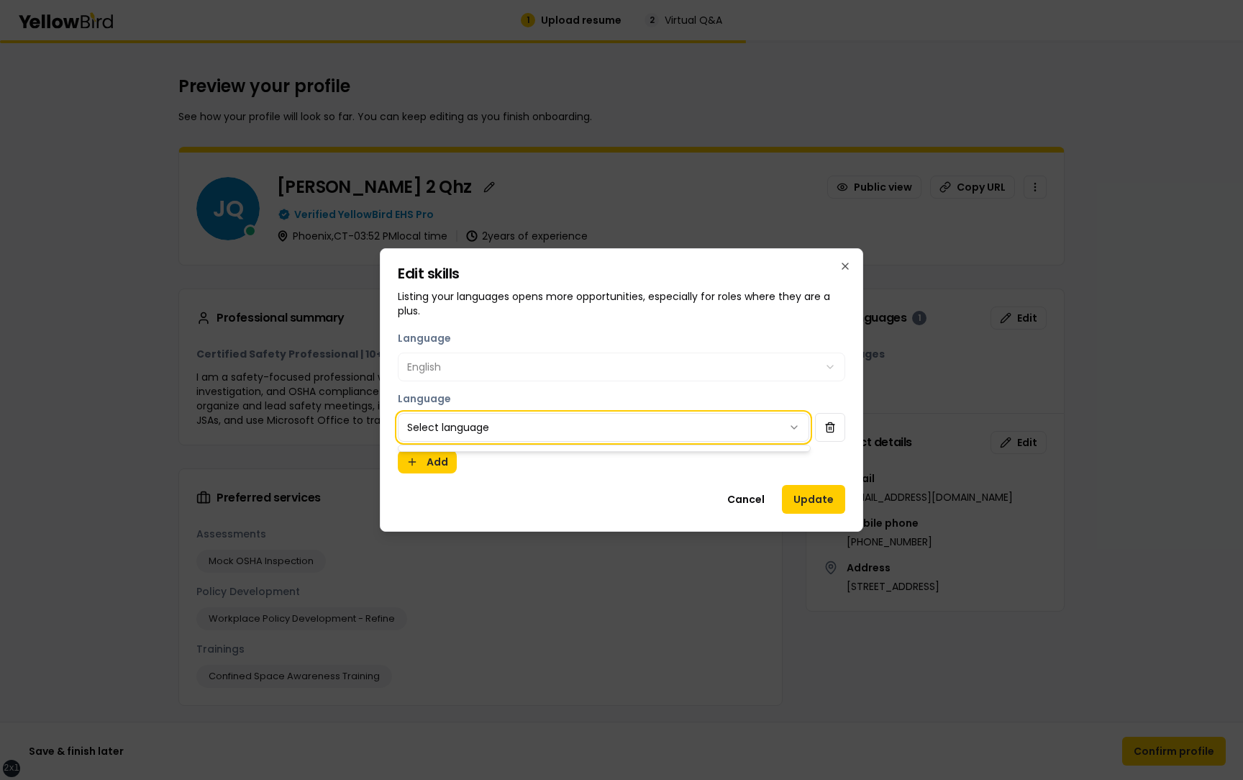
click at [834, 432] on body "xs sm md lg xl 2xl 1 Upload resume 2 Virtual Q&A Preview your profile See how y…" at bounding box center [621, 390] width 1243 height 780
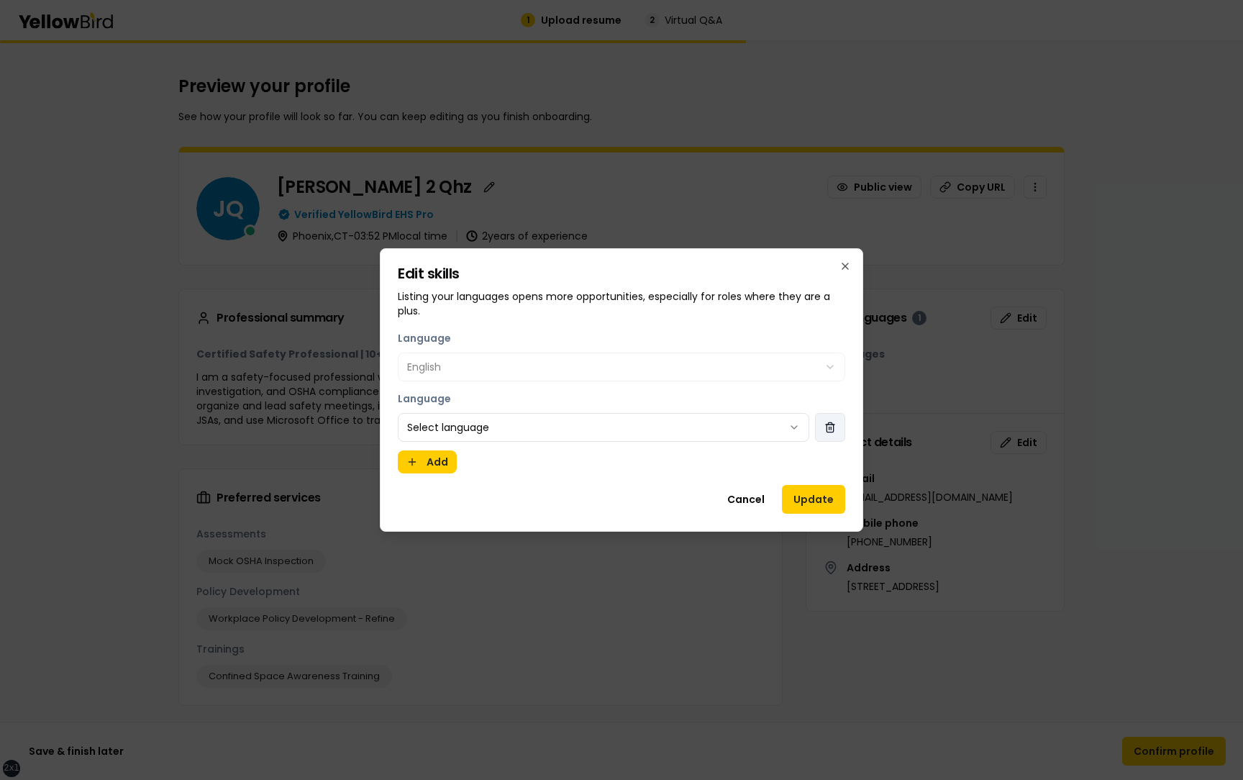
click at [834, 432] on button "button" at bounding box center [830, 427] width 30 height 29
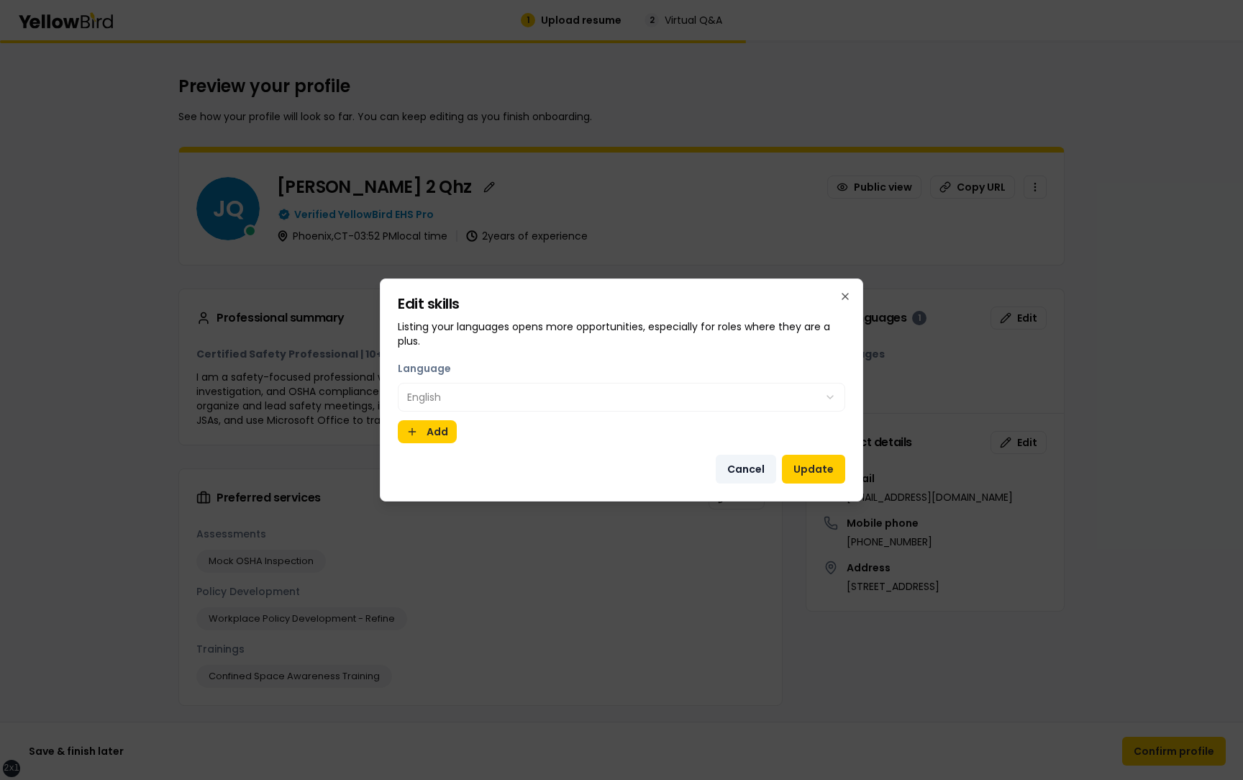
click at [755, 464] on button "Cancel" at bounding box center [746, 469] width 60 height 29
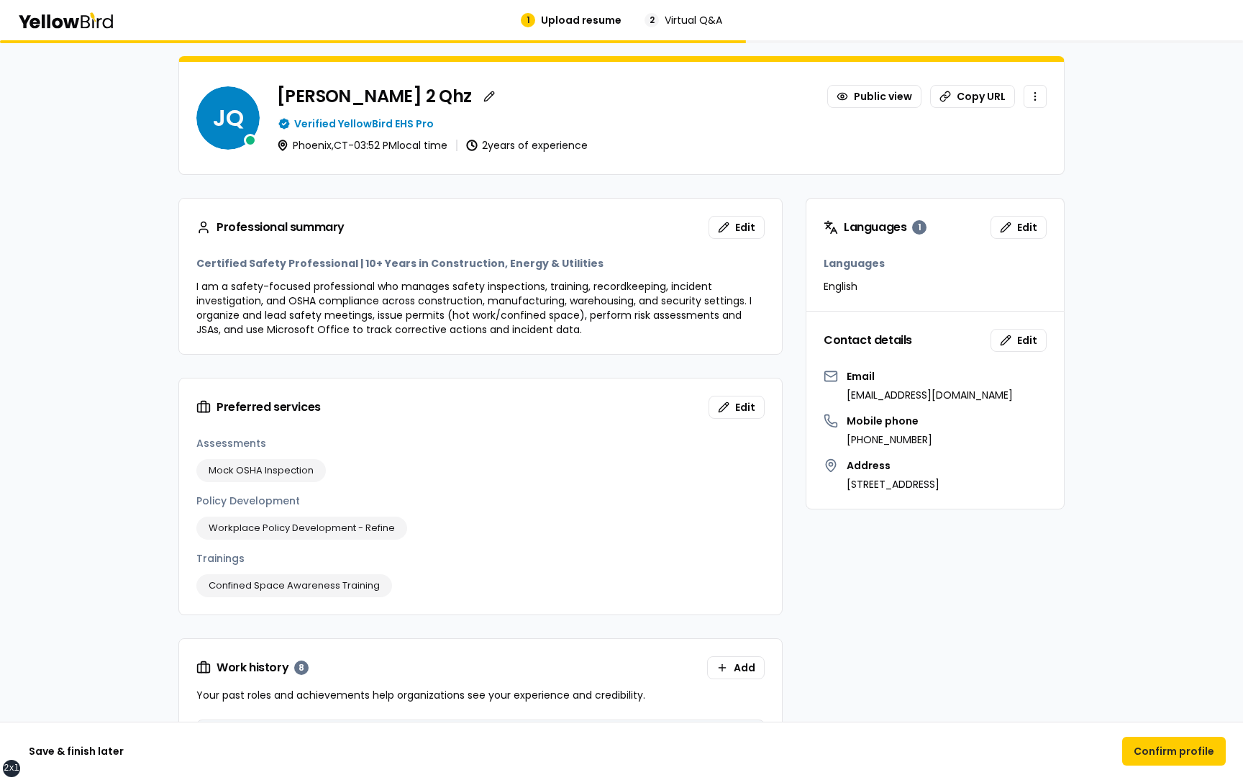
scroll to position [92, 0]
click at [1015, 340] on button "Edit" at bounding box center [1019, 338] width 56 height 23
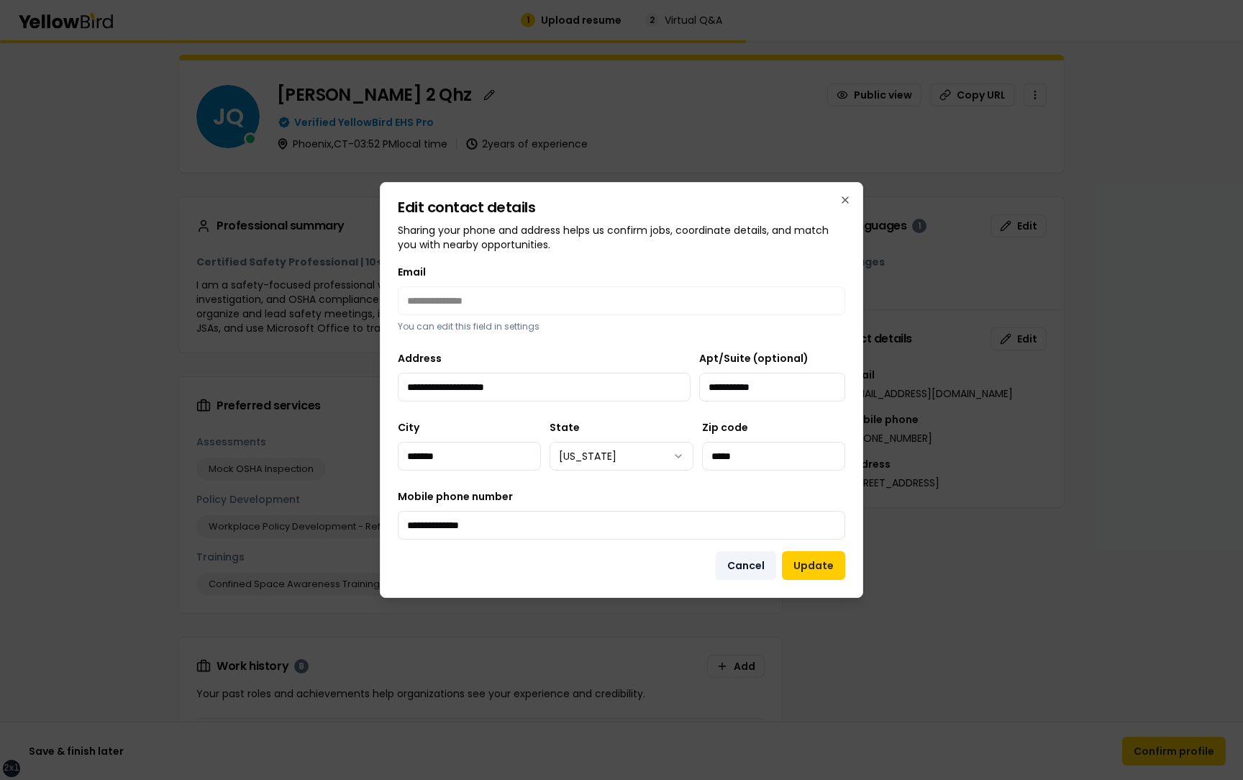
click at [736, 569] on button "Cancel" at bounding box center [746, 565] width 60 height 29
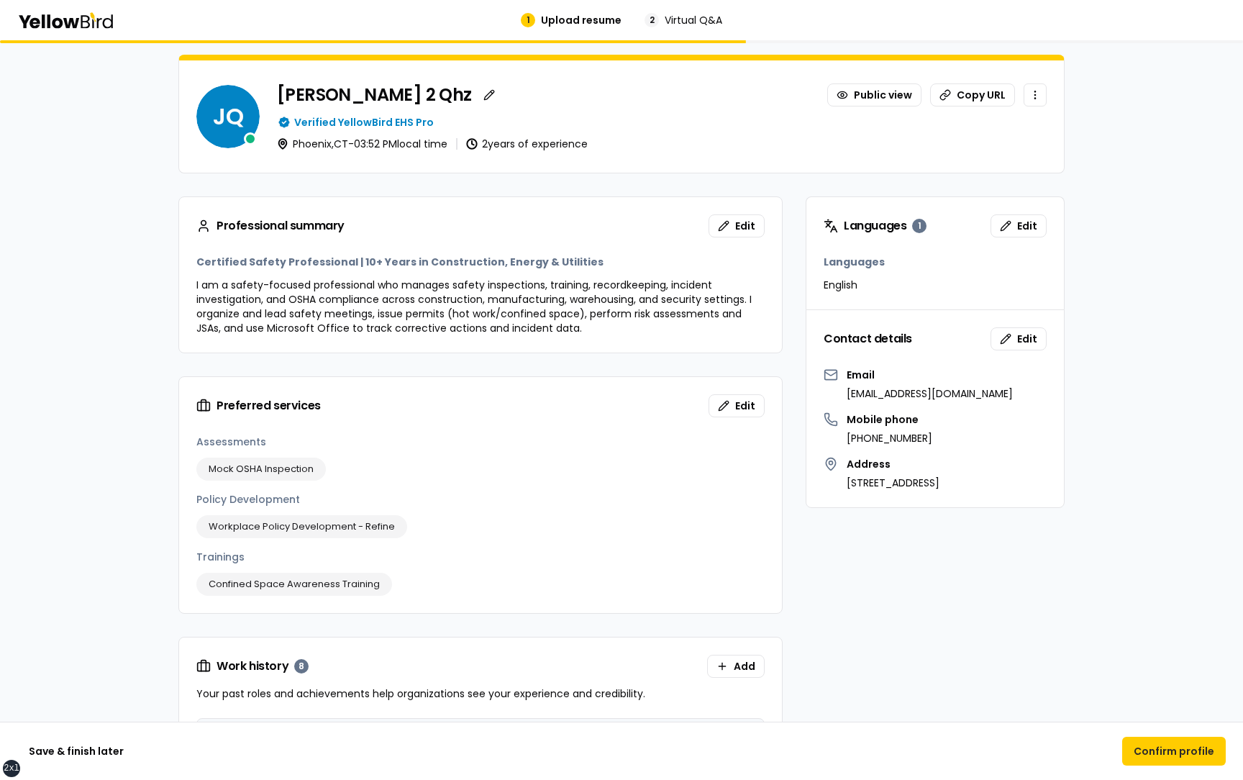
click at [1029, 212] on div "Languages 1 Edit" at bounding box center [935, 226] width 258 height 58
click at [1029, 217] on button "Edit" at bounding box center [1019, 225] width 56 height 23
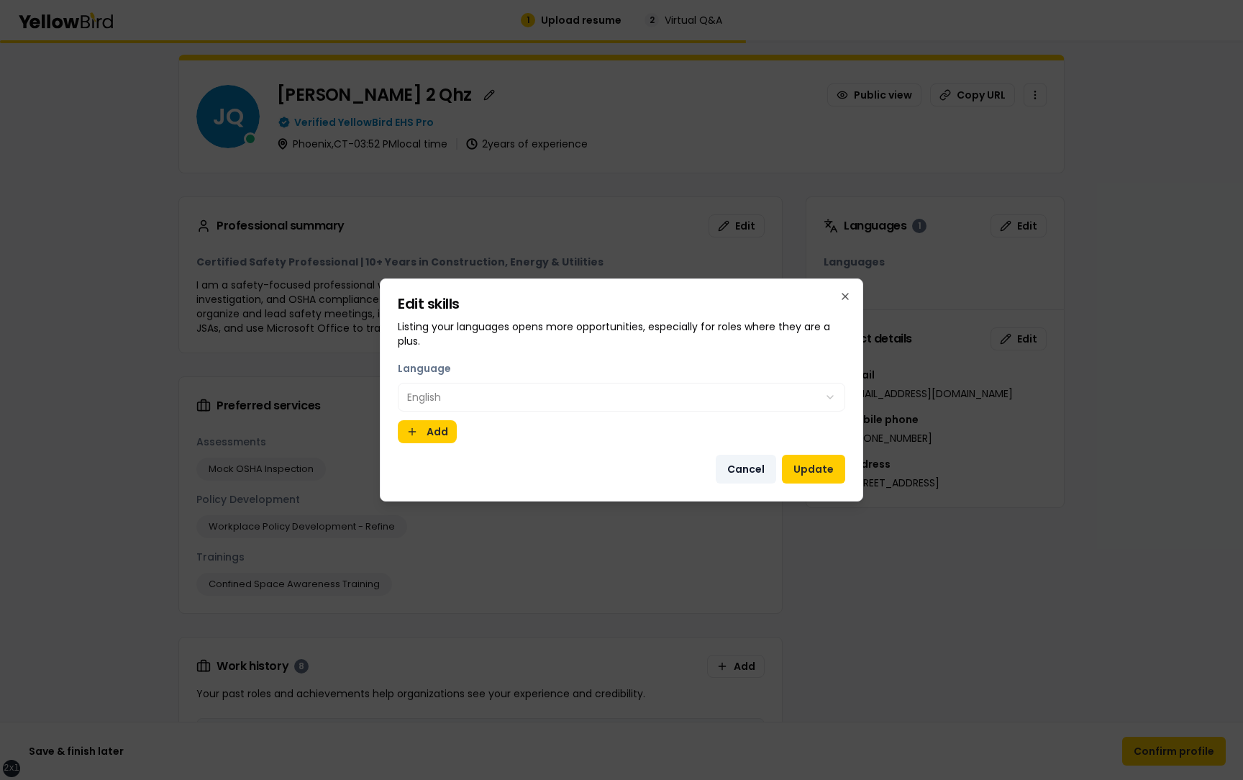
click at [742, 473] on button "Cancel" at bounding box center [746, 469] width 60 height 29
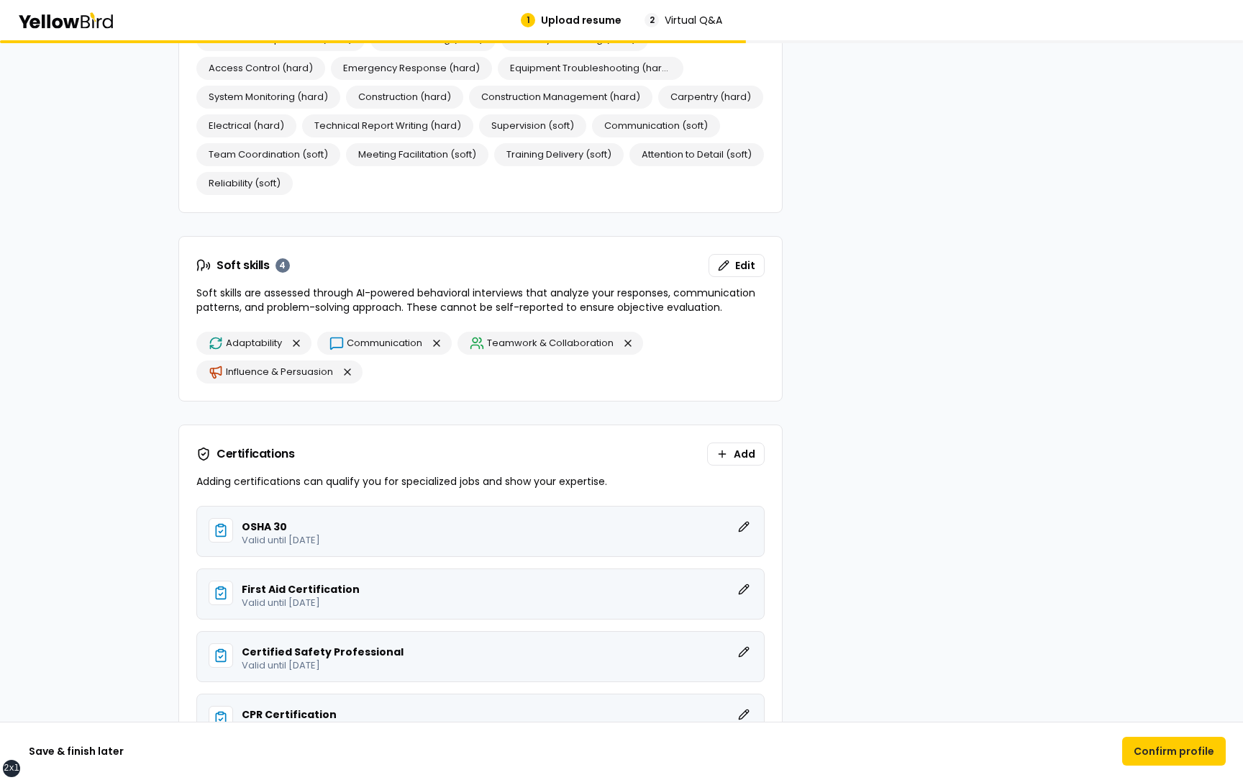
scroll to position [2109, 0]
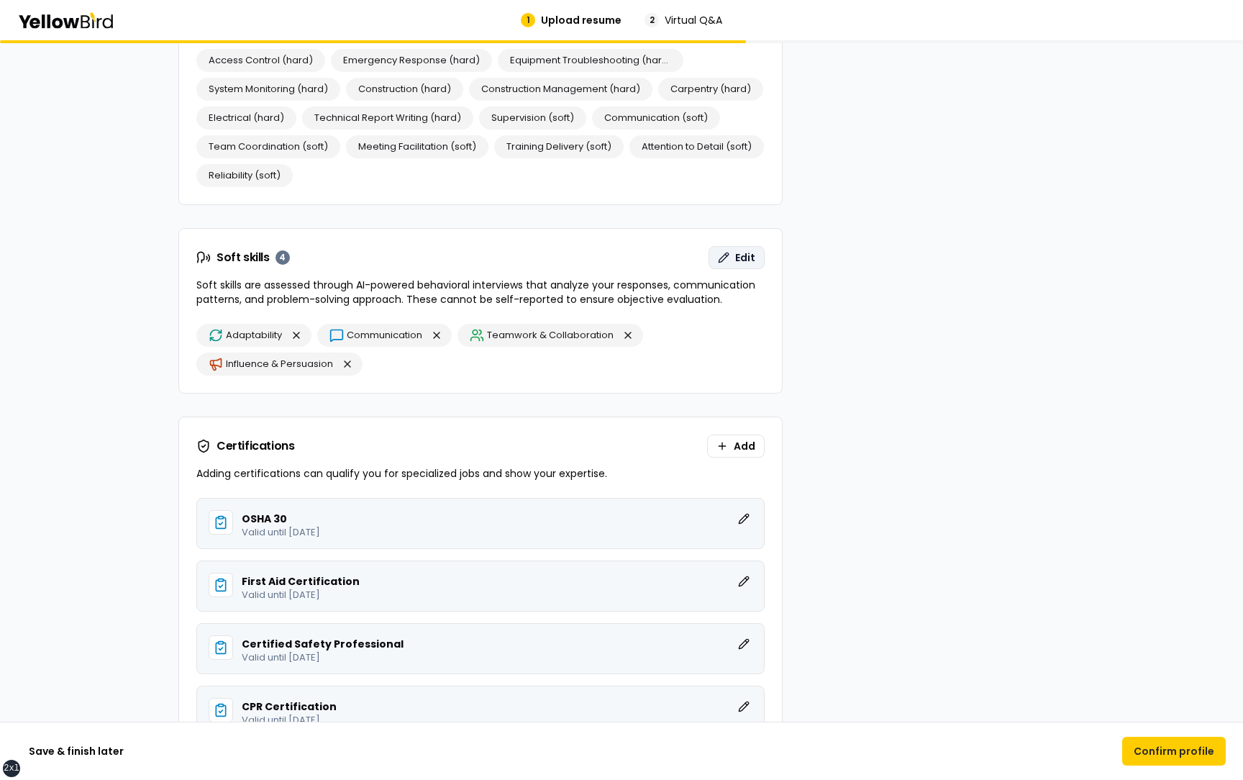
click at [732, 250] on button "Edit" at bounding box center [737, 257] width 56 height 23
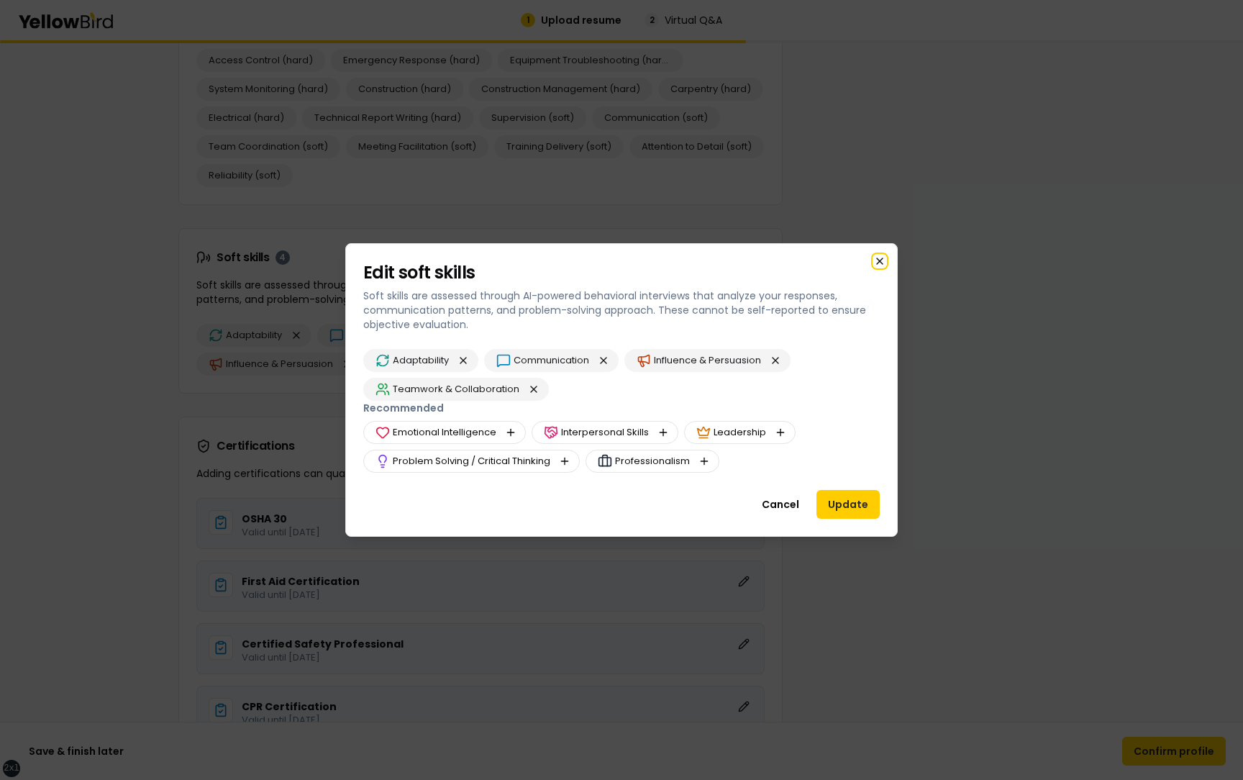
click at [879, 260] on icon "button" at bounding box center [880, 261] width 6 height 6
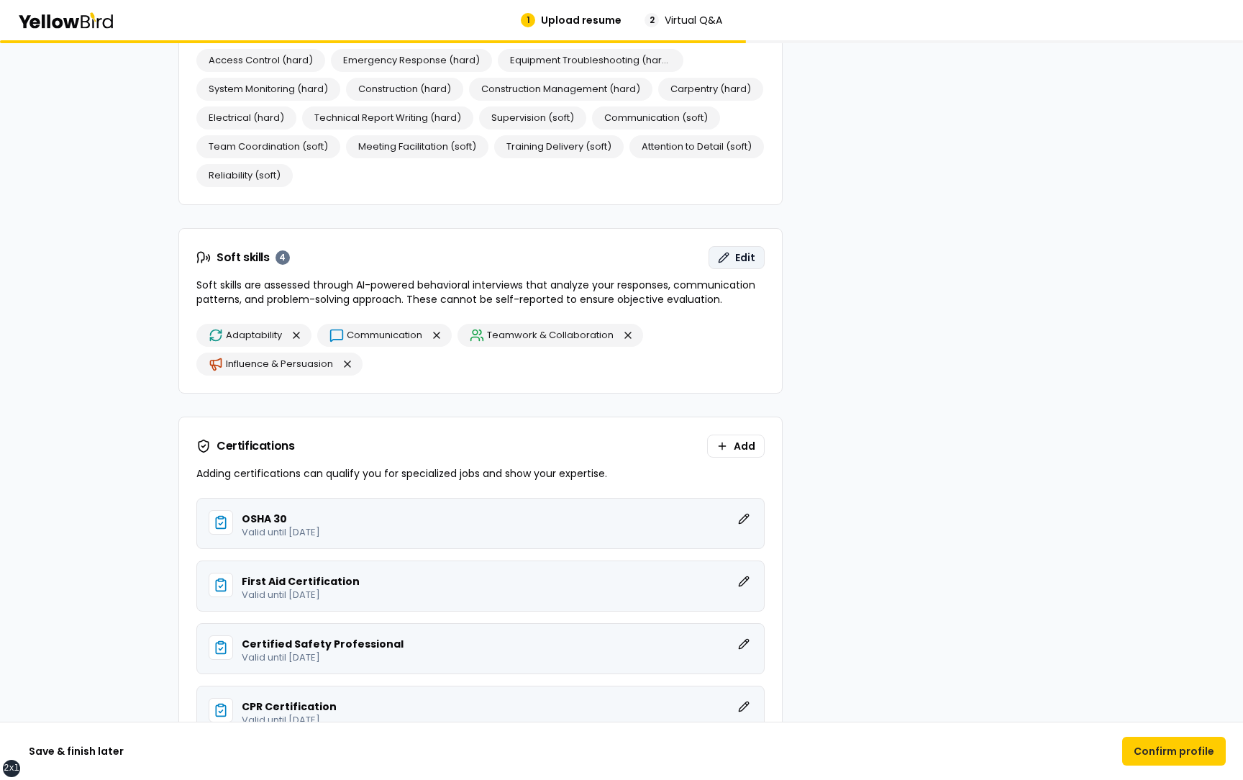
click at [742, 254] on span "Edit" at bounding box center [745, 257] width 20 height 14
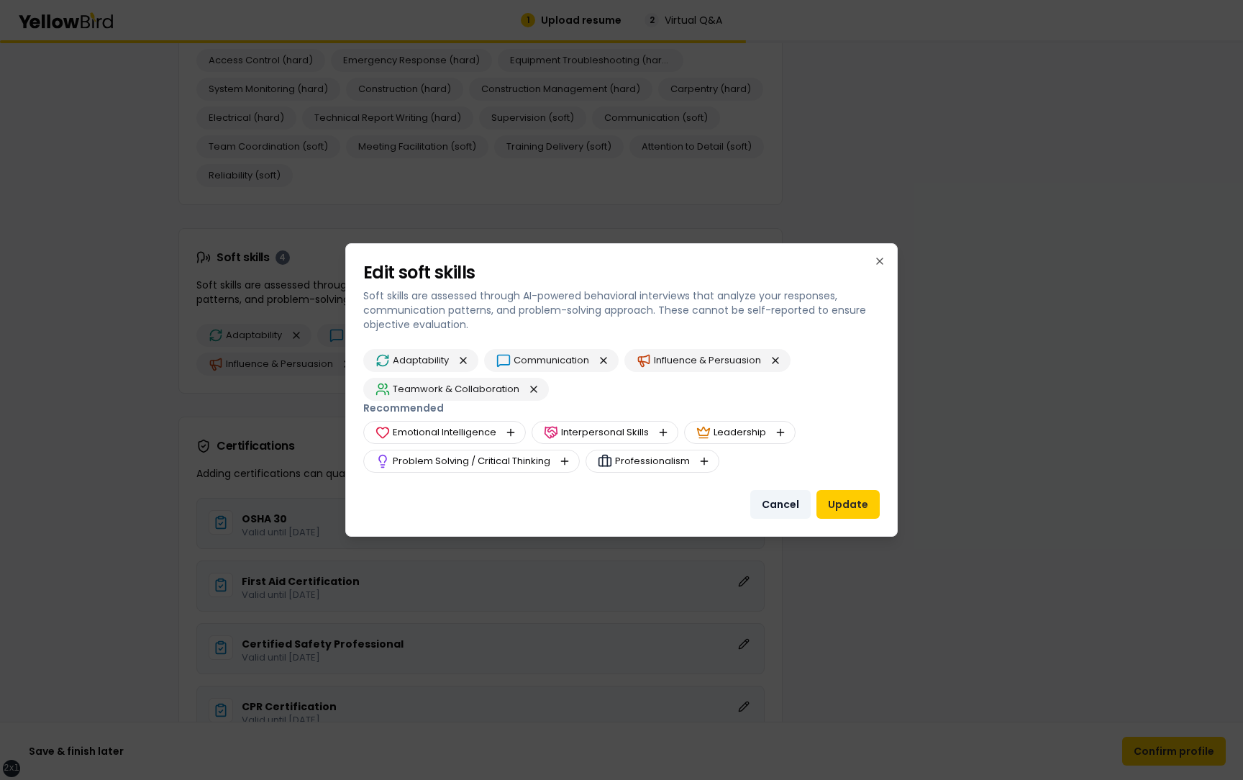
click at [793, 501] on button "Cancel" at bounding box center [780, 504] width 60 height 29
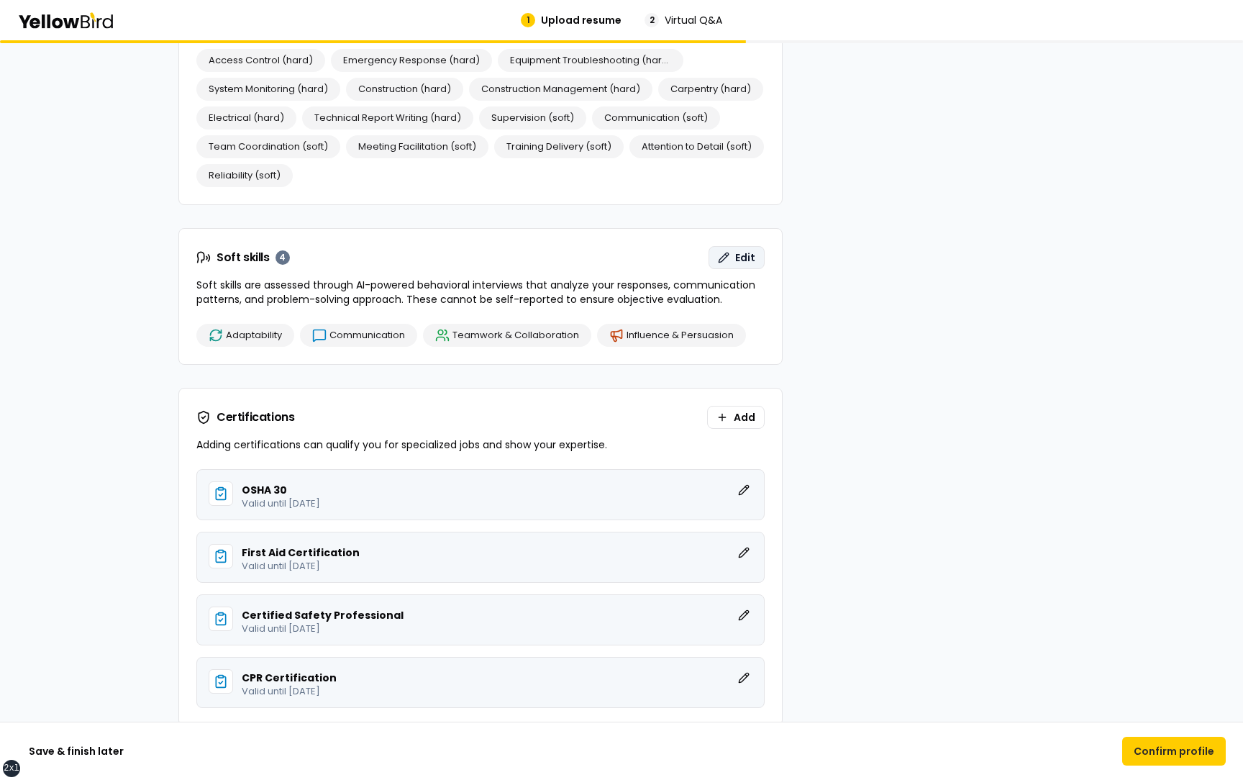
click at [740, 252] on span "Edit" at bounding box center [745, 257] width 20 height 14
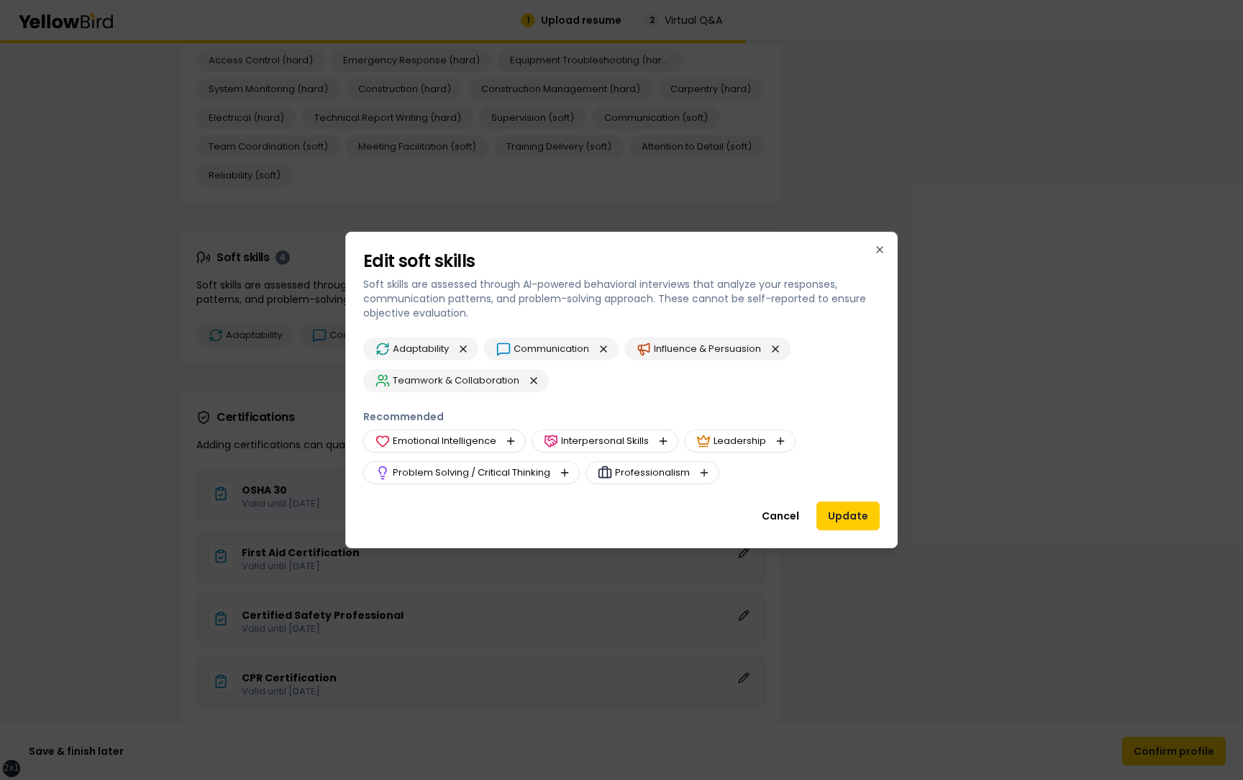
click at [702, 473] on button "button" at bounding box center [704, 472] width 17 height 17
click at [705, 475] on button "button" at bounding box center [704, 472] width 17 height 17
click at [705, 470] on button "button" at bounding box center [704, 472] width 17 height 17
click at [530, 379] on button "button" at bounding box center [533, 380] width 17 height 17
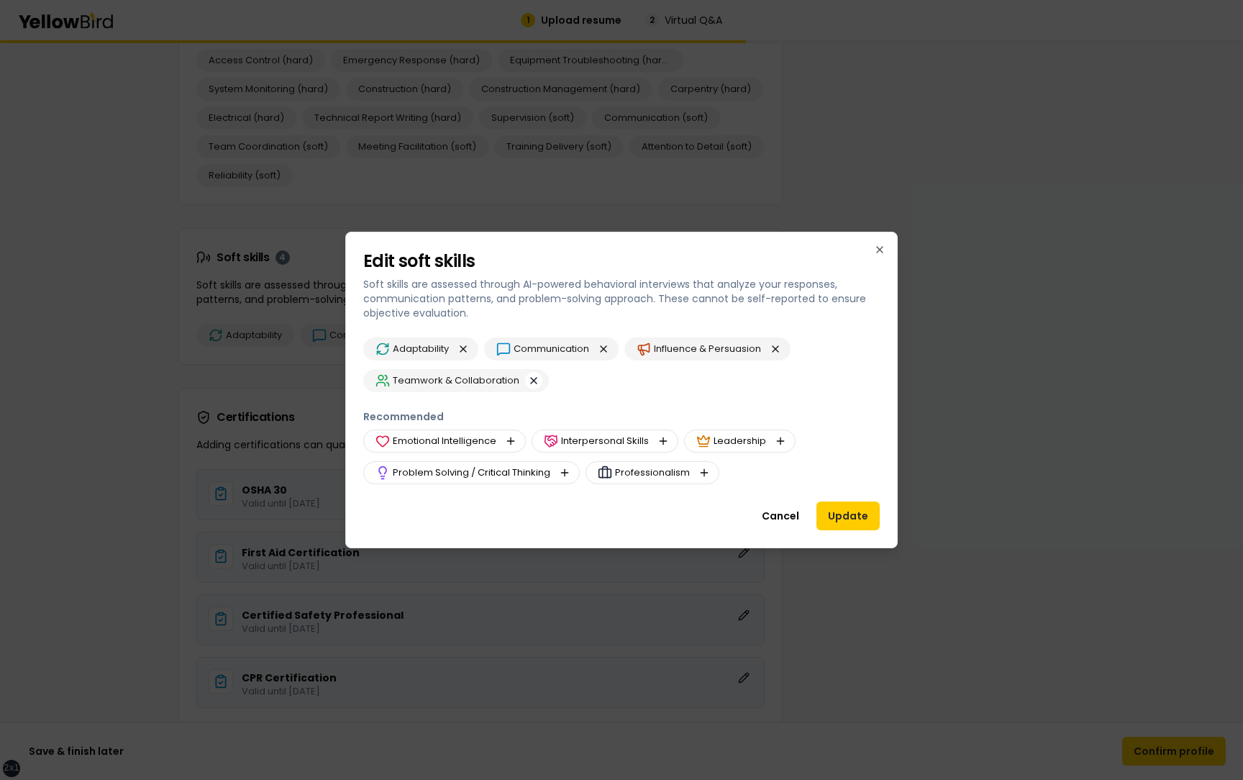
click at [531, 384] on button "button" at bounding box center [533, 380] width 17 height 17
click at [601, 393] on div "Adaptability Communication Influence & Persuasion Teamwork & Collaboration Reco…" at bounding box center [621, 410] width 517 height 147
click at [788, 510] on button "Cancel" at bounding box center [780, 515] width 60 height 29
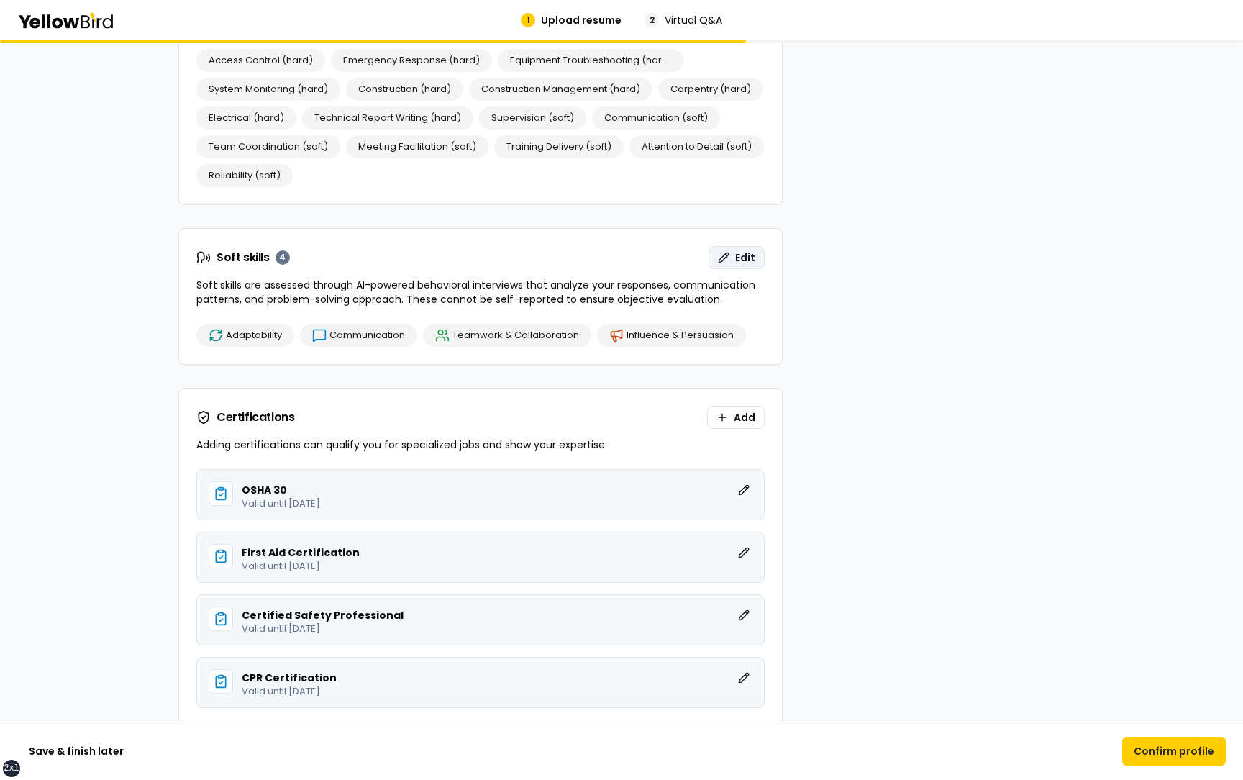
click at [729, 255] on button "Edit" at bounding box center [737, 257] width 56 height 23
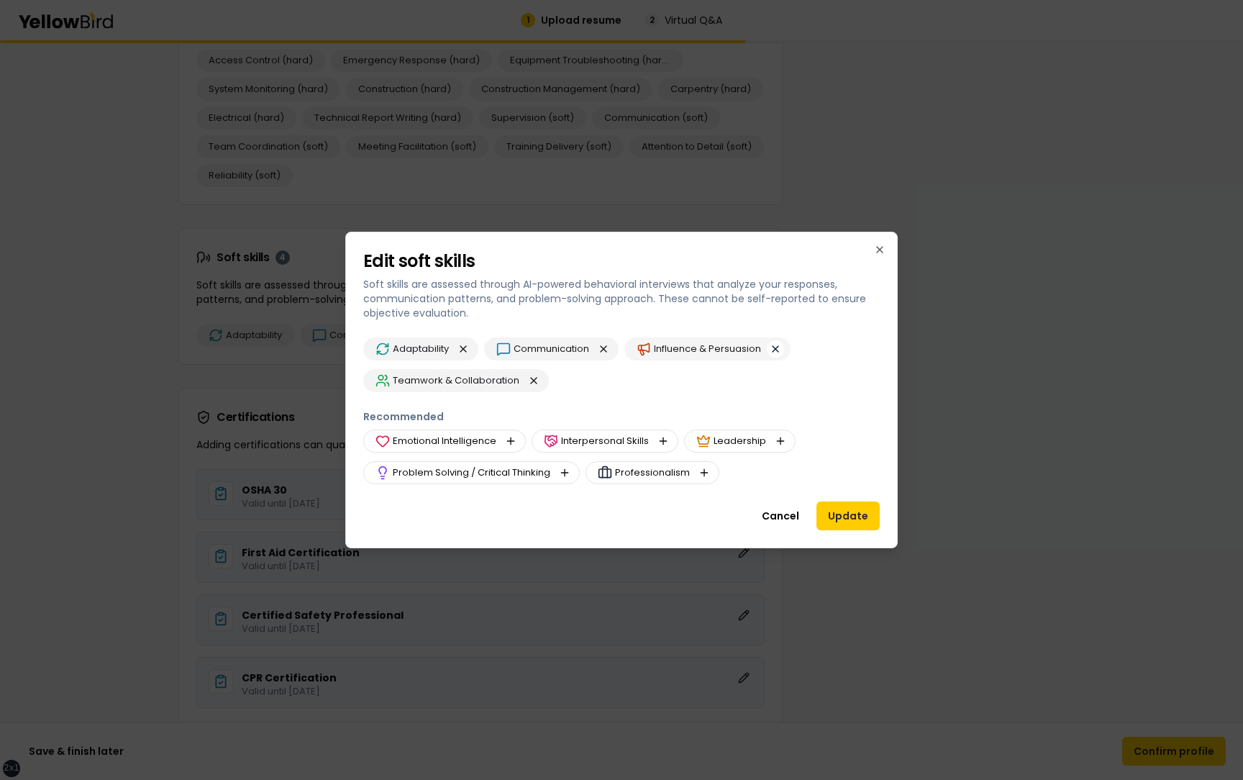
click at [775, 345] on button "button" at bounding box center [775, 348] width 17 height 17
click at [509, 434] on button "button" at bounding box center [510, 440] width 17 height 17
click at [509, 438] on button "button" at bounding box center [510, 440] width 17 height 17
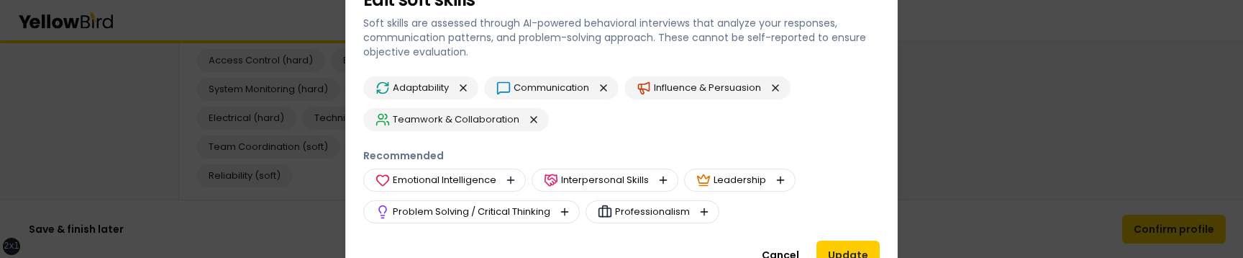
click at [510, 179] on button "button" at bounding box center [510, 179] width 17 height 17
click at [532, 119] on button "button" at bounding box center [533, 119] width 17 height 17
click at [513, 178] on button "button" at bounding box center [510, 179] width 17 height 17
click at [509, 180] on button "button" at bounding box center [510, 179] width 17 height 17
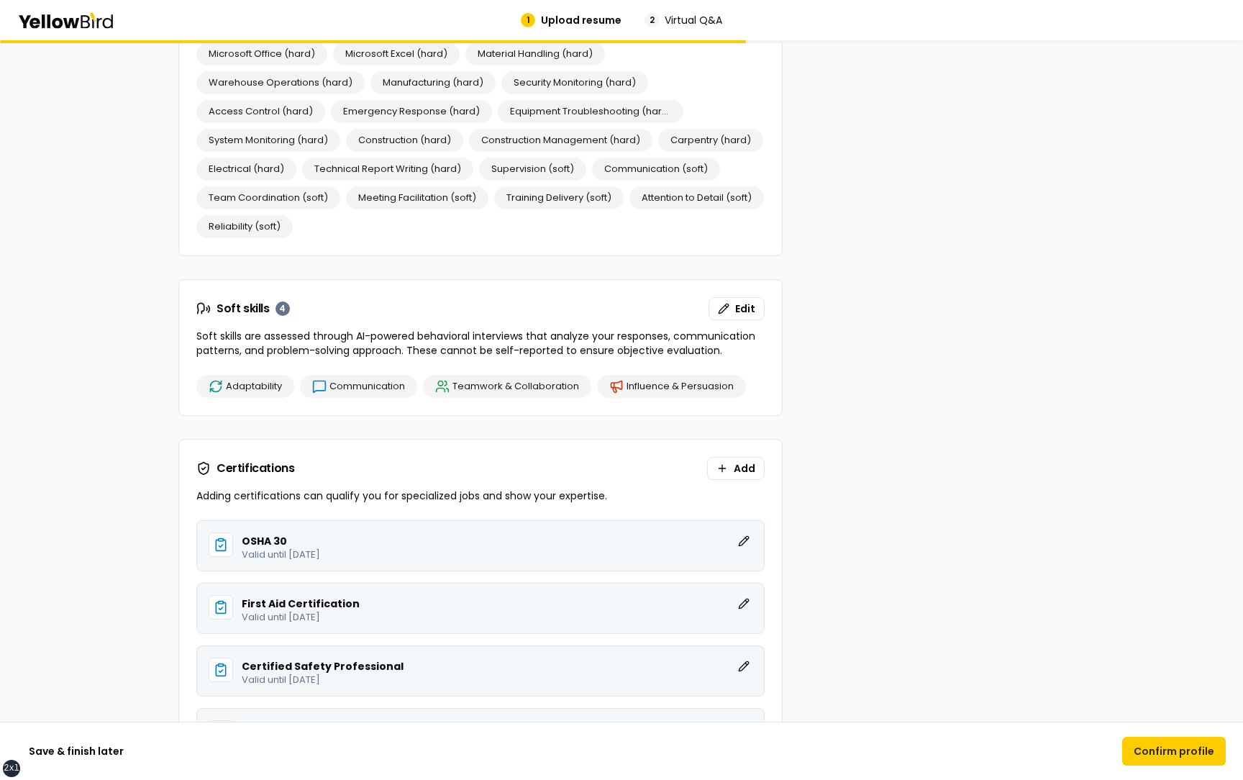
scroll to position [2071, 0]
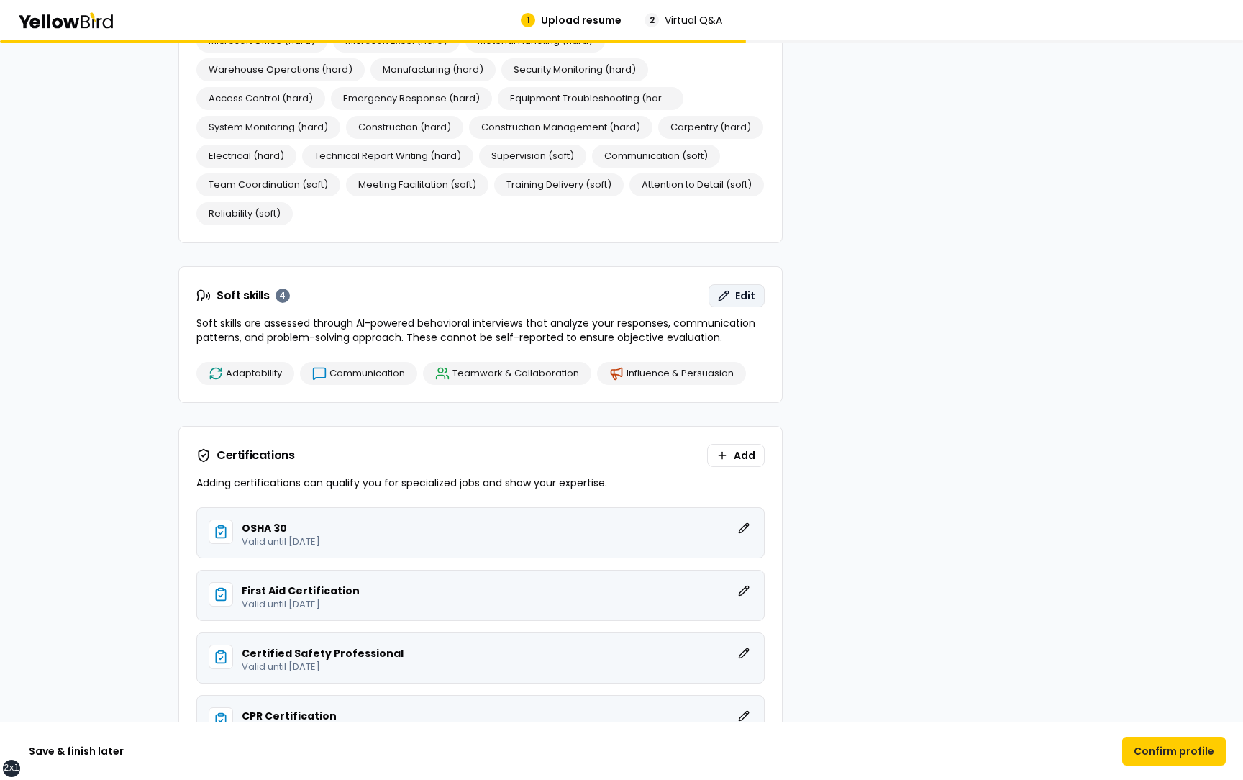
click at [728, 292] on button "Edit" at bounding box center [737, 295] width 56 height 23
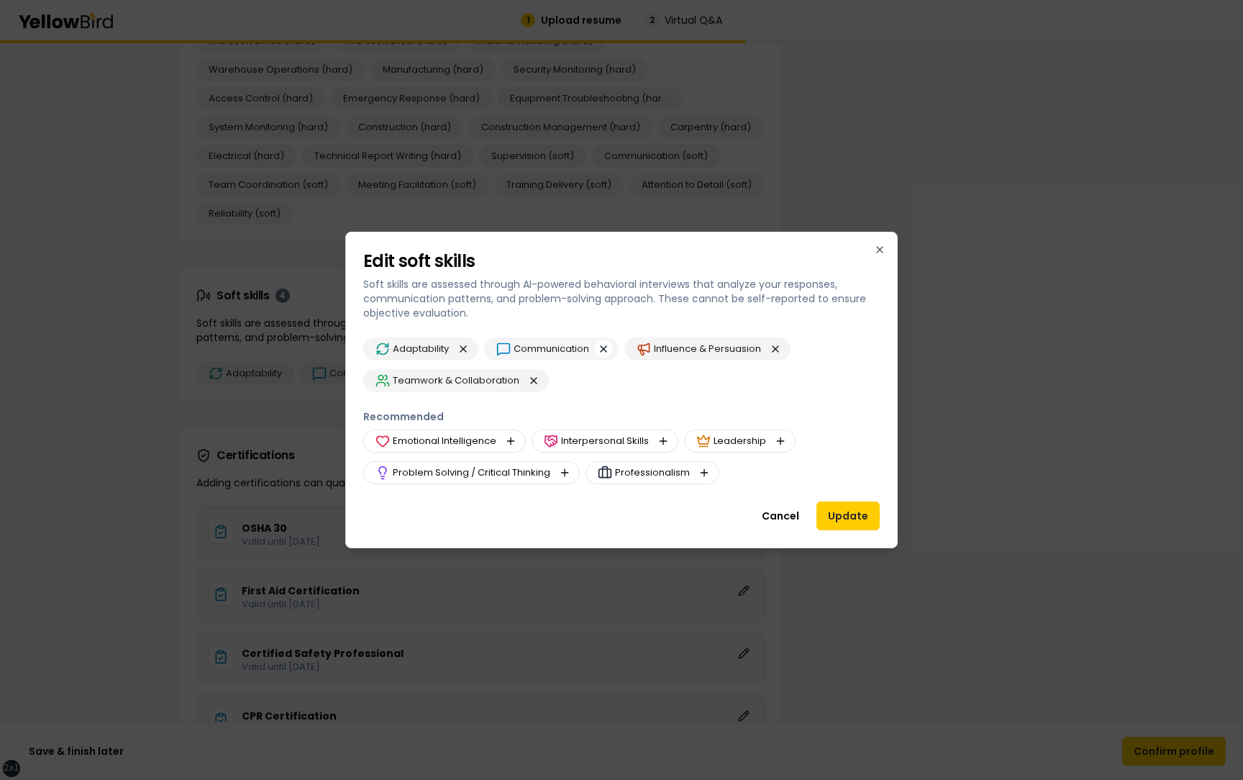
click at [606, 349] on button "button" at bounding box center [603, 348] width 17 height 17
click at [510, 442] on button "button" at bounding box center [510, 440] width 17 height 17
click at [706, 476] on button "button" at bounding box center [704, 472] width 17 height 17
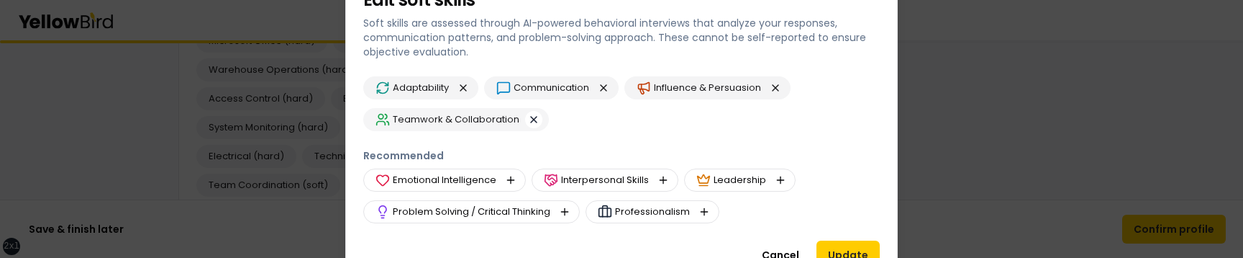
click at [529, 120] on button "button" at bounding box center [533, 119] width 17 height 17
click at [531, 118] on button "button" at bounding box center [533, 119] width 17 height 17
click at [508, 179] on button "button" at bounding box center [510, 179] width 17 height 17
click at [532, 117] on button "button" at bounding box center [533, 119] width 17 height 17
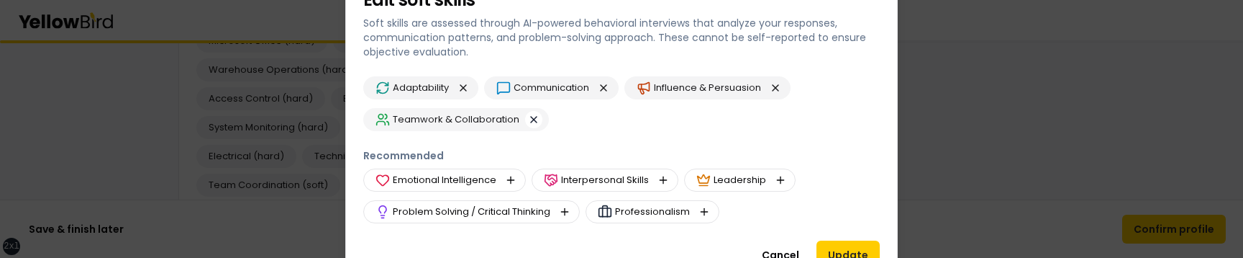
click at [532, 117] on button "button" at bounding box center [533, 119] width 17 height 17
click at [461, 83] on button "button" at bounding box center [463, 87] width 17 height 17
click at [567, 212] on button "button" at bounding box center [564, 211] width 17 height 17
click at [531, 117] on button "button" at bounding box center [533, 119] width 17 height 17
click at [565, 208] on button "button" at bounding box center [564, 211] width 17 height 17
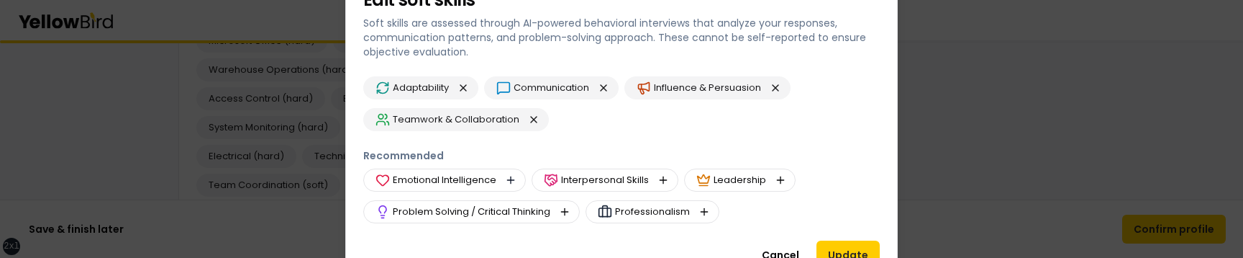
click at [511, 181] on button "button" at bounding box center [510, 179] width 17 height 17
click at [660, 183] on button "button" at bounding box center [663, 179] width 17 height 17
click at [534, 119] on button "button" at bounding box center [533, 119] width 17 height 17
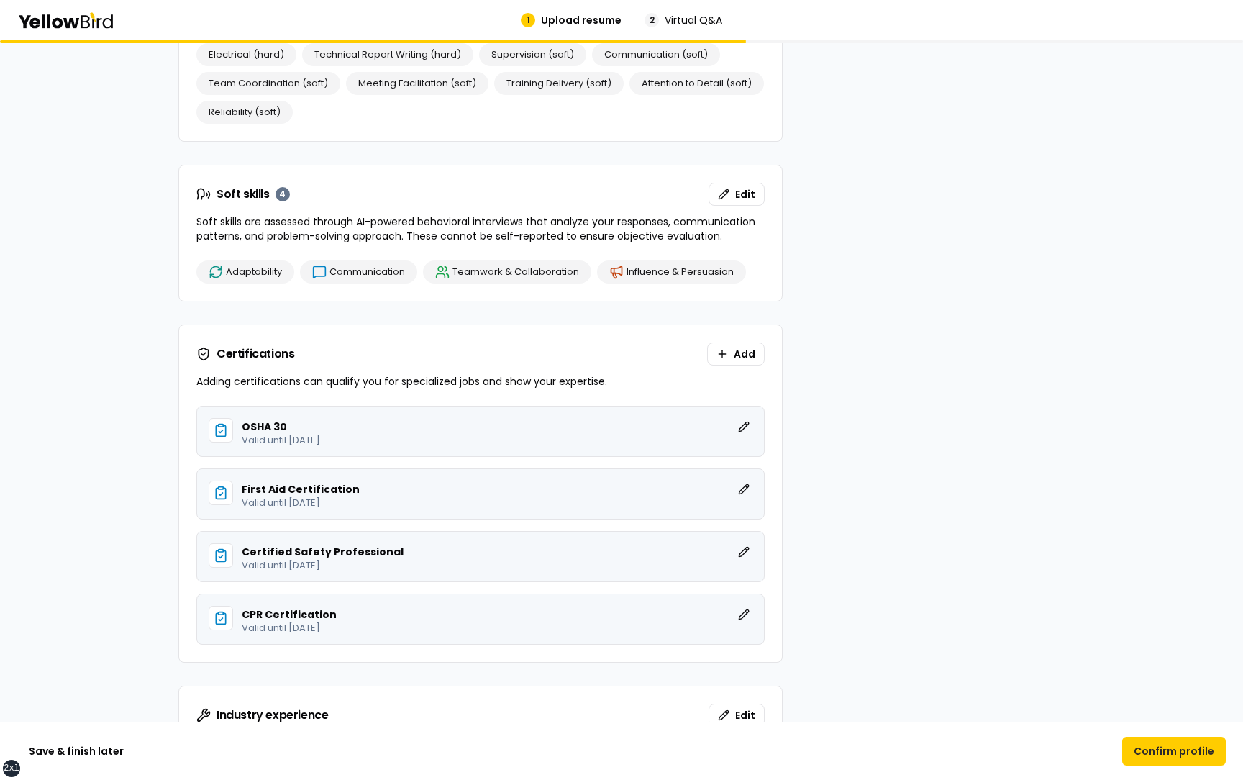
scroll to position [2163, 0]
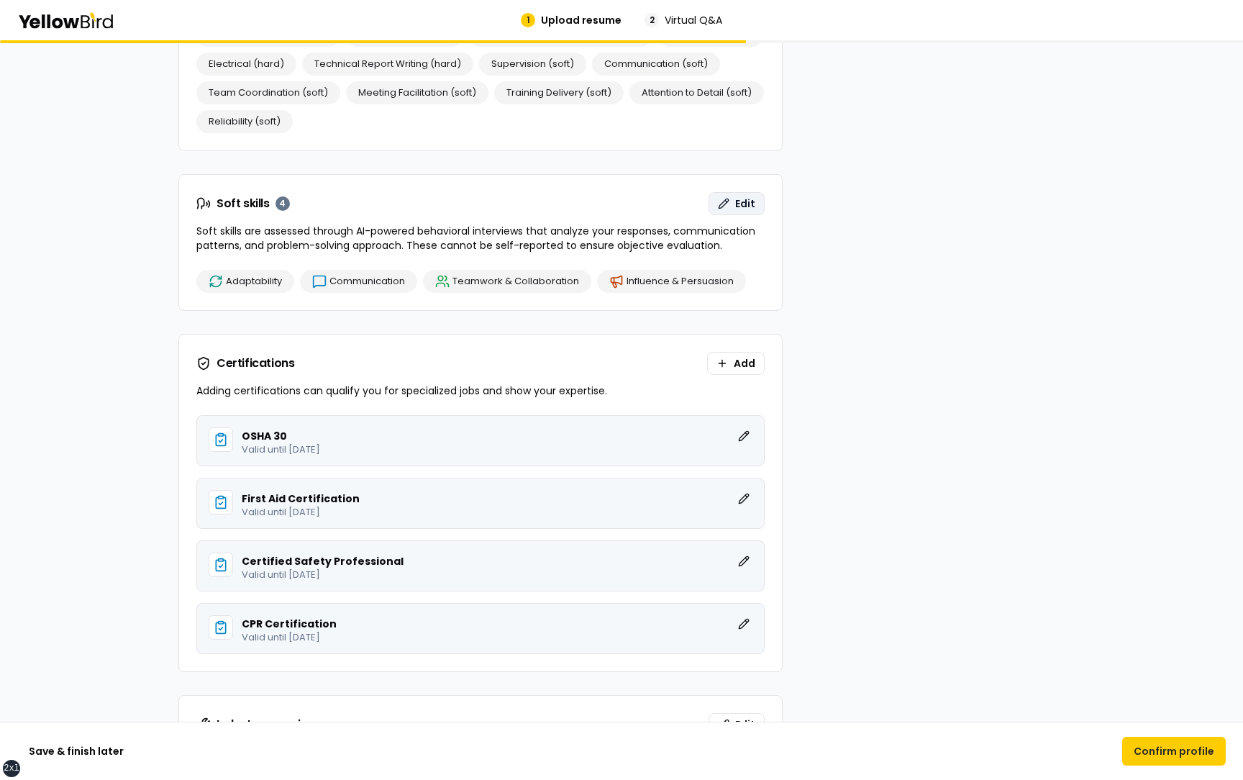
click at [737, 201] on span "Edit" at bounding box center [745, 203] width 20 height 14
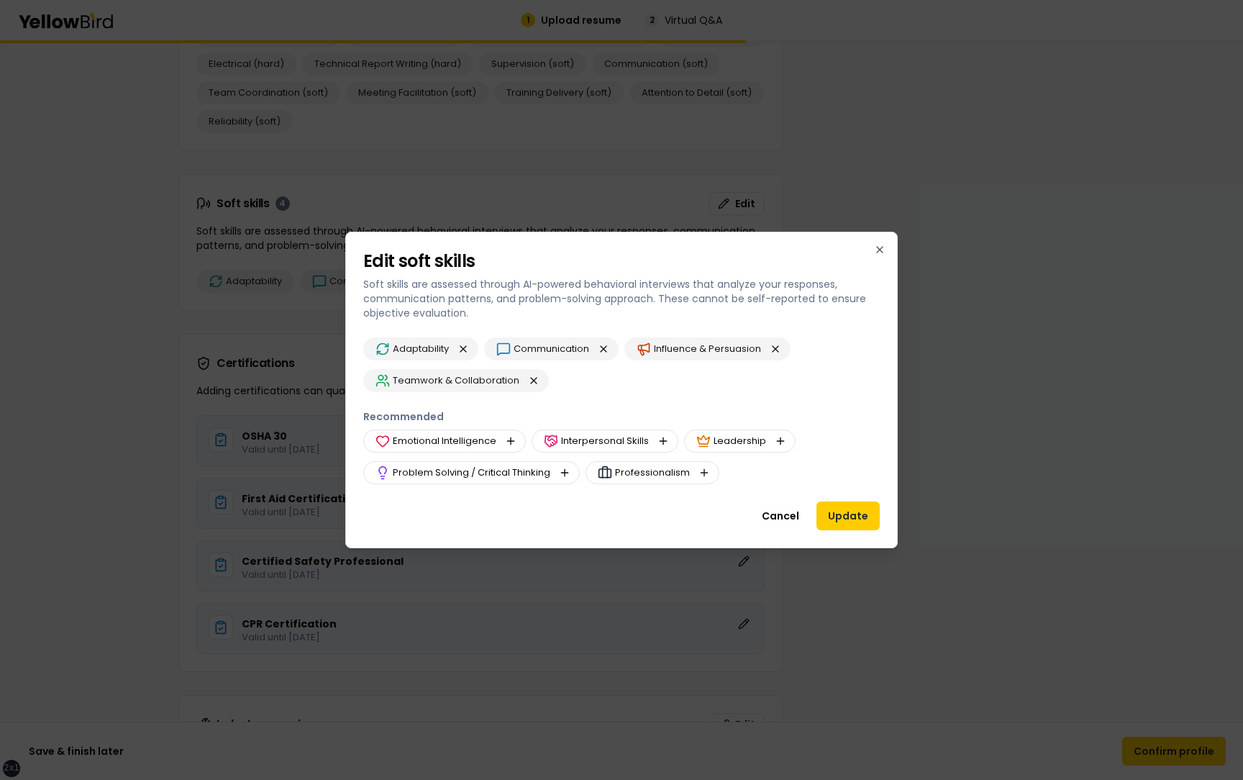
click at [703, 471] on button "button" at bounding box center [704, 472] width 17 height 17
click at [479, 378] on button "button" at bounding box center [481, 380] width 17 height 17
click at [529, 378] on button "button" at bounding box center [533, 380] width 17 height 17
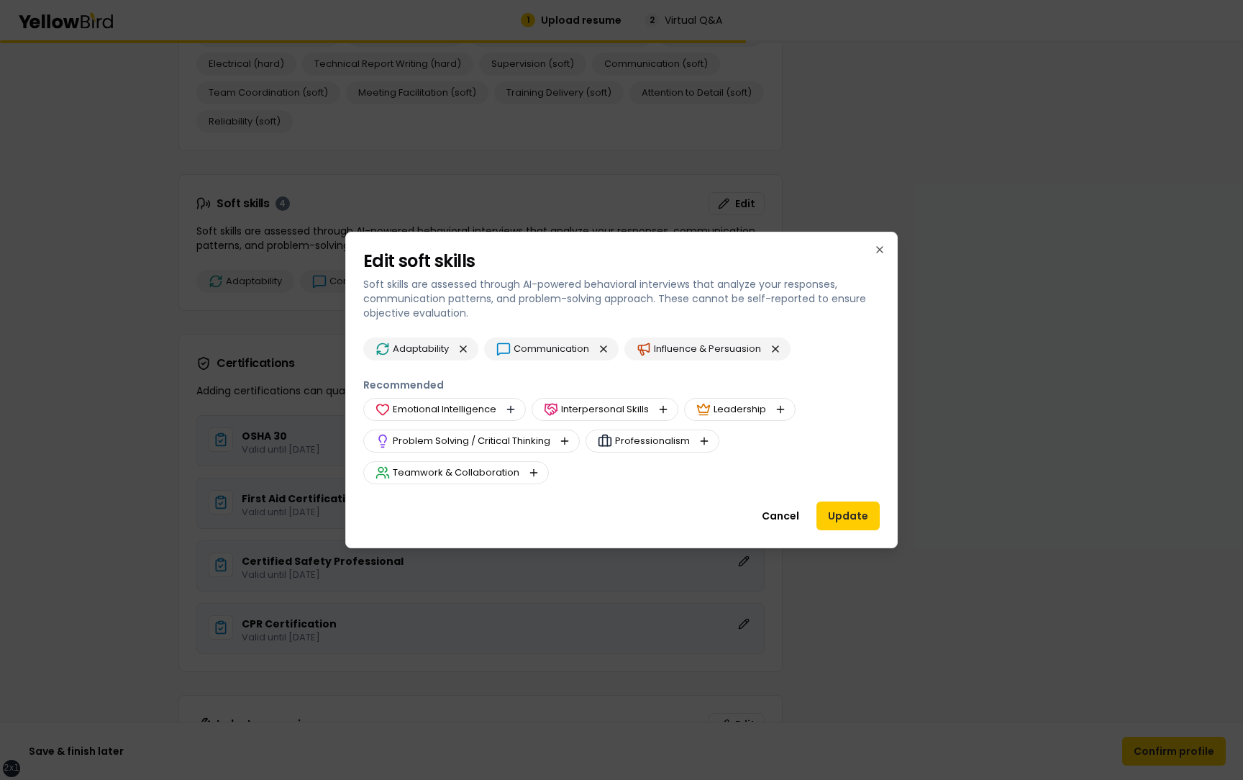
click at [511, 405] on button "button" at bounding box center [510, 409] width 17 height 17
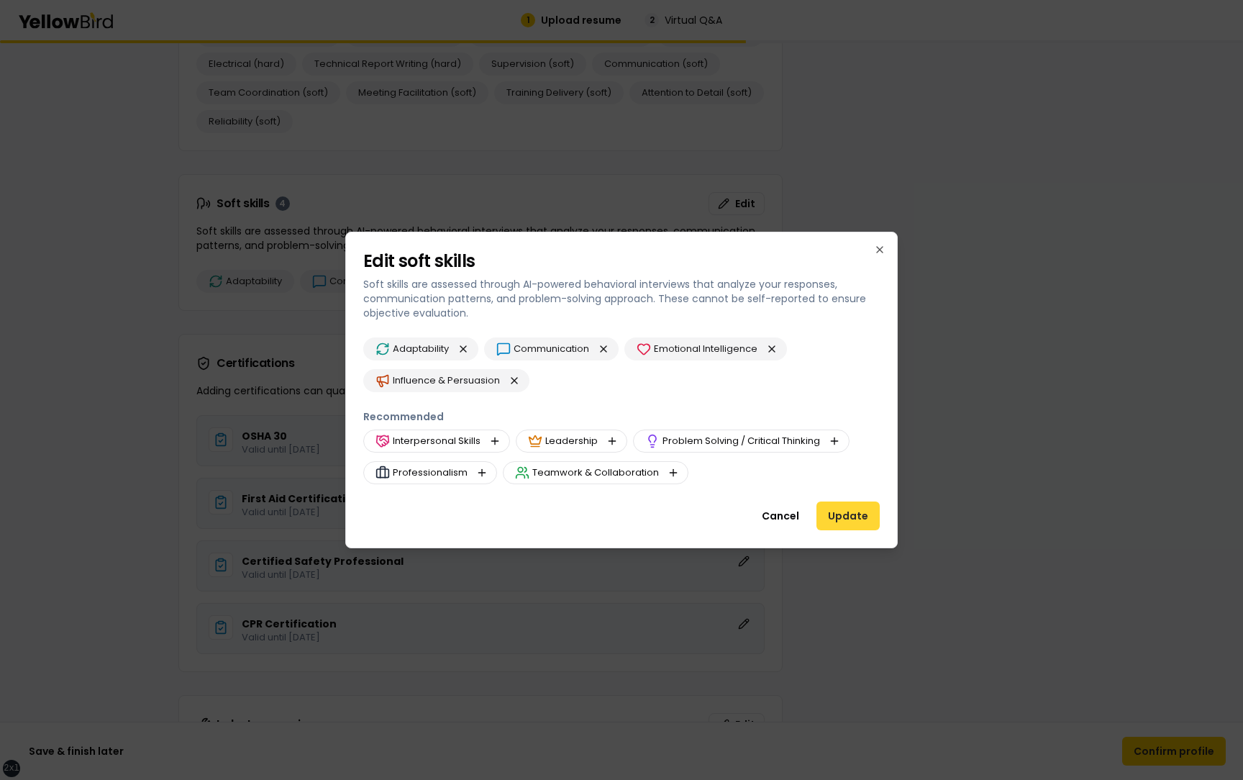
click at [834, 510] on button "Update" at bounding box center [847, 515] width 63 height 29
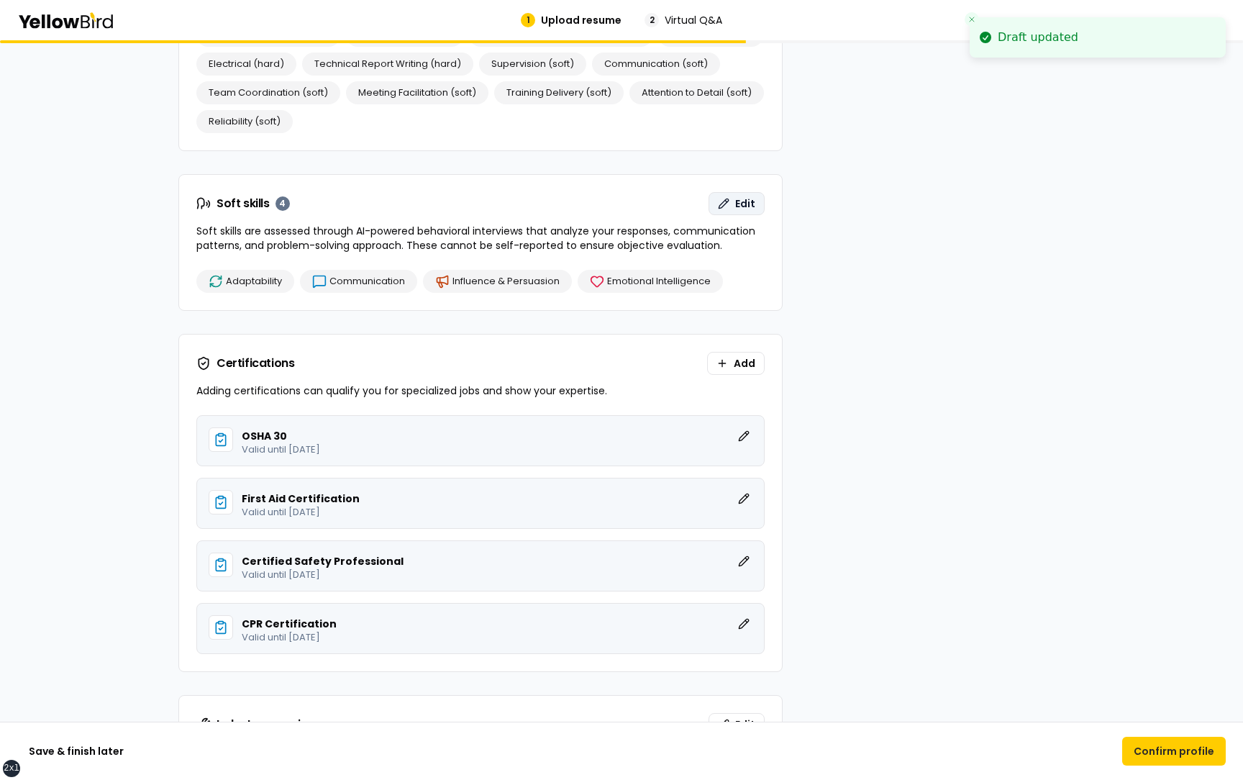
click at [722, 212] on button "Edit" at bounding box center [737, 203] width 56 height 23
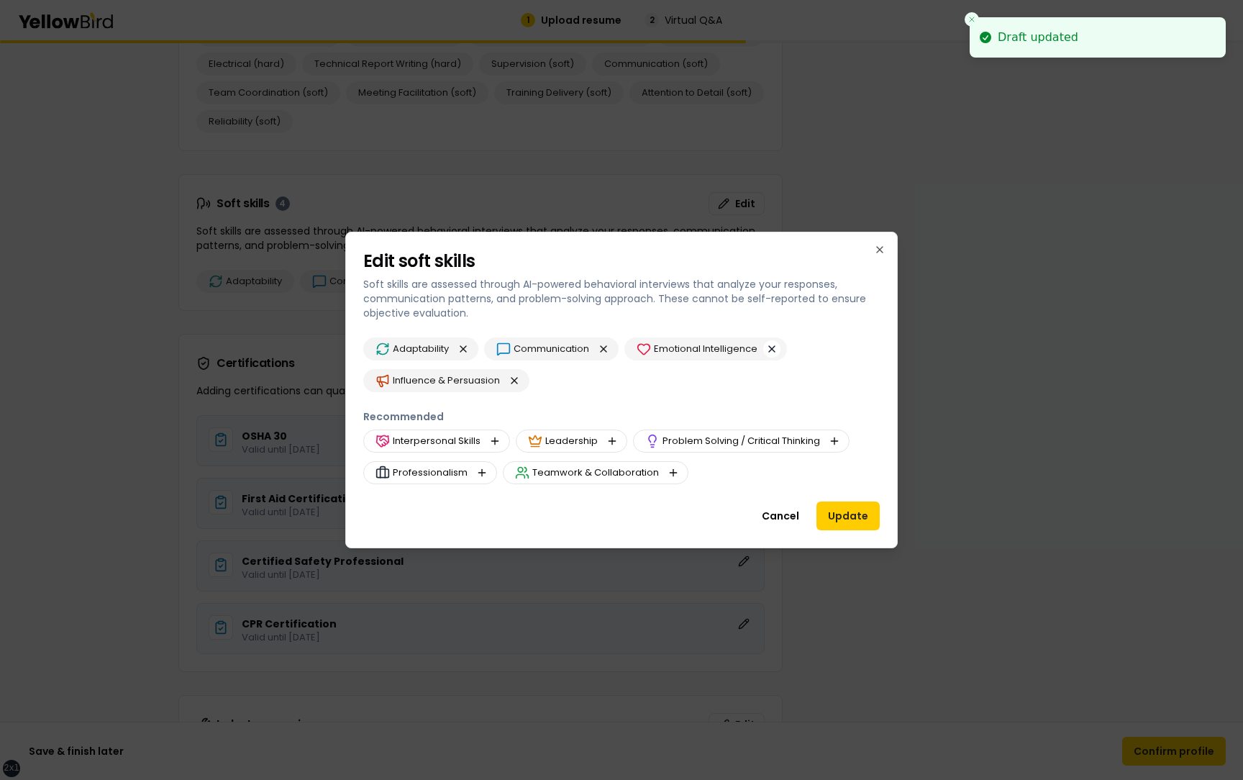
click at [773, 352] on button "button" at bounding box center [771, 348] width 17 height 17
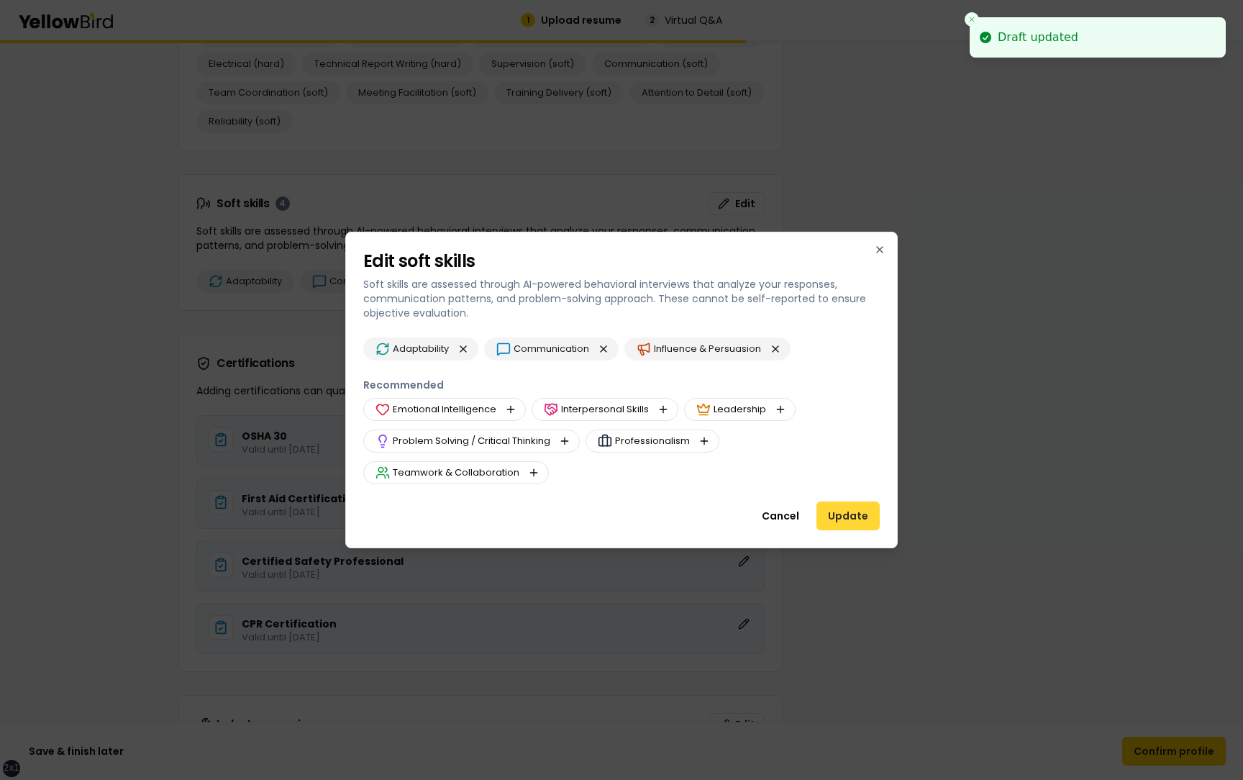
click at [842, 514] on button "Update" at bounding box center [847, 515] width 63 height 29
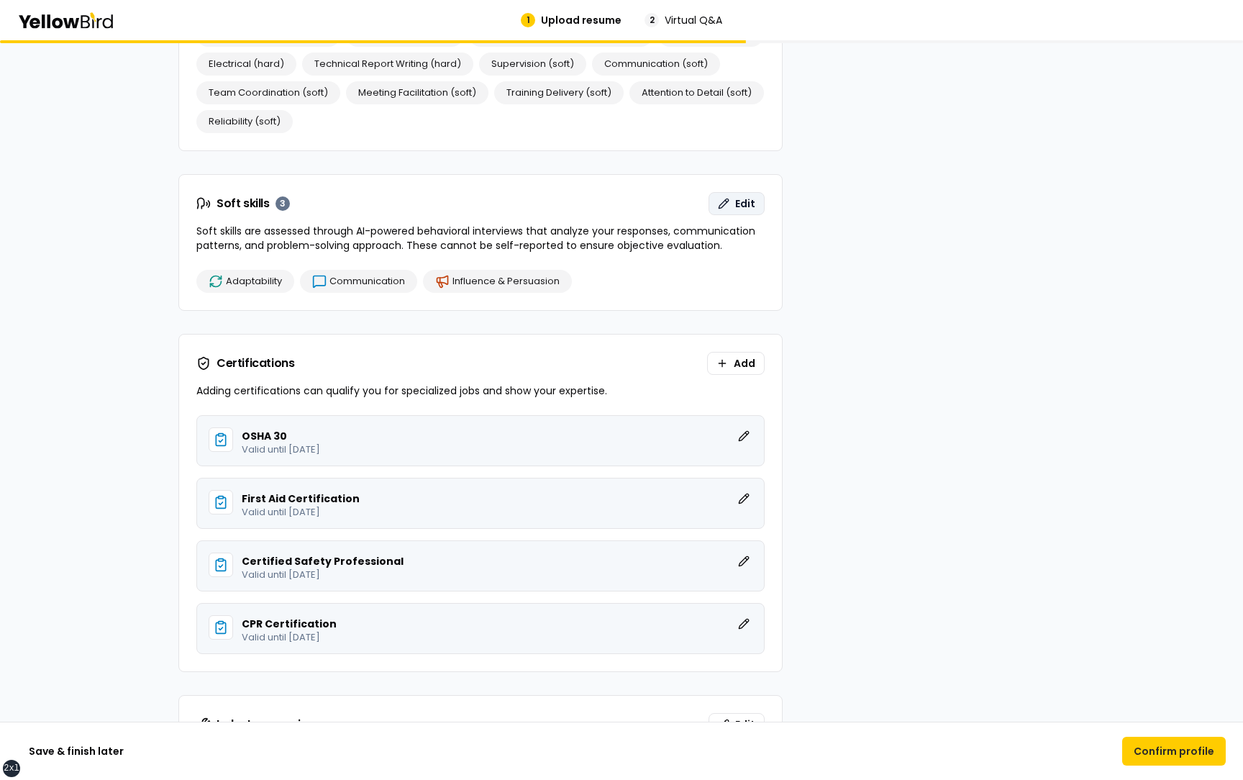
click at [727, 201] on button "Edit" at bounding box center [737, 203] width 56 height 23
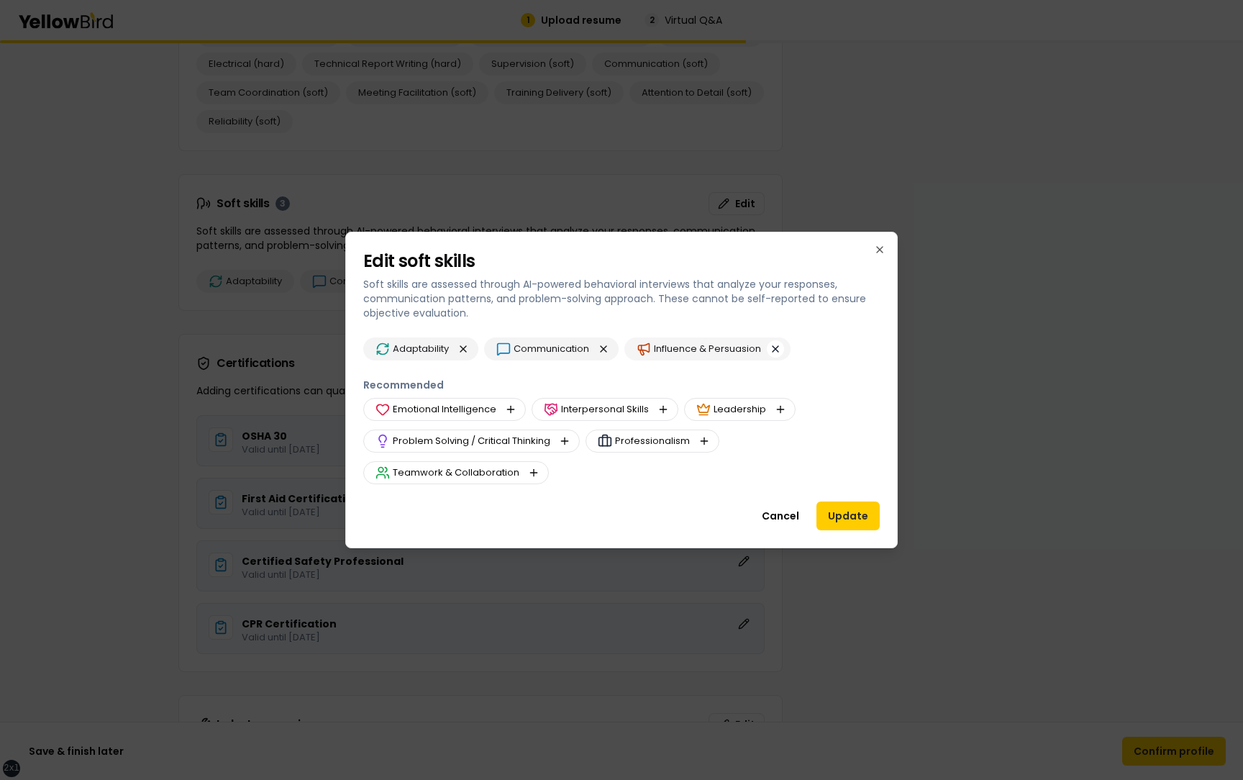
click at [774, 346] on button "button" at bounding box center [775, 348] width 17 height 17
click at [776, 516] on button "Cancel" at bounding box center [780, 515] width 60 height 29
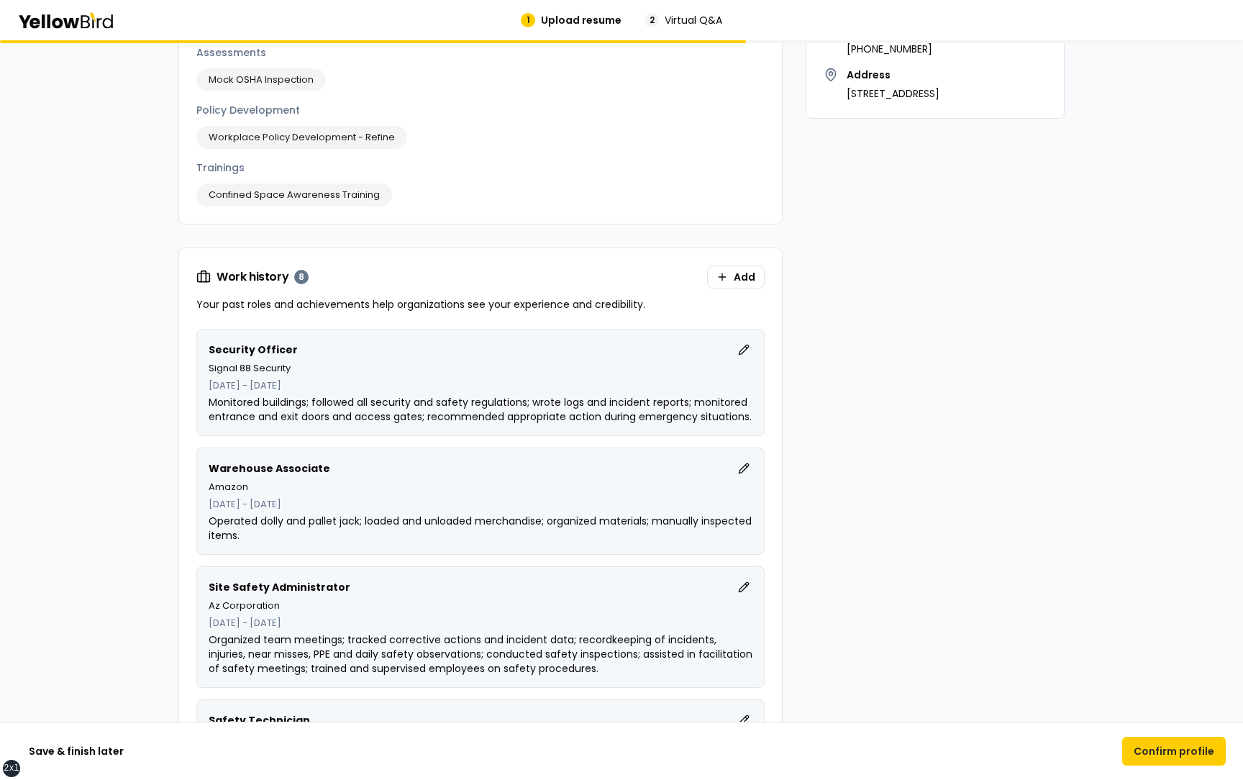
scroll to position [460, 0]
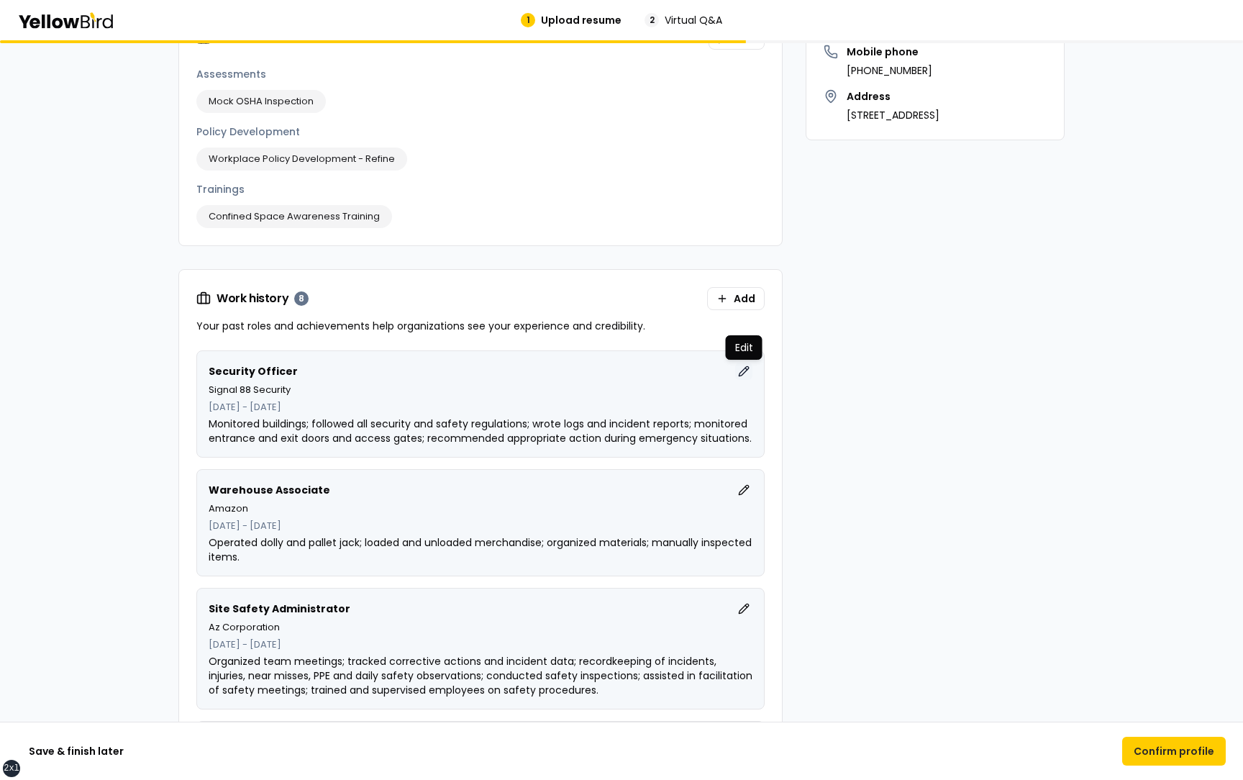
click at [742, 365] on button "Edit" at bounding box center [743, 371] width 17 height 17
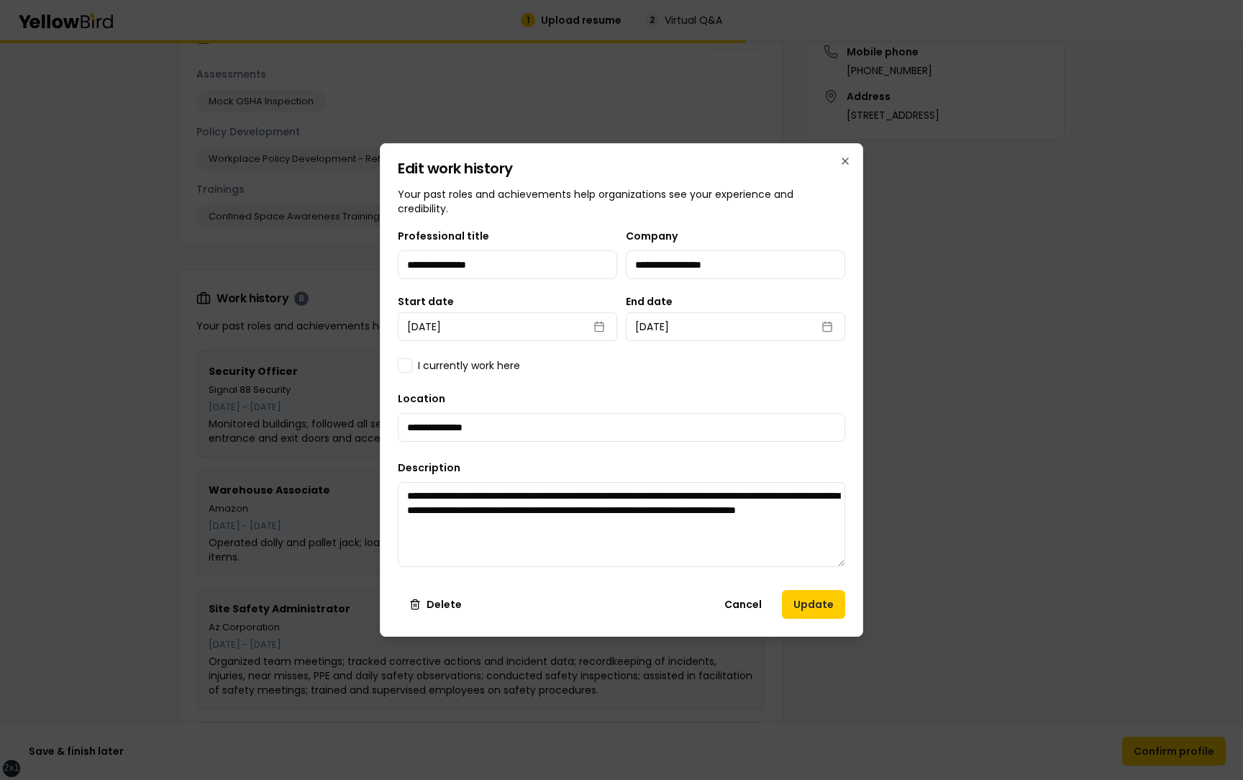
click at [742, 365] on div "I currently work here" at bounding box center [621, 365] width 447 height 14
click at [732, 599] on button "Cancel" at bounding box center [743, 604] width 60 height 29
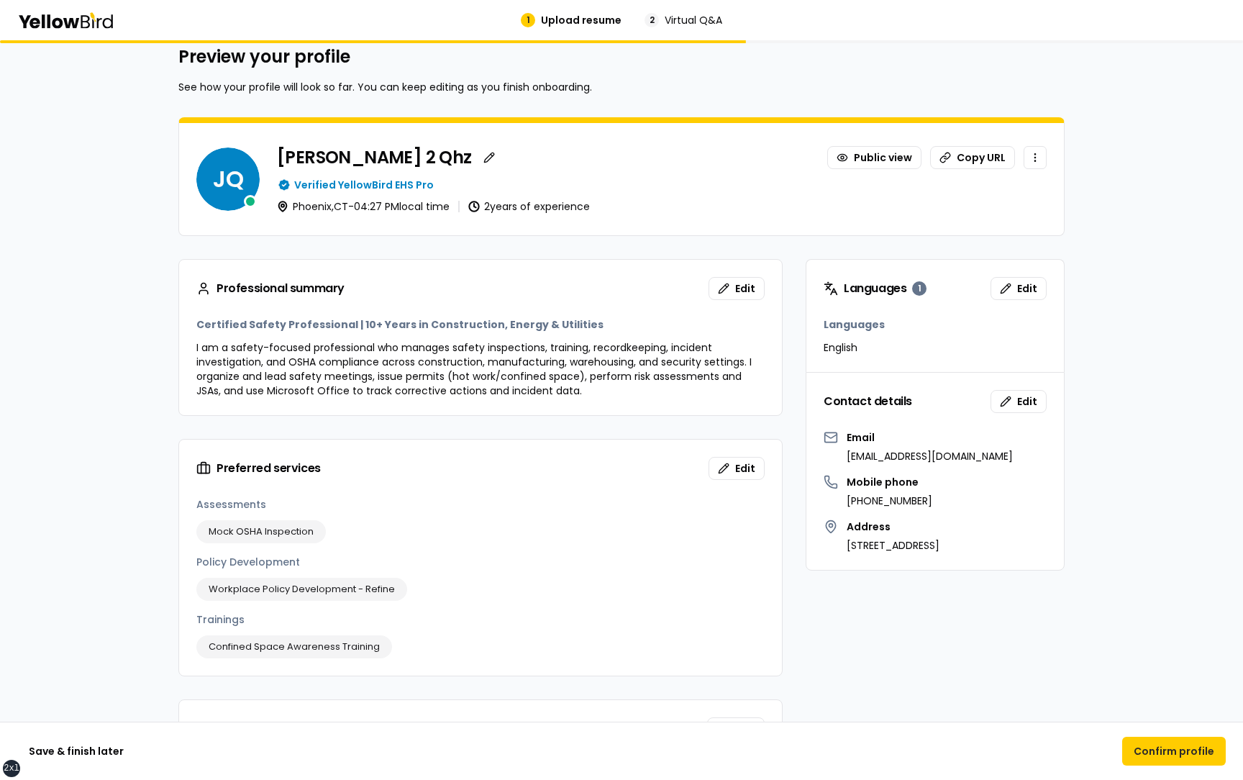
scroll to position [29, 0]
click at [734, 286] on button "Edit" at bounding box center [737, 289] width 56 height 23
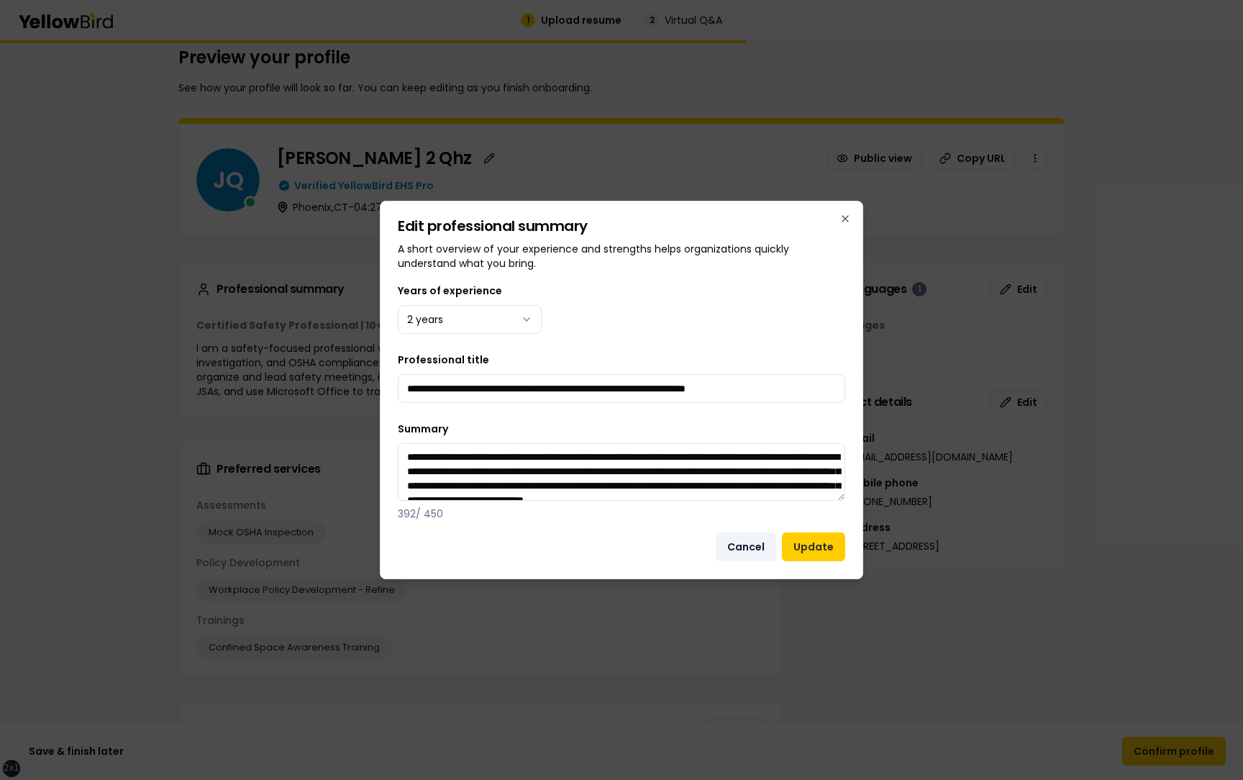
click at [754, 542] on button "Cancel" at bounding box center [746, 546] width 60 height 29
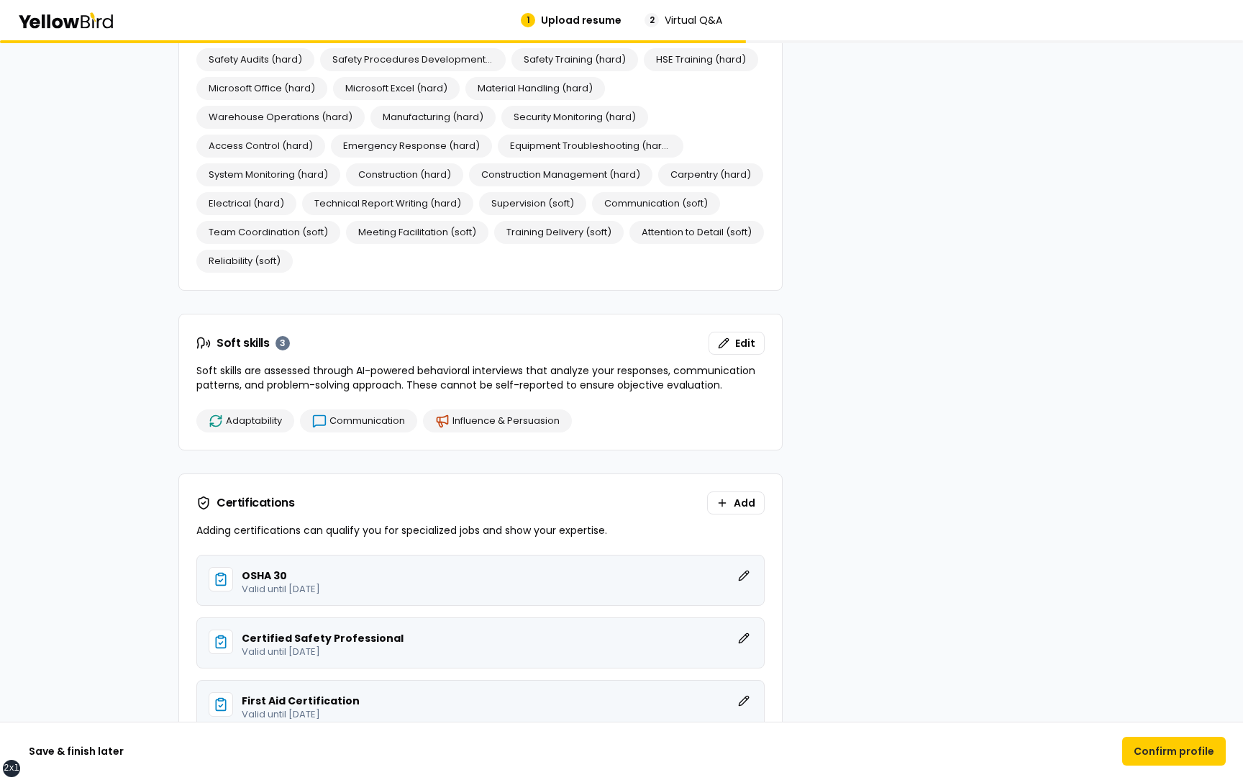
scroll to position [2029, 0]
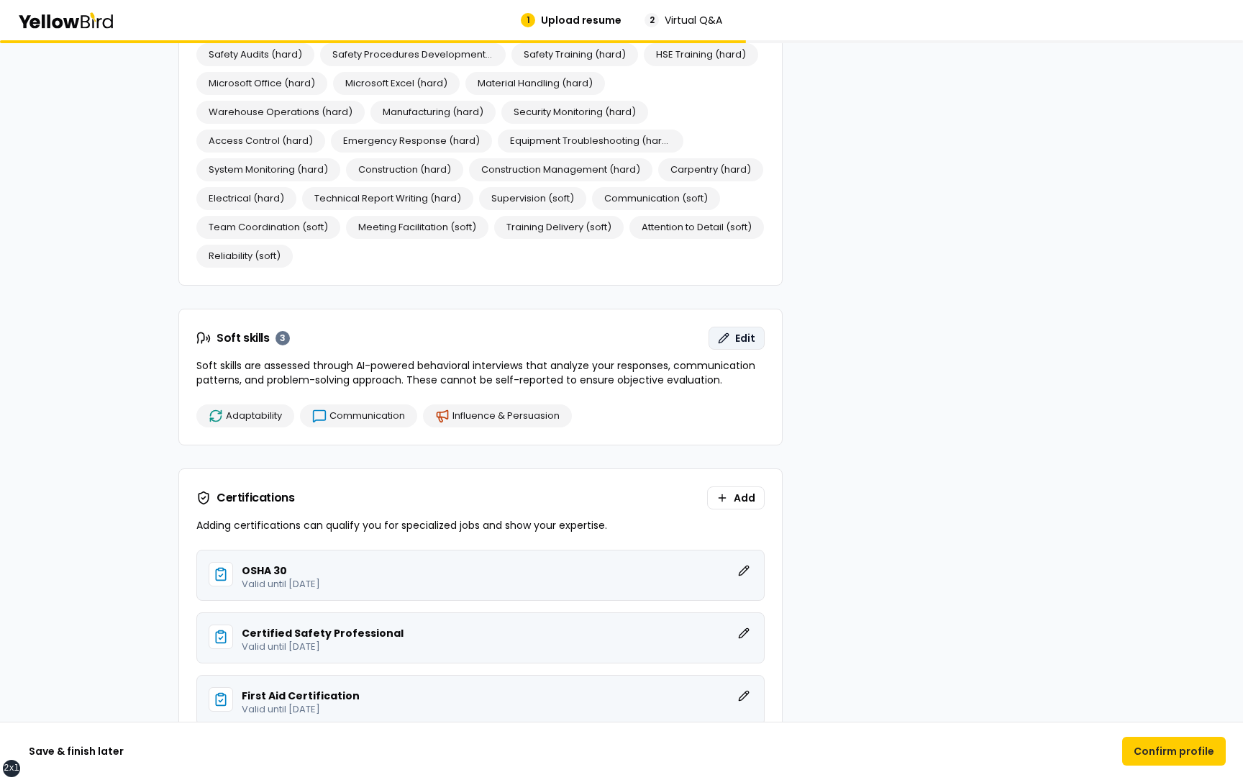
click at [744, 345] on span "Edit" at bounding box center [745, 338] width 20 height 14
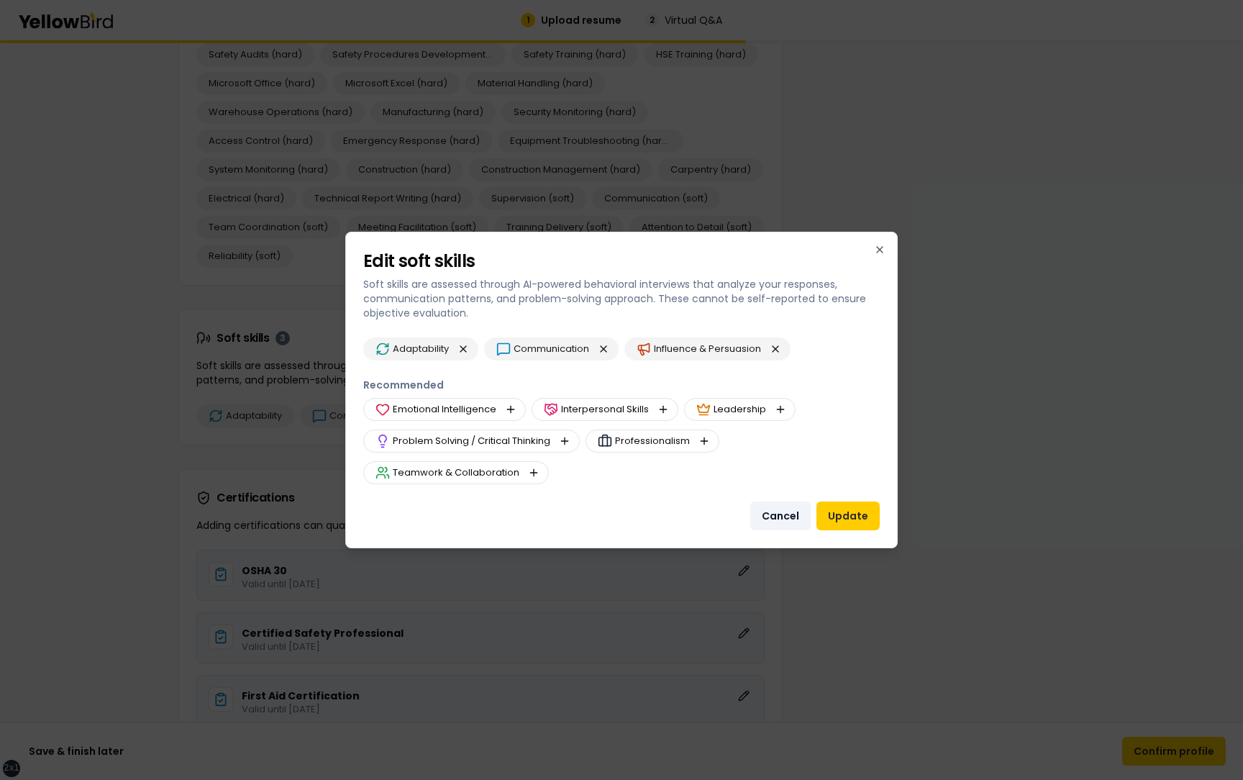
click at [777, 507] on button "Cancel" at bounding box center [780, 515] width 60 height 29
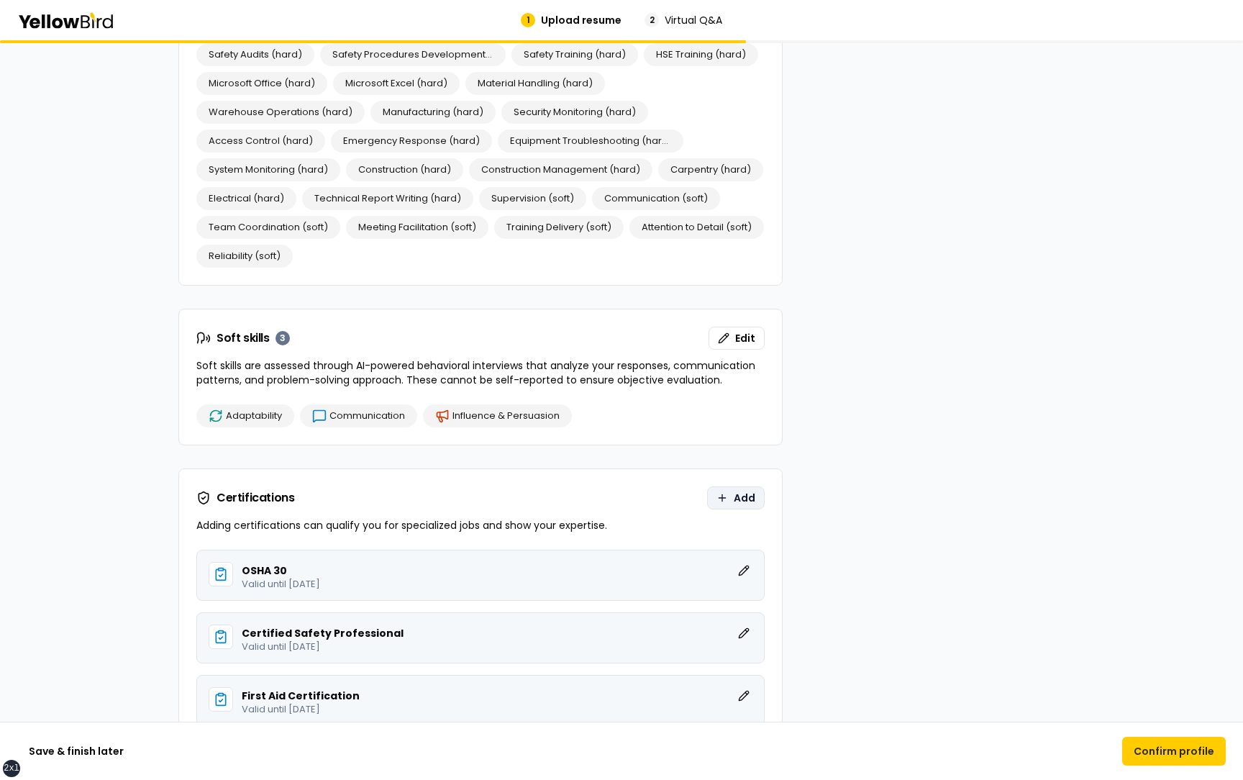
click at [741, 501] on span "Add" at bounding box center [745, 498] width 22 height 14
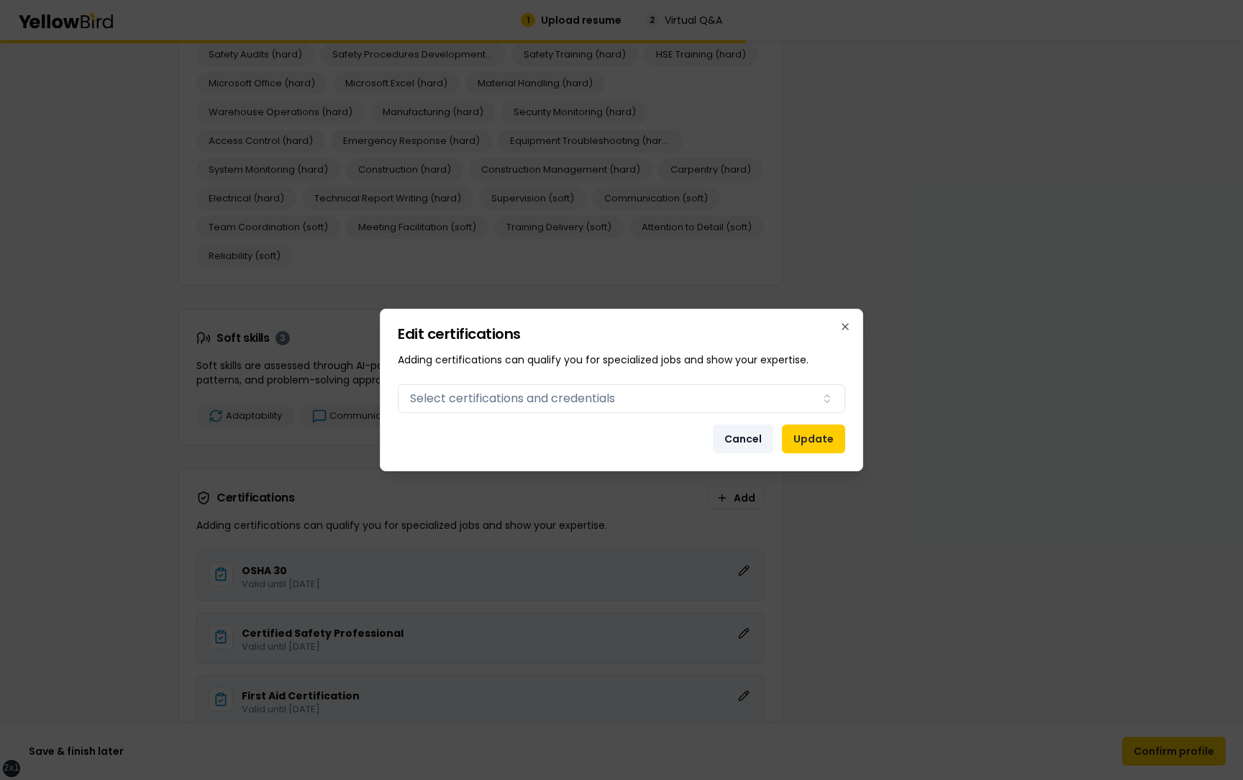
click at [752, 437] on button "Cancel" at bounding box center [743, 438] width 60 height 29
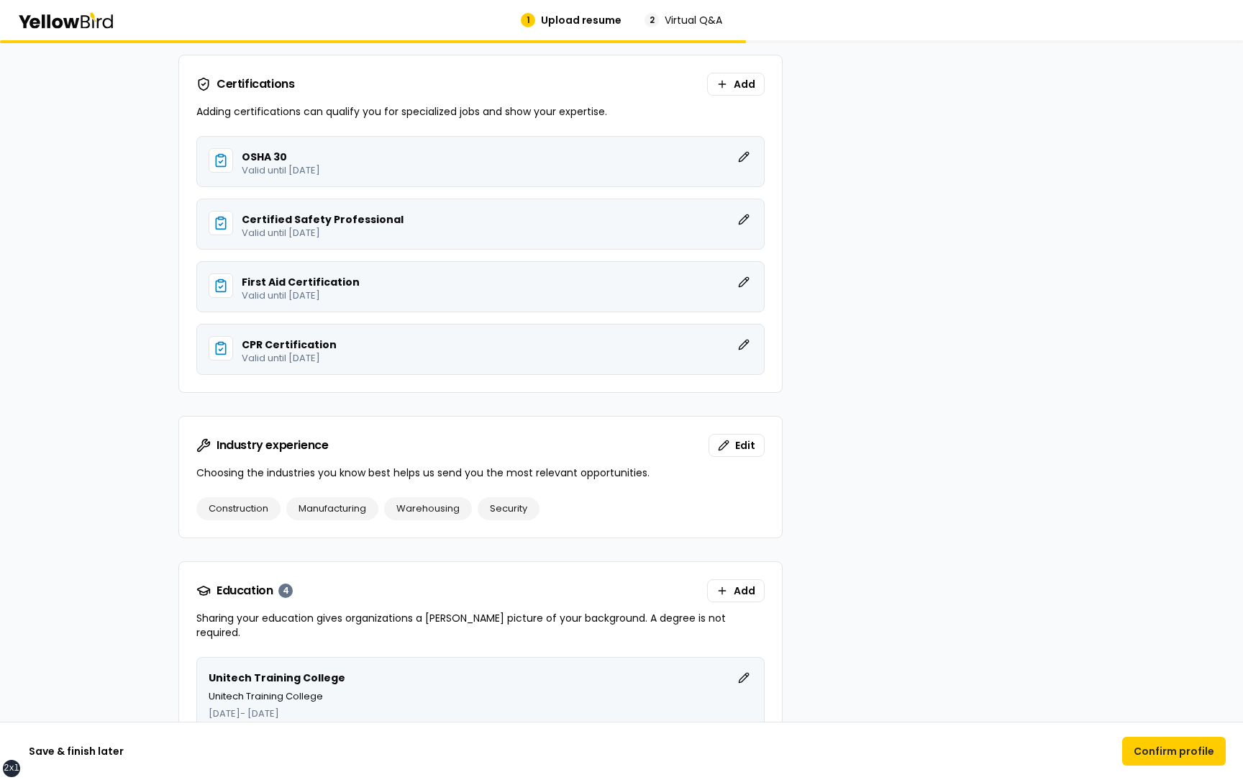
scroll to position [2444, 0]
click at [742, 445] on span "Edit" at bounding box center [745, 444] width 20 height 14
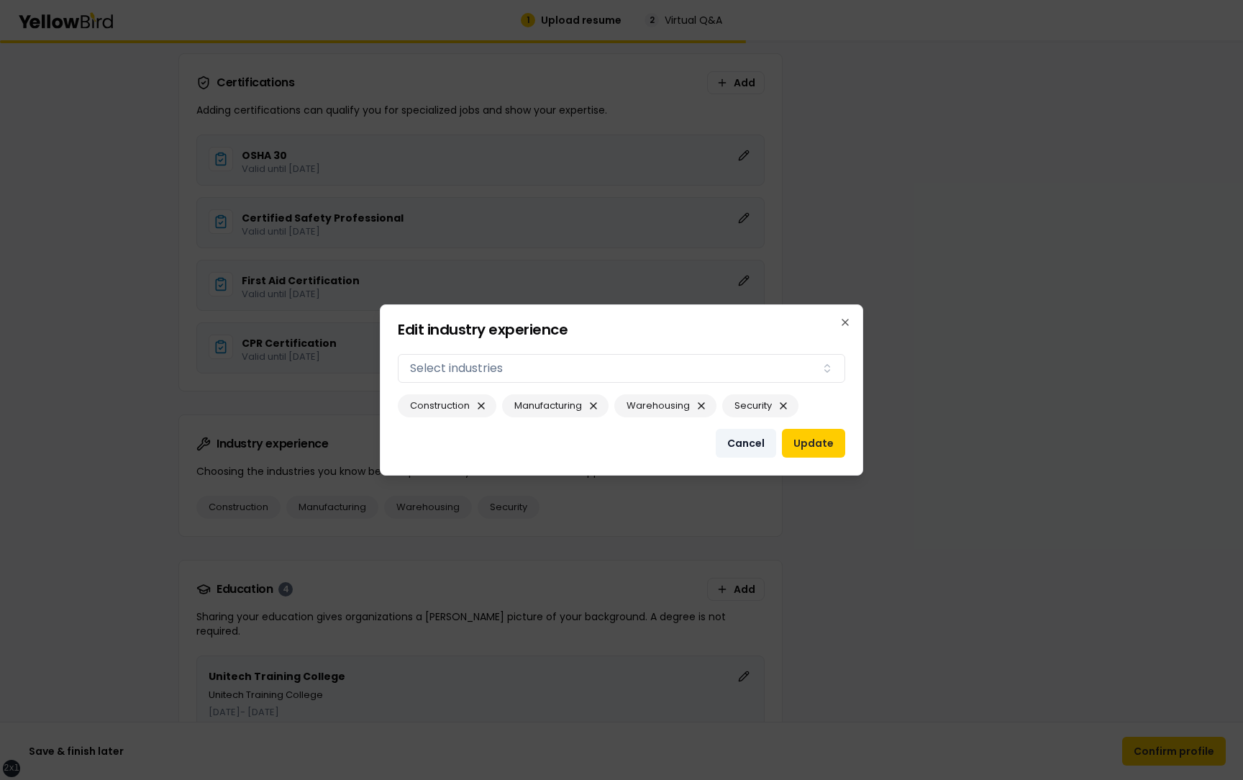
click at [745, 446] on button "Cancel" at bounding box center [746, 443] width 60 height 29
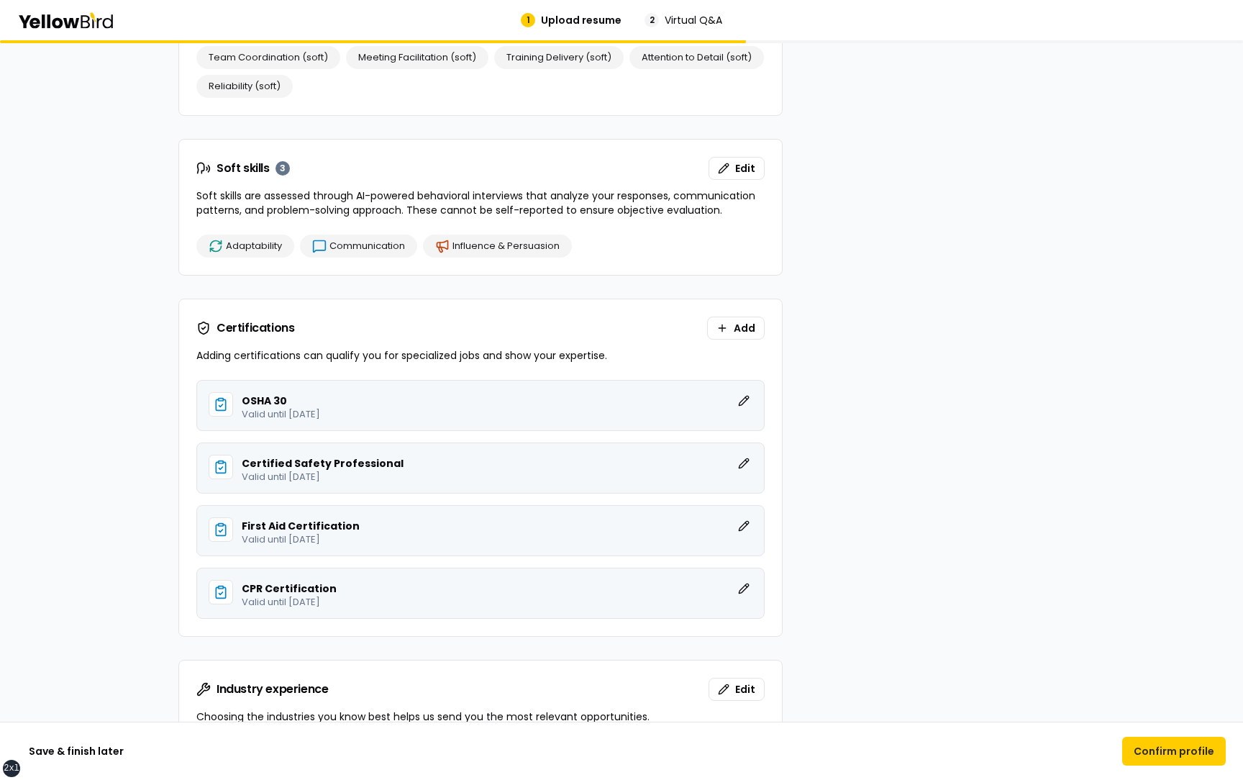
scroll to position [1906, 0]
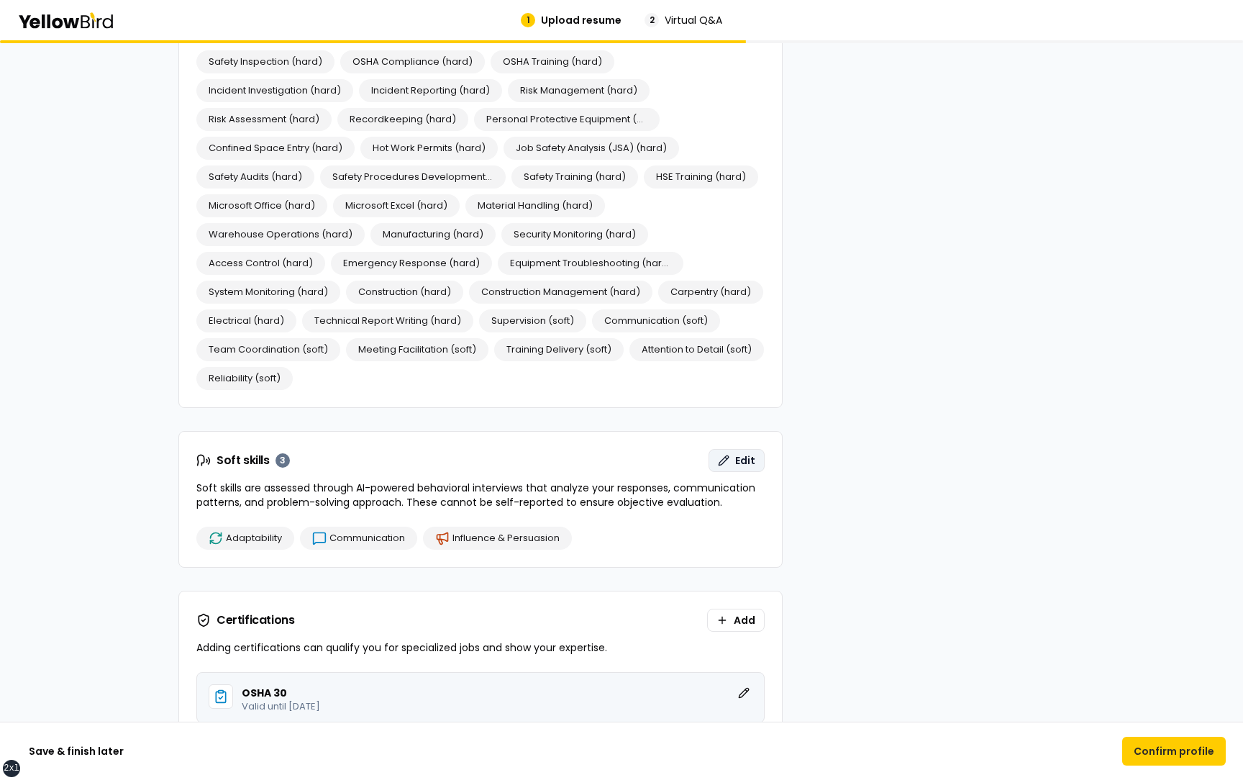
click at [756, 451] on button "Edit" at bounding box center [737, 460] width 56 height 23
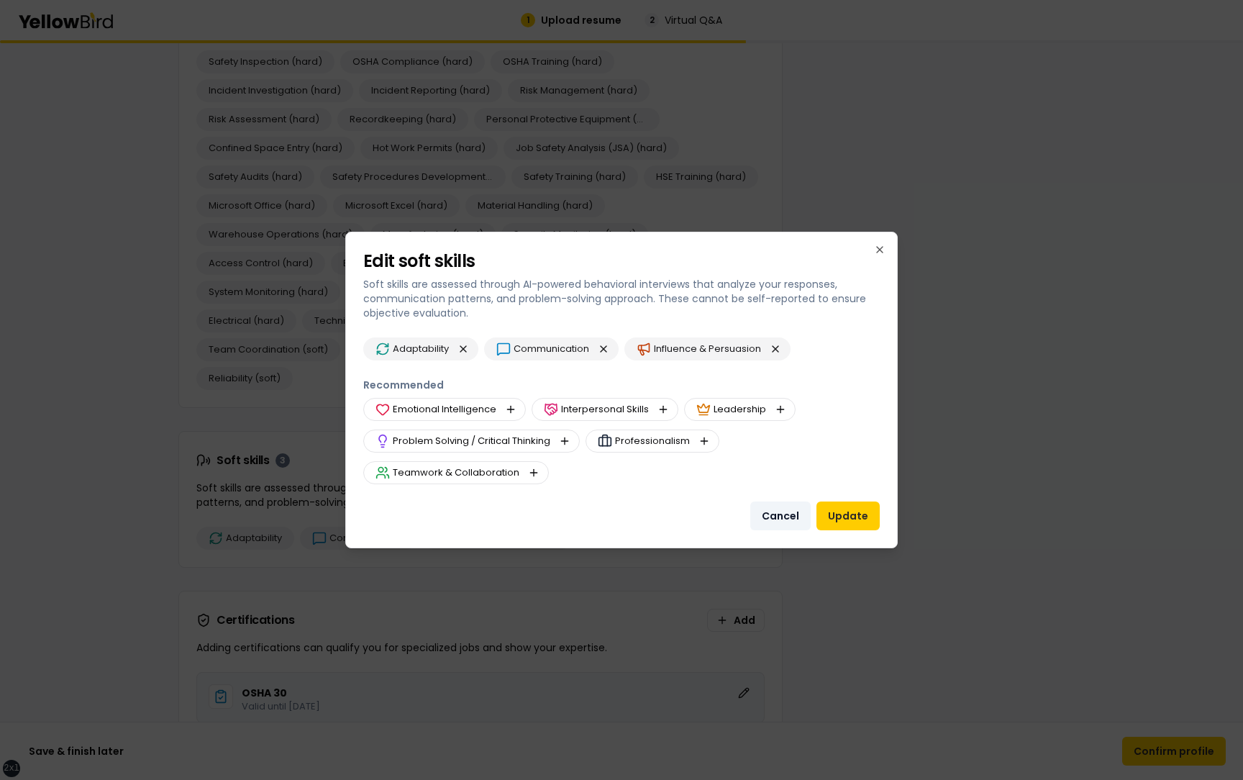
click at [795, 511] on button "Cancel" at bounding box center [780, 515] width 60 height 29
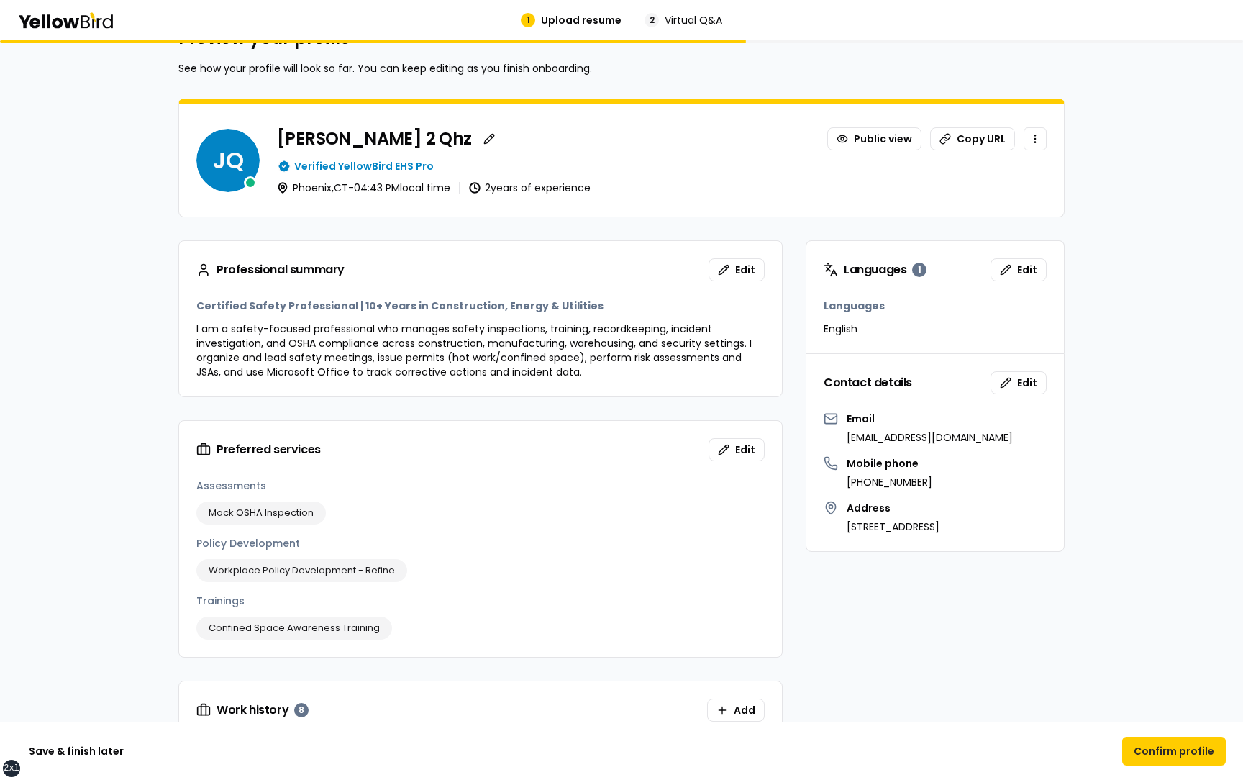
scroll to position [0, 0]
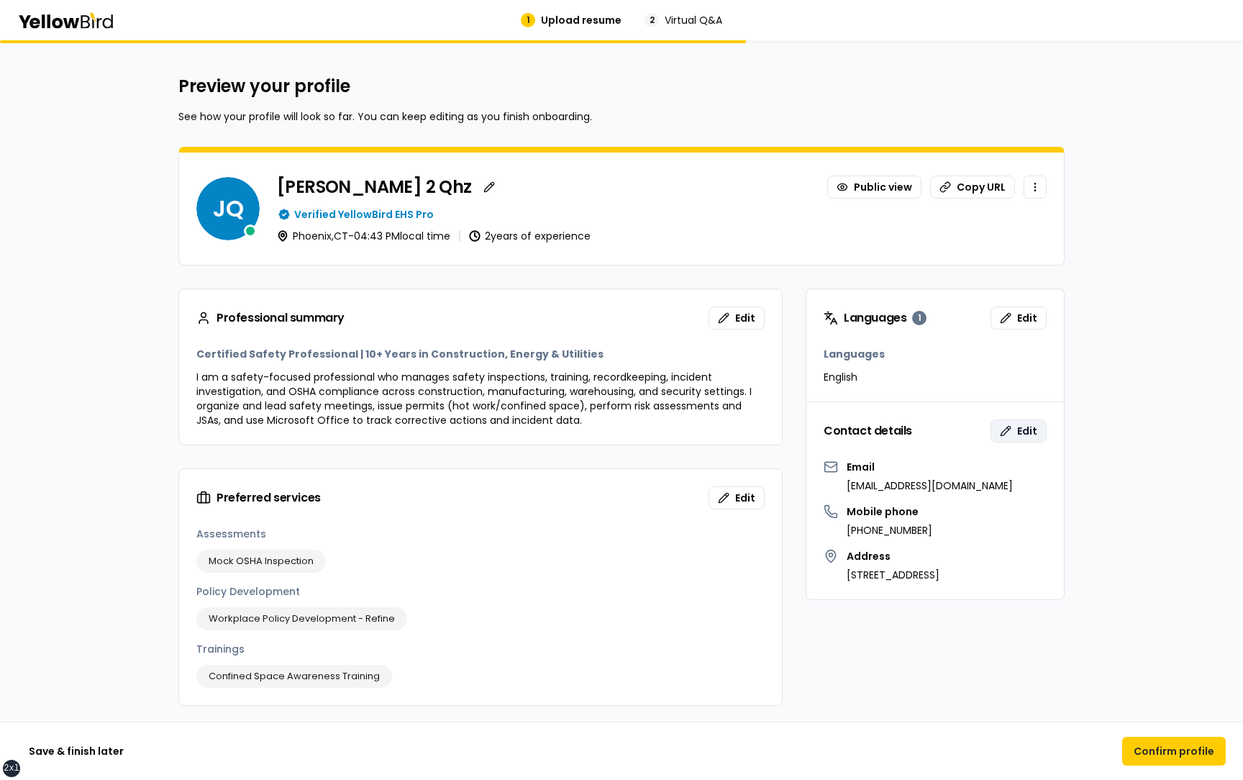
click at [1019, 432] on span "Edit" at bounding box center [1027, 431] width 20 height 14
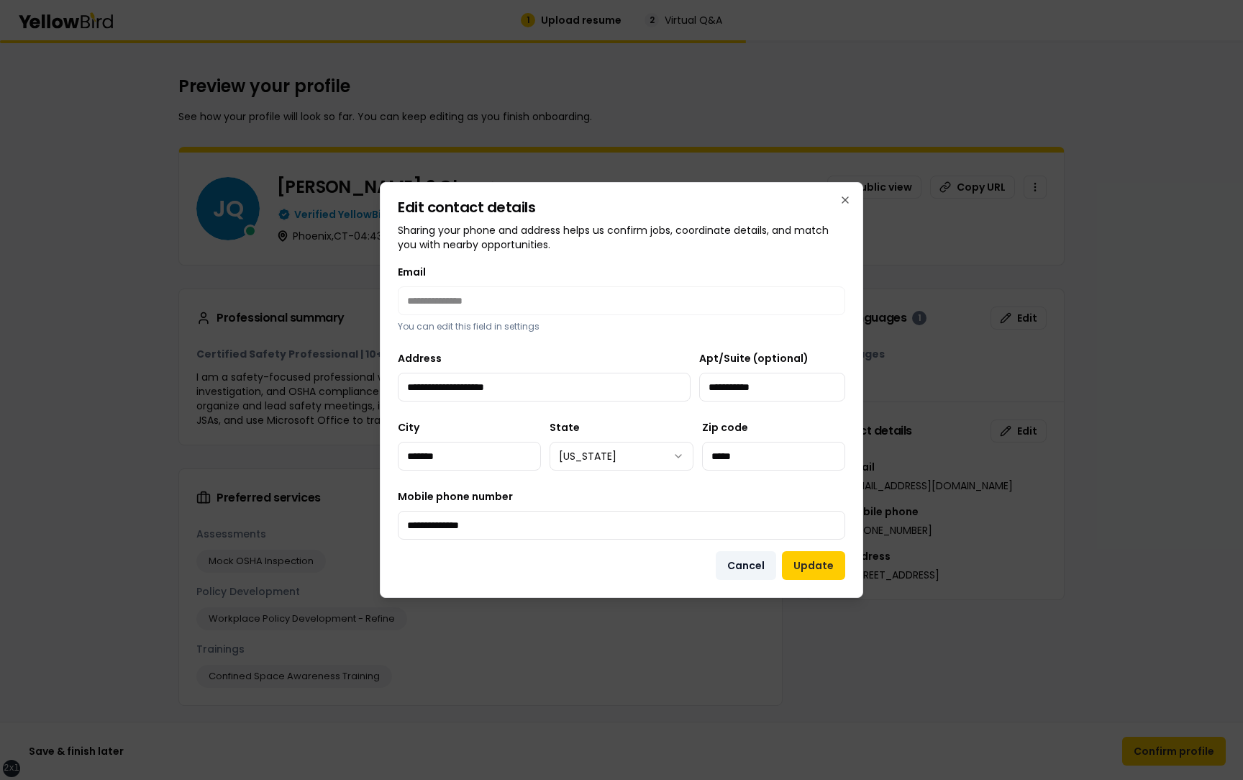
click at [752, 561] on button "Cancel" at bounding box center [746, 565] width 60 height 29
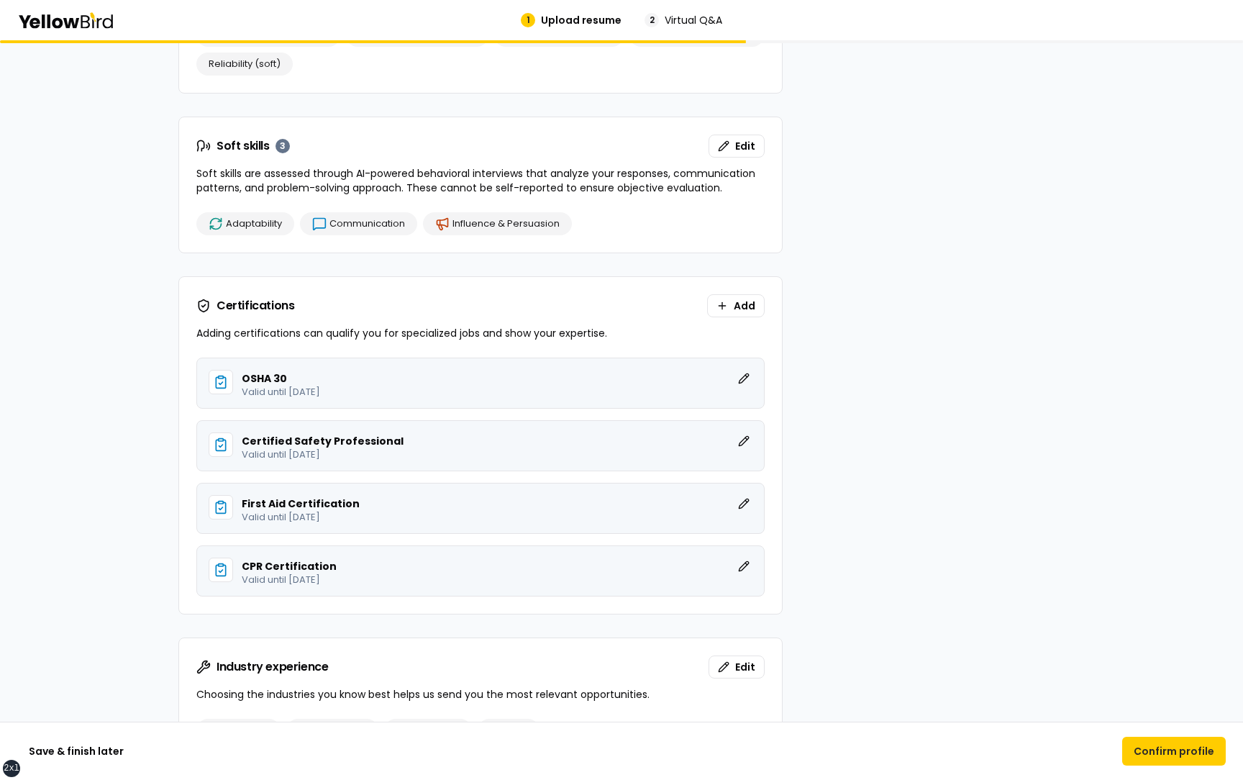
scroll to position [2226, 0]
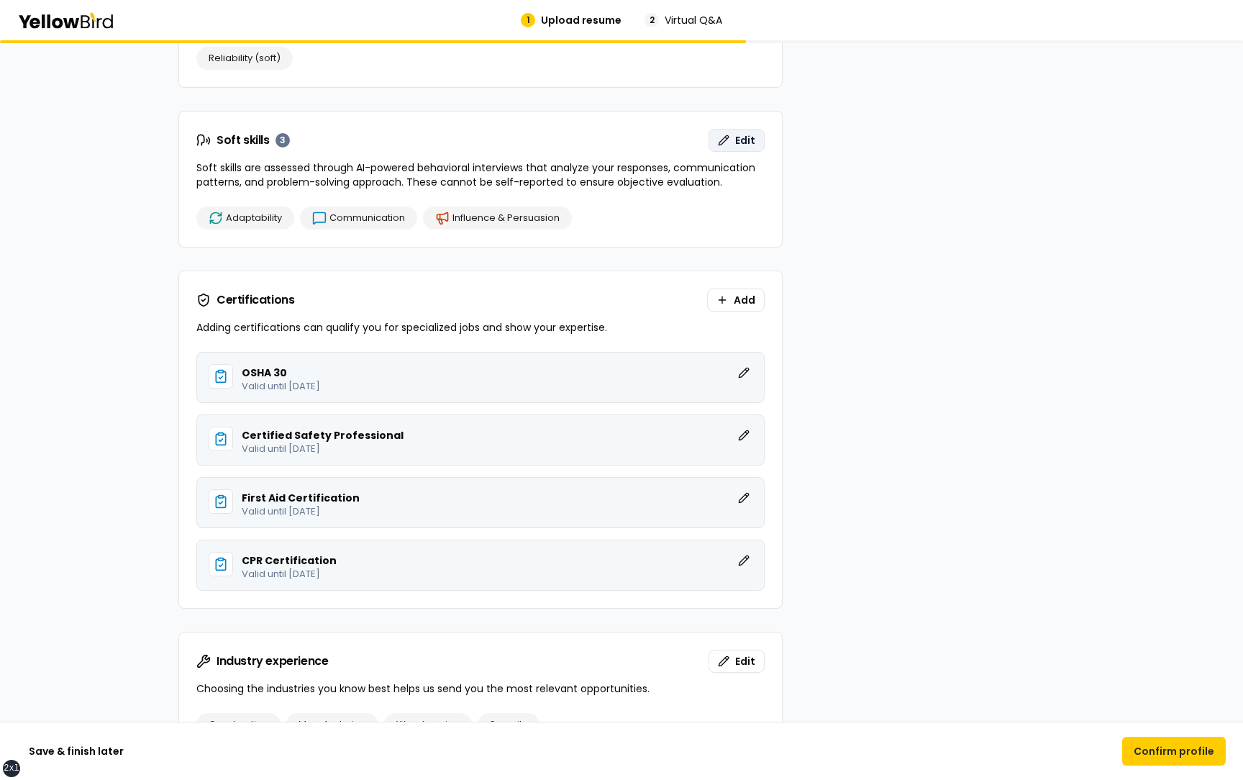
click at [753, 147] on span "Edit" at bounding box center [745, 140] width 20 height 14
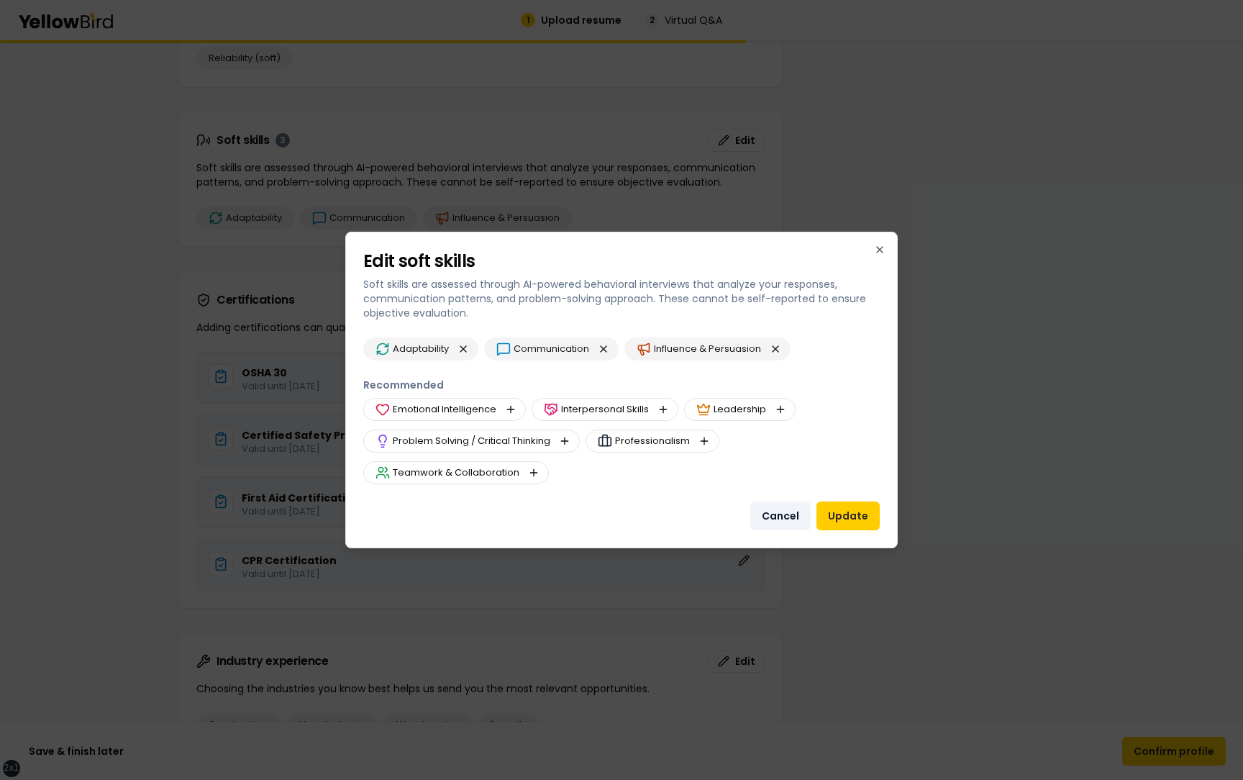
click at [778, 516] on button "Cancel" at bounding box center [780, 515] width 60 height 29
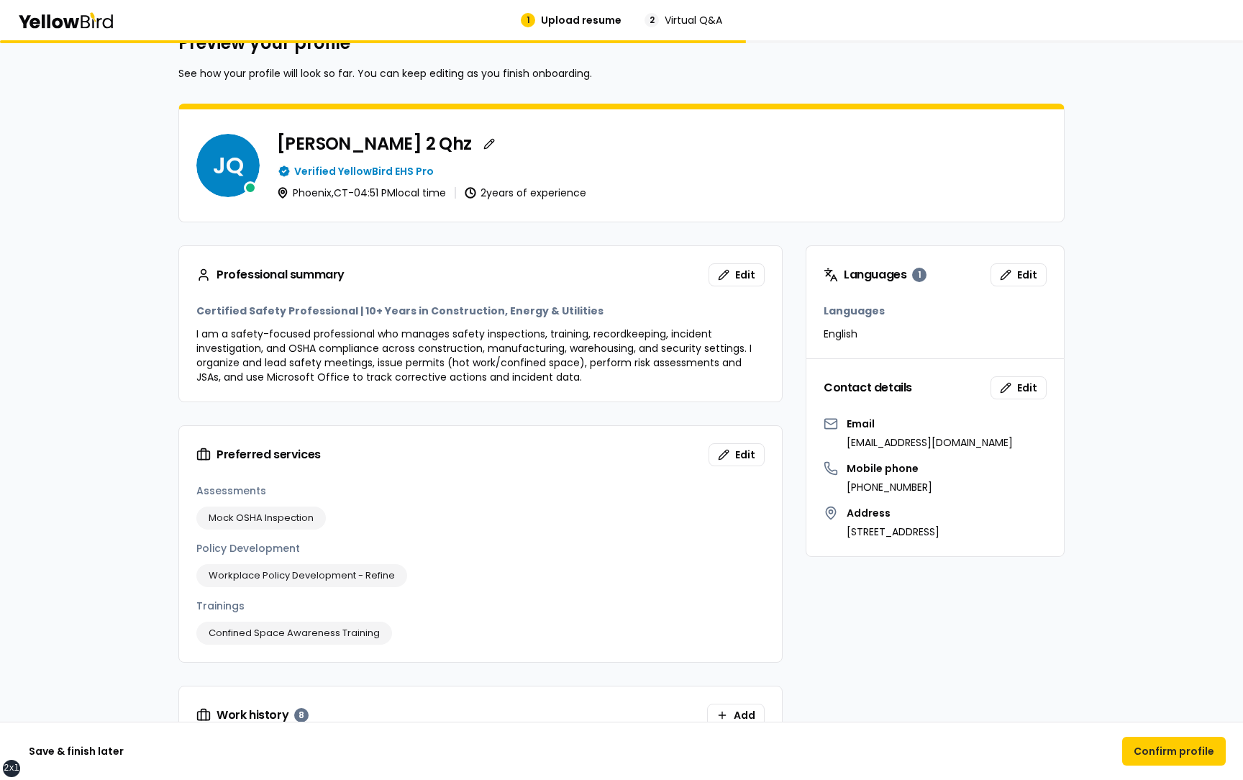
scroll to position [54, 0]
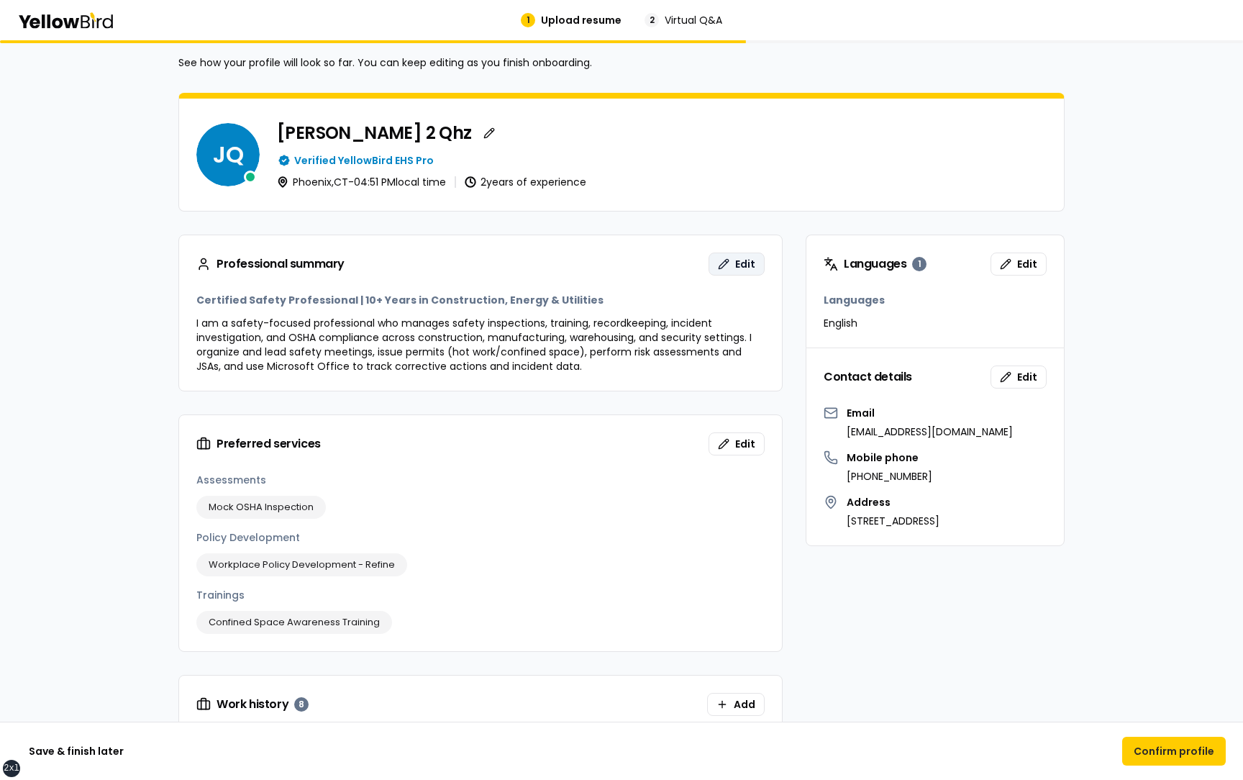
click at [729, 264] on button "Edit" at bounding box center [737, 263] width 56 height 23
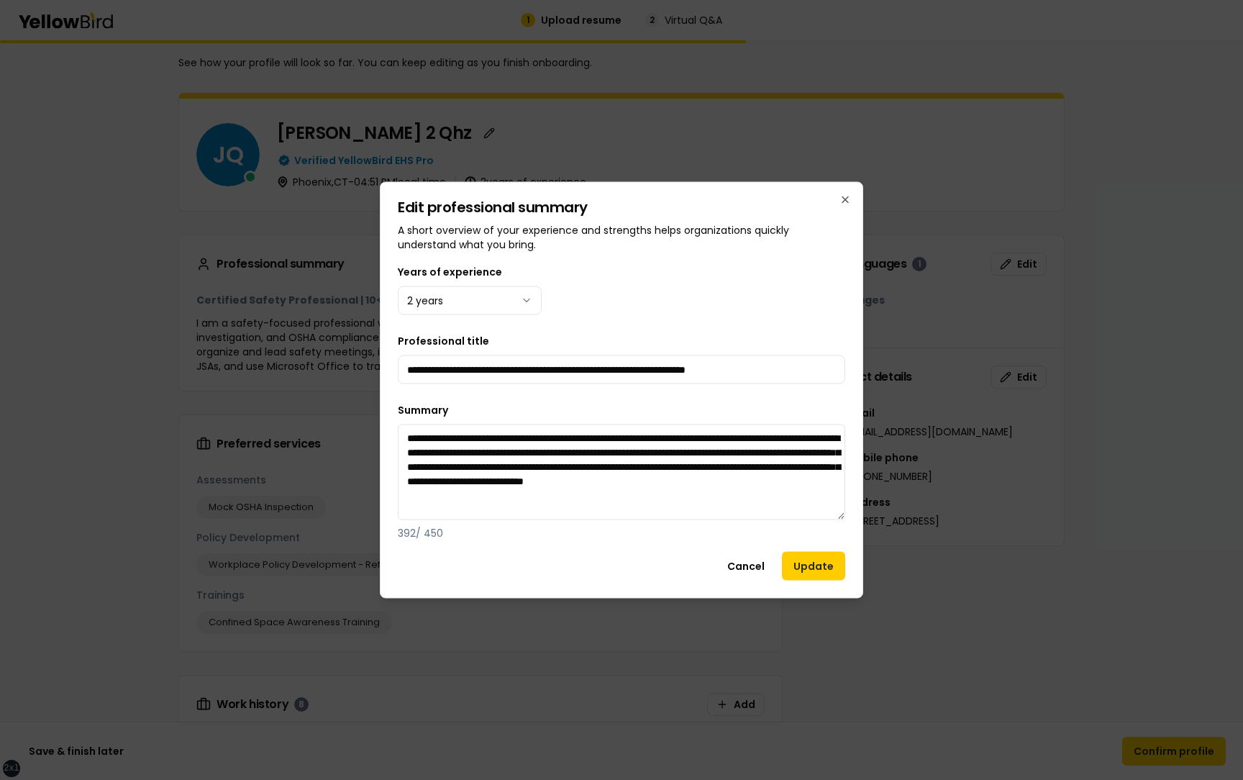
drag, startPoint x: 840, startPoint y: 497, endPoint x: 834, endPoint y: 535, distance: 38.6
click at [834, 535] on div "**********" at bounding box center [621, 470] width 447 height 139
click at [711, 552] on div "Cancel Update" at bounding box center [621, 566] width 447 height 29
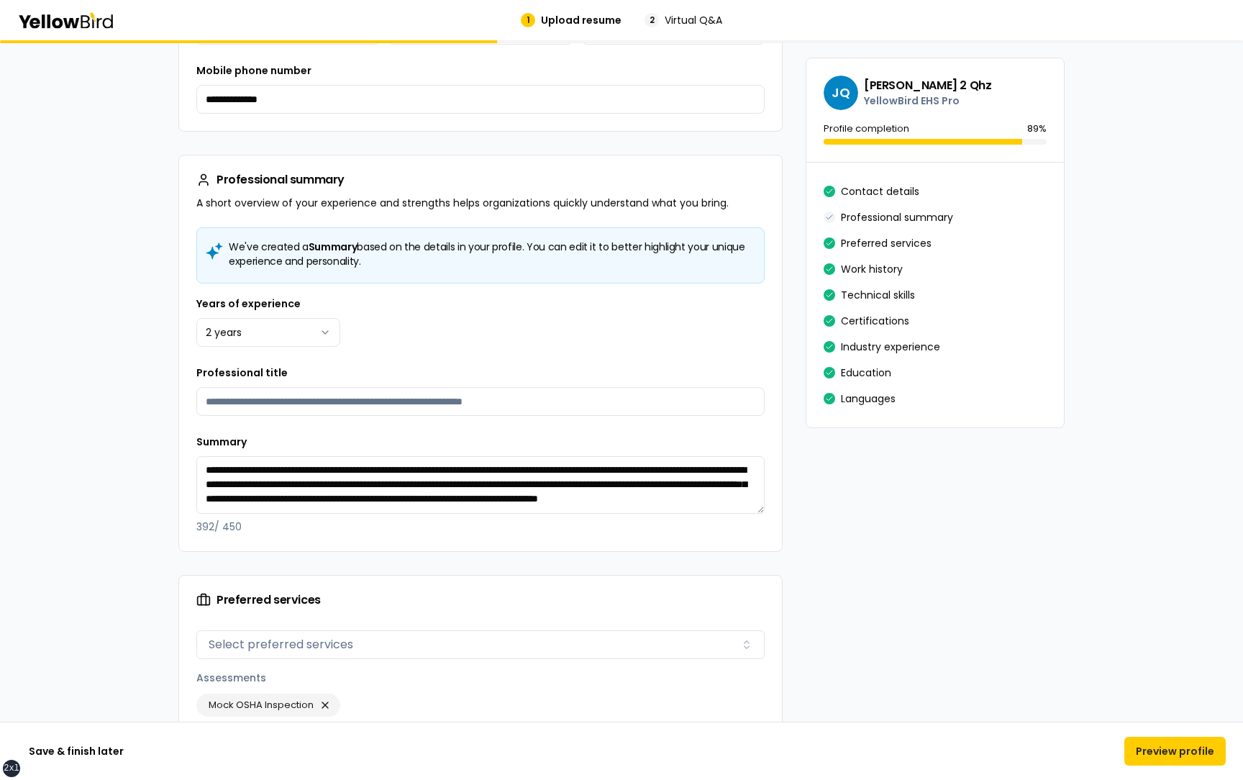
scroll to position [477, 0]
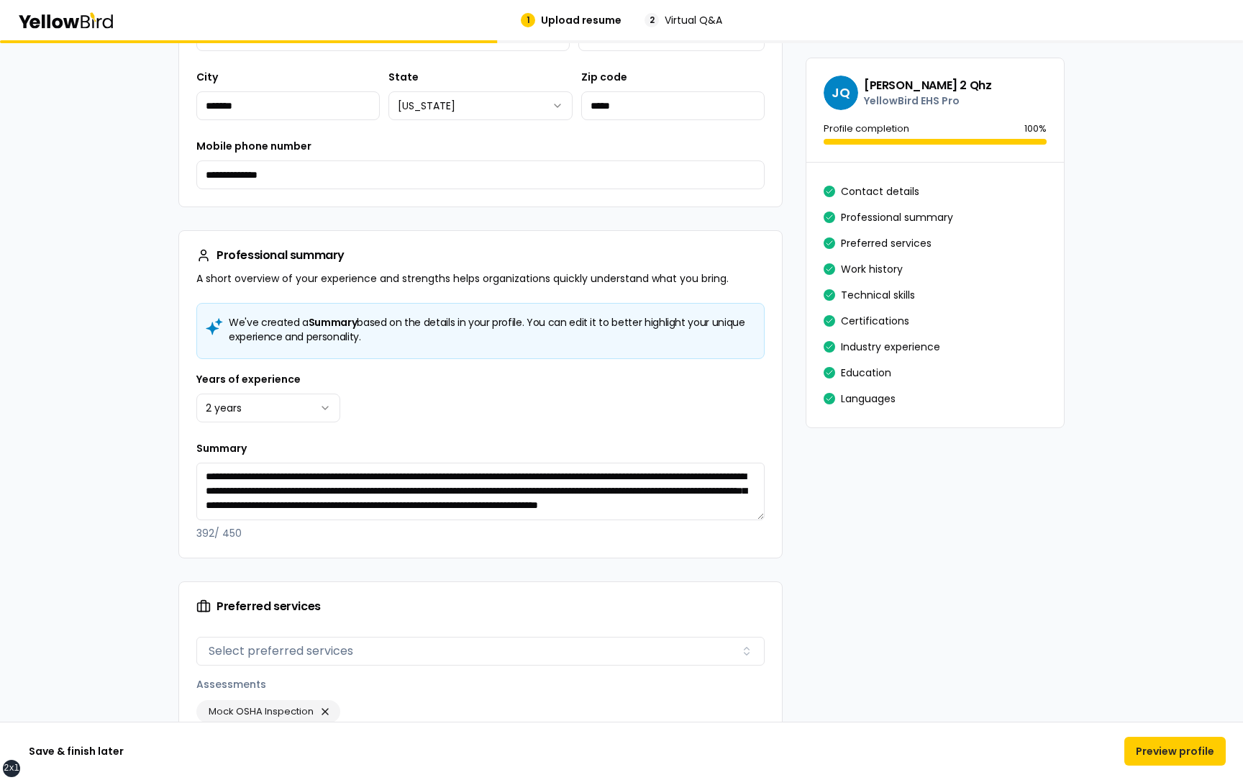
scroll to position [378, 0]
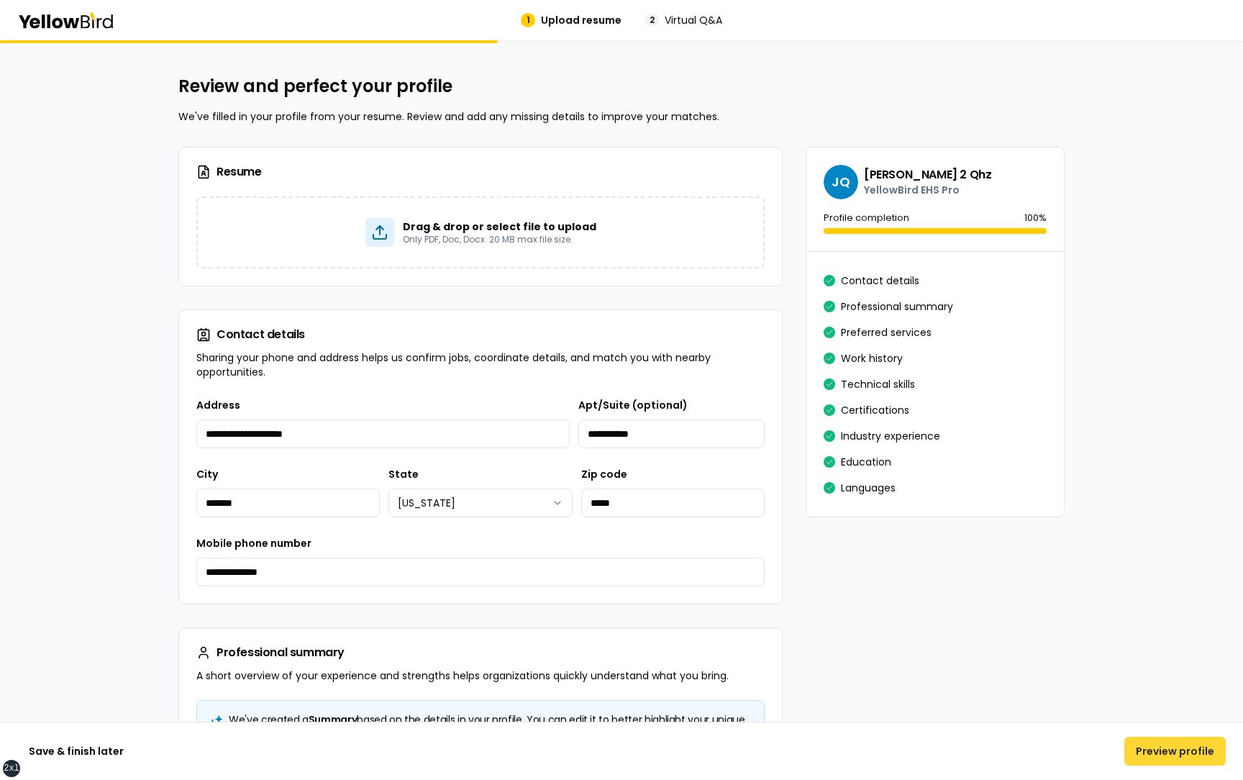
click at [1165, 745] on button "Preview profile" at bounding box center [1174, 751] width 101 height 29
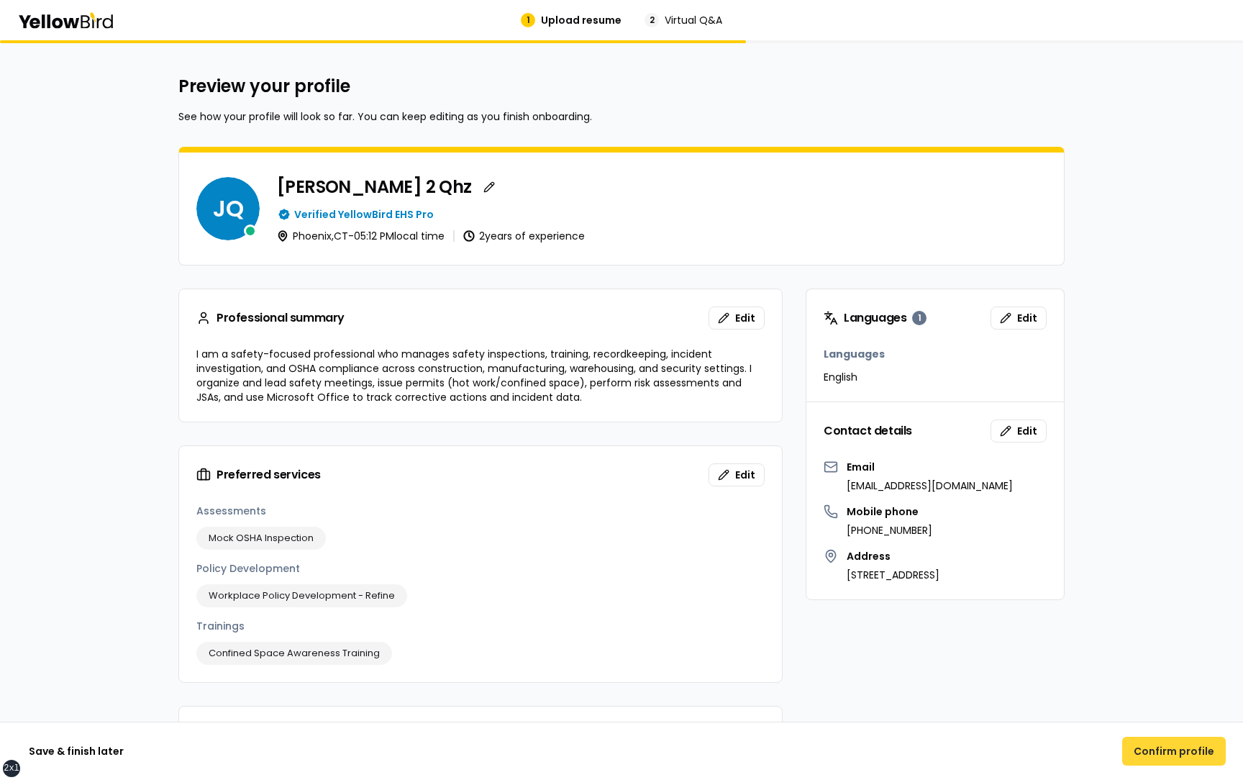
click at [1173, 745] on button "Confirm profile" at bounding box center [1174, 751] width 104 height 29
